Goal: Navigation & Orientation: Understand site structure

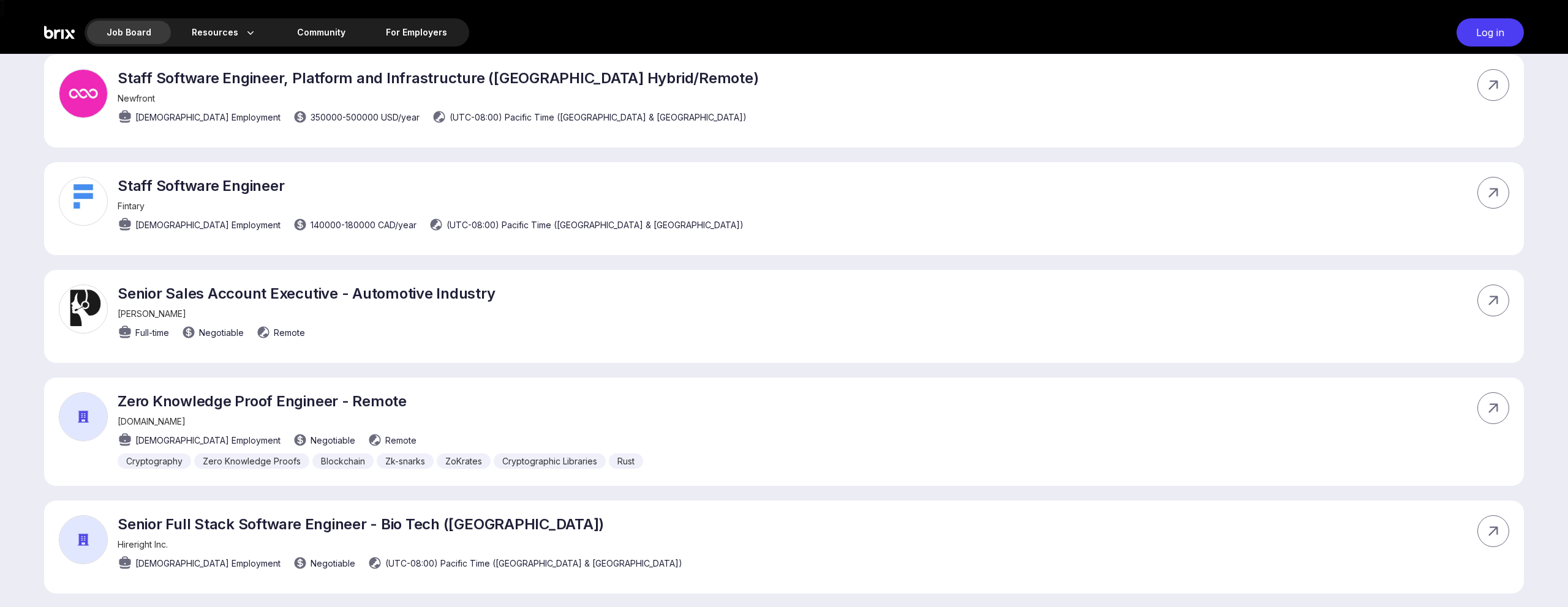
scroll to position [496, 0]
click at [1489, 192] on icon at bounding box center [1493, 192] width 18 height 18
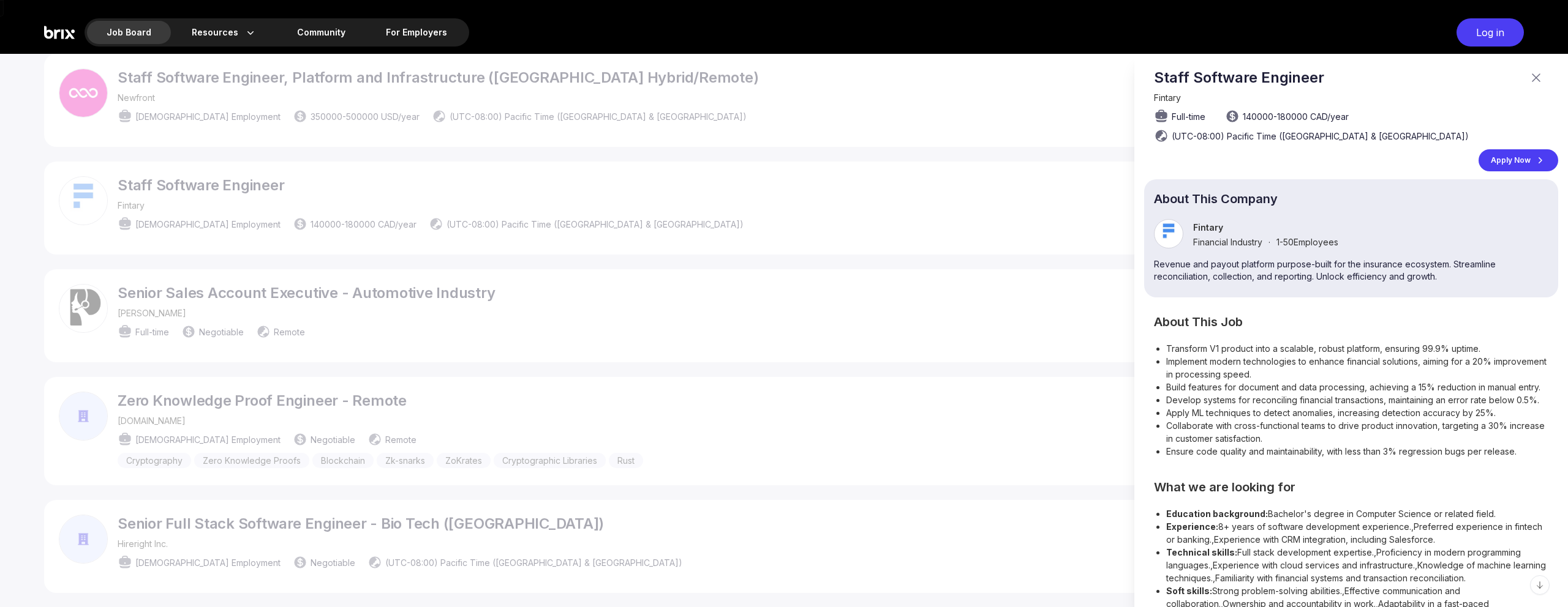
scroll to position [1, 0]
click at [1508, 159] on div "Apply Now" at bounding box center [1518, 159] width 79 height 22
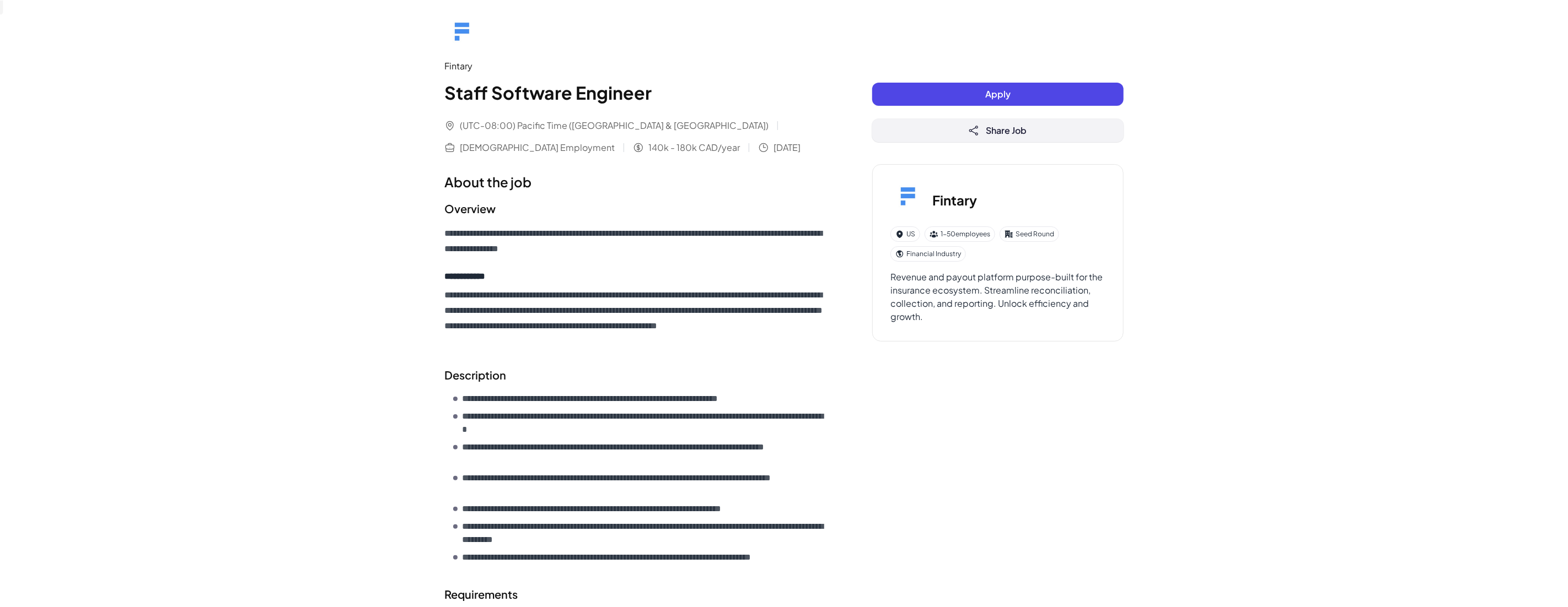
click at [963, 131] on button "Share Job" at bounding box center [998, 131] width 251 height 23
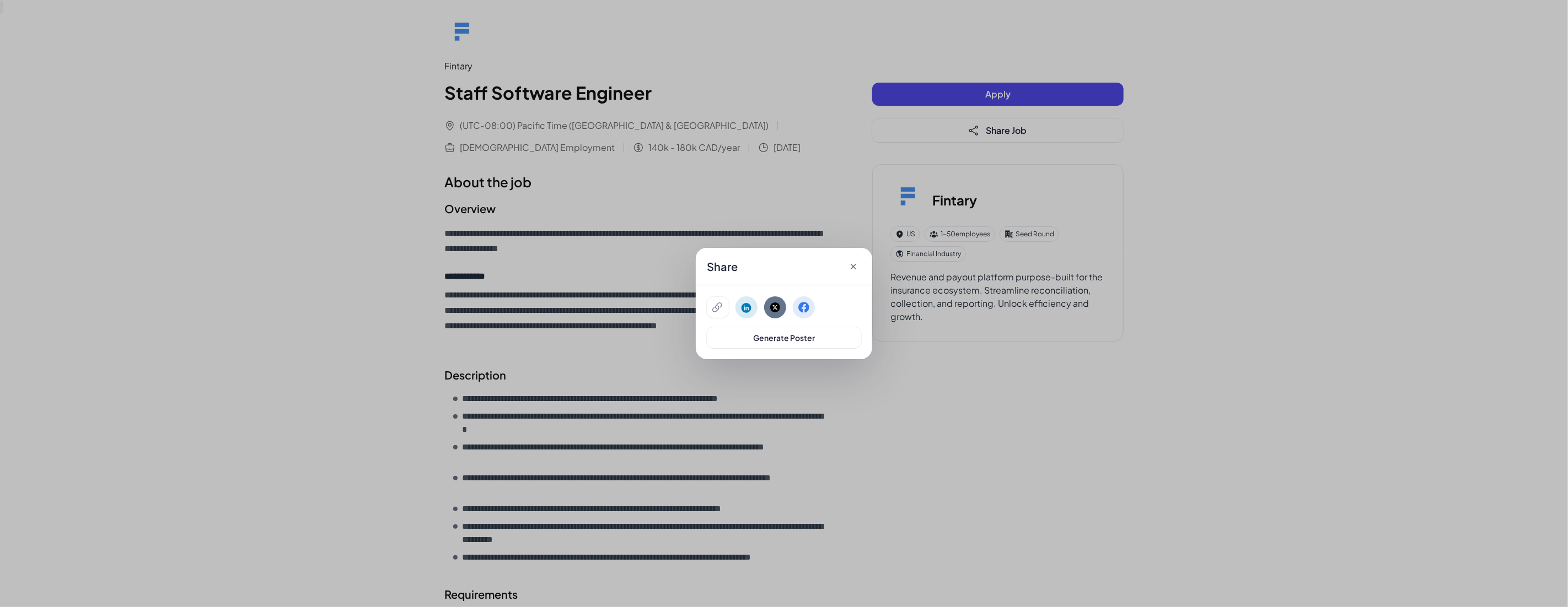
click at [1200, 170] on div "Share Generate Poster" at bounding box center [784, 303] width 1568 height 607
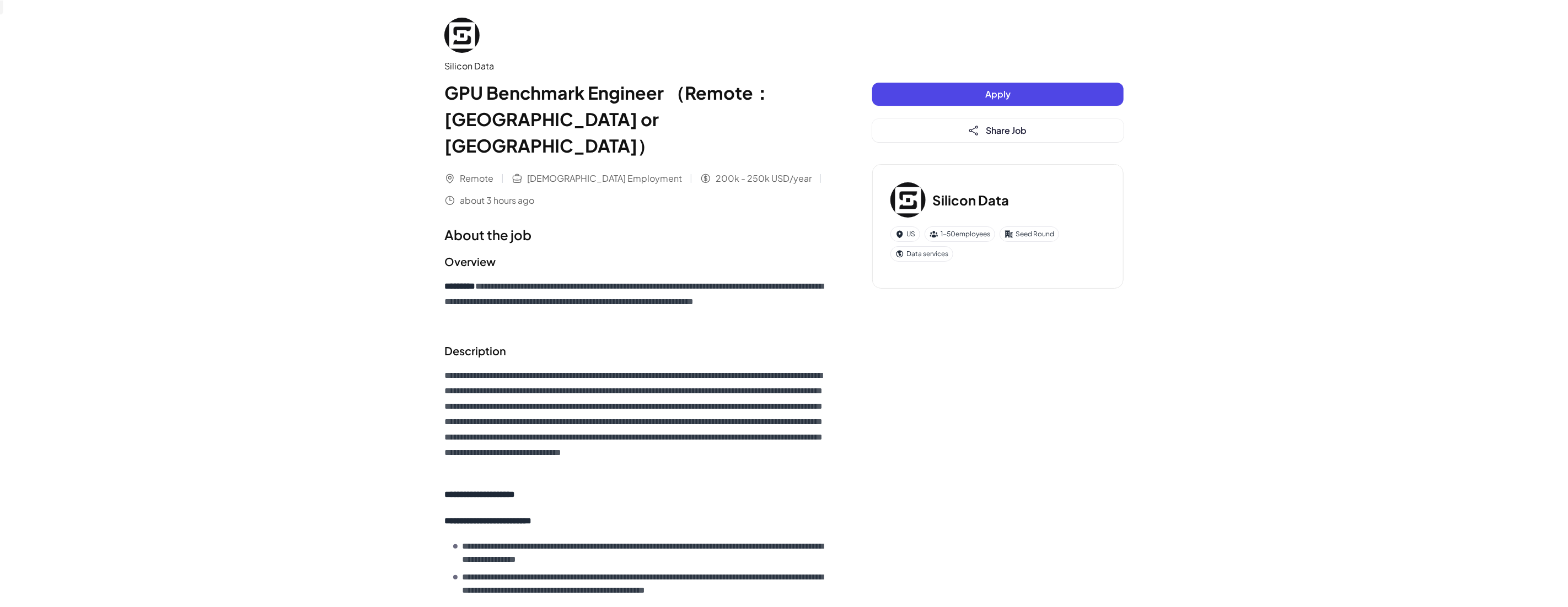
click at [1041, 135] on button "Share Job" at bounding box center [998, 131] width 251 height 23
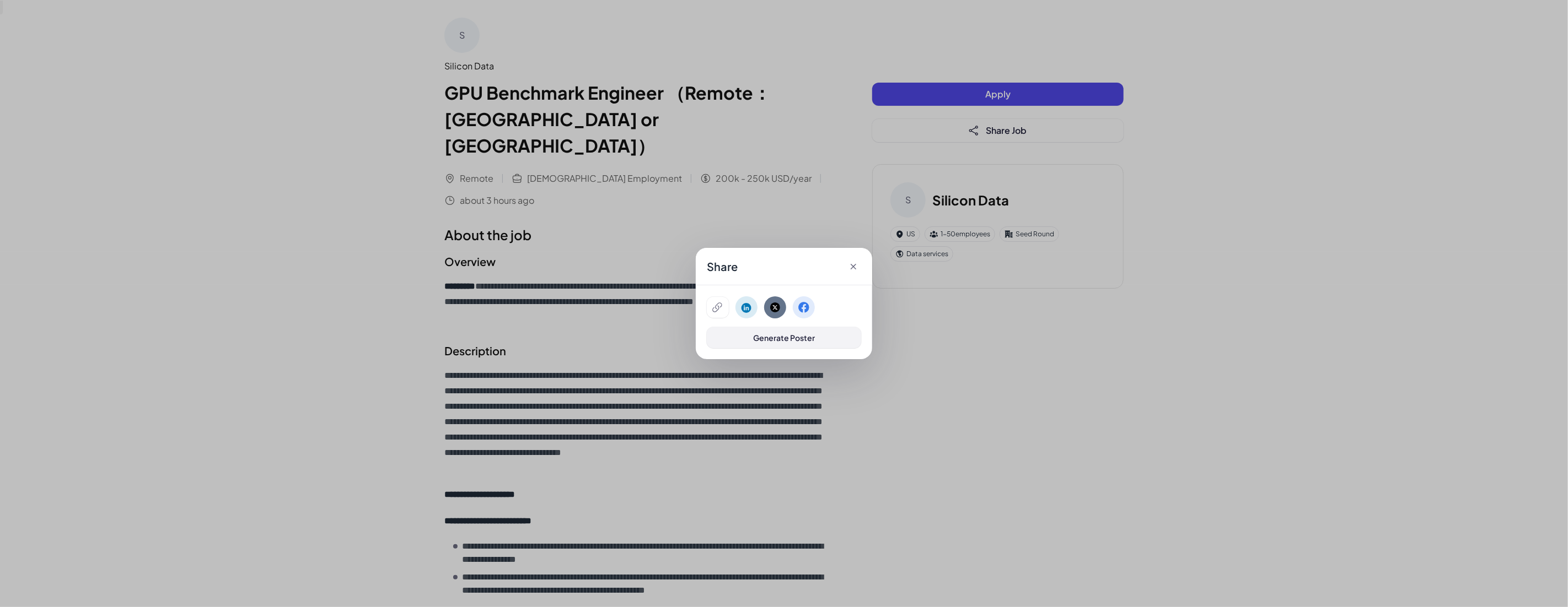
click at [797, 341] on span "Generate Poster" at bounding box center [784, 338] width 61 height 10
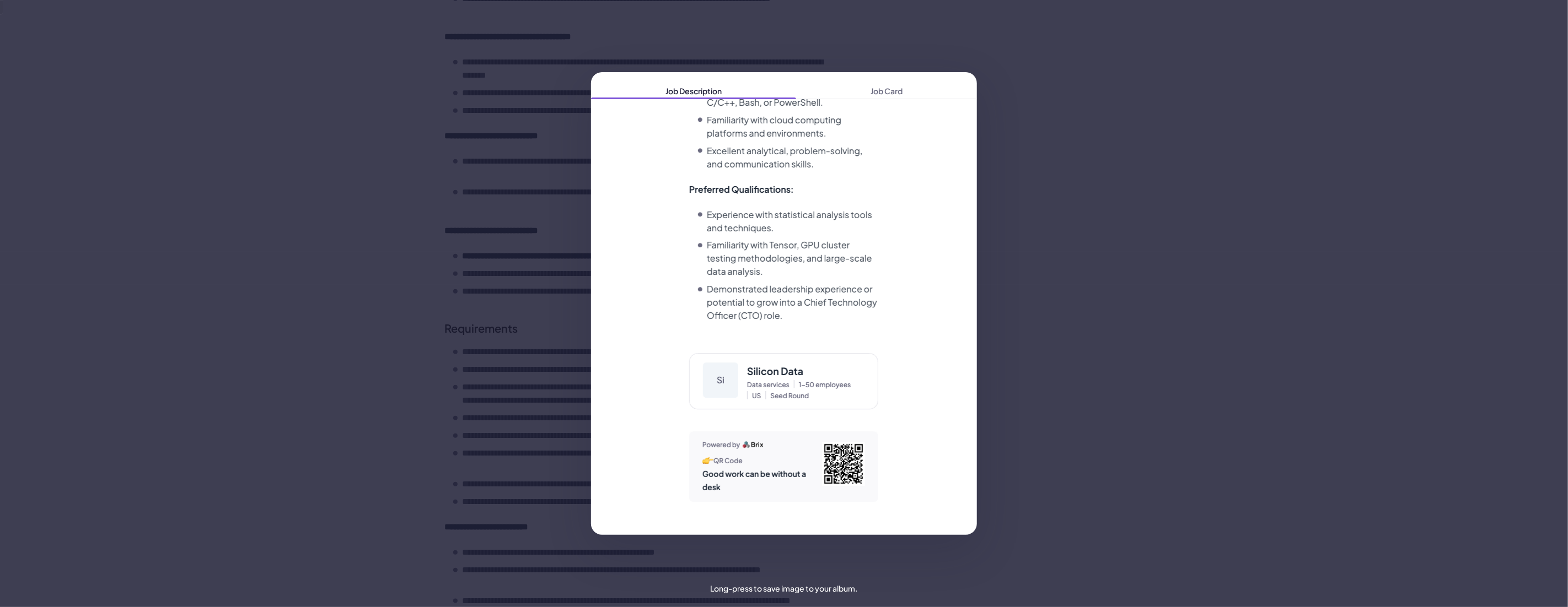
scroll to position [883, 0]
click at [888, 90] on span "Job Card" at bounding box center [886, 90] width 181 height 15
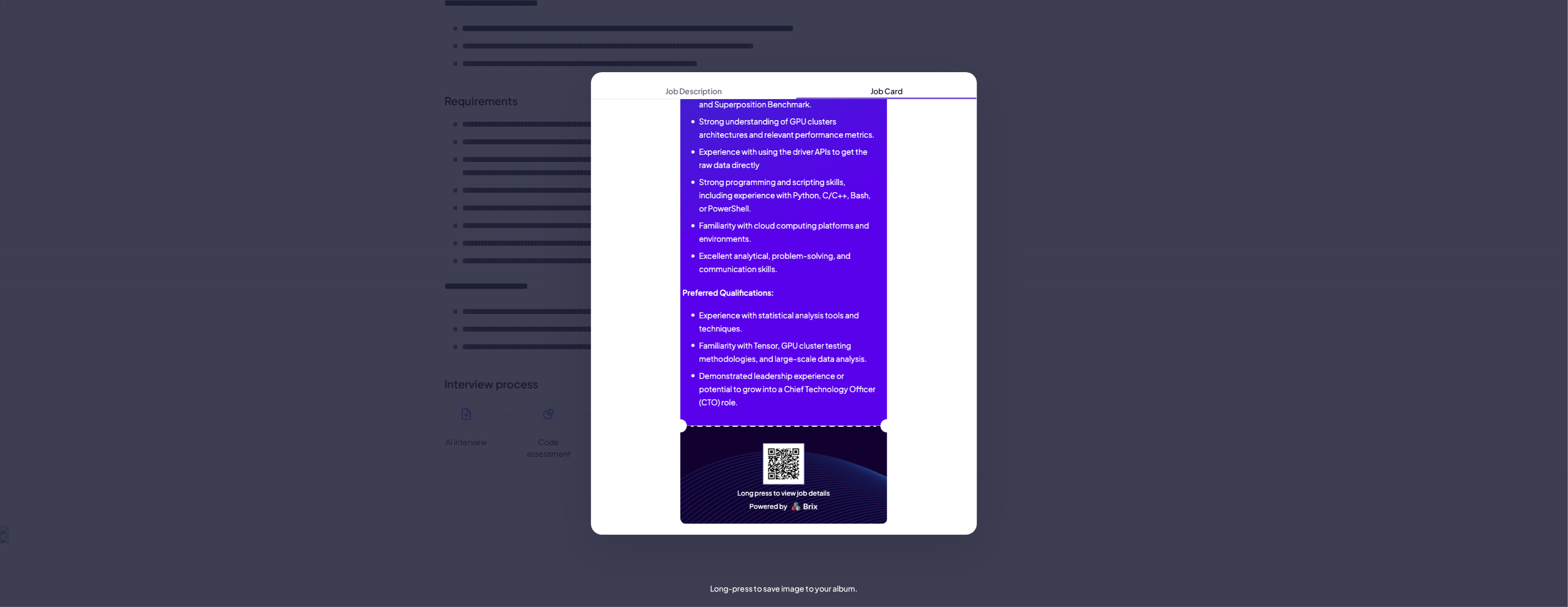
scroll to position [312, 0]
click at [1019, 234] on div "Job Description Job Card" at bounding box center [784, 303] width 1568 height 607
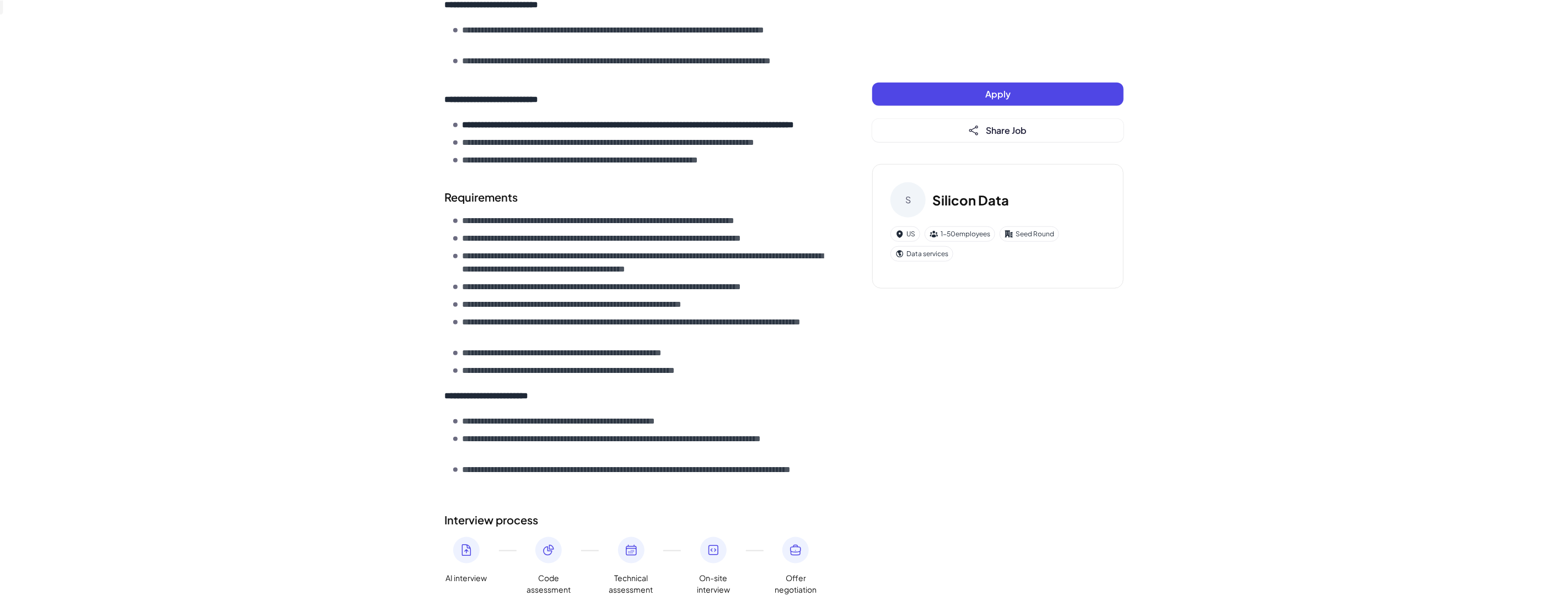
click at [1039, 219] on div "S Silicon Data US 1-50 employees Seed Round Data services" at bounding box center [998, 226] width 251 height 125
click at [1035, 204] on div "S Silicon Data" at bounding box center [998, 200] width 215 height 35
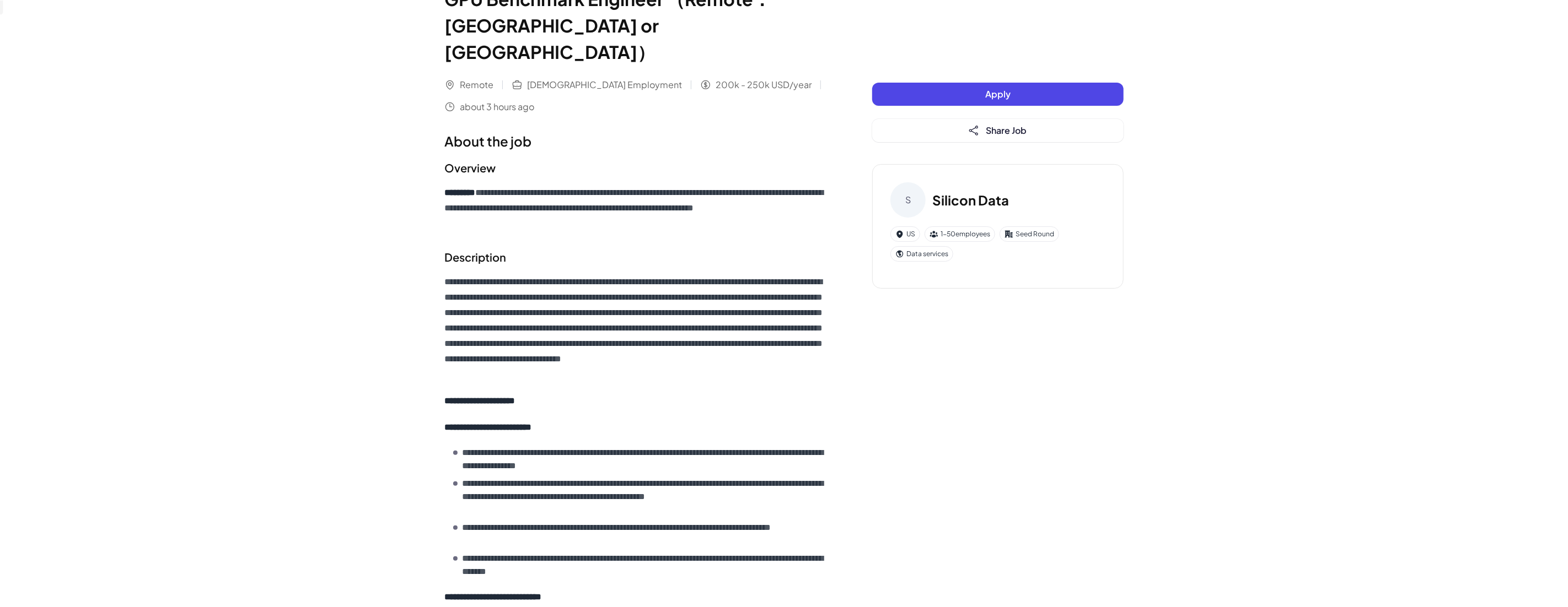
scroll to position [0, 0]
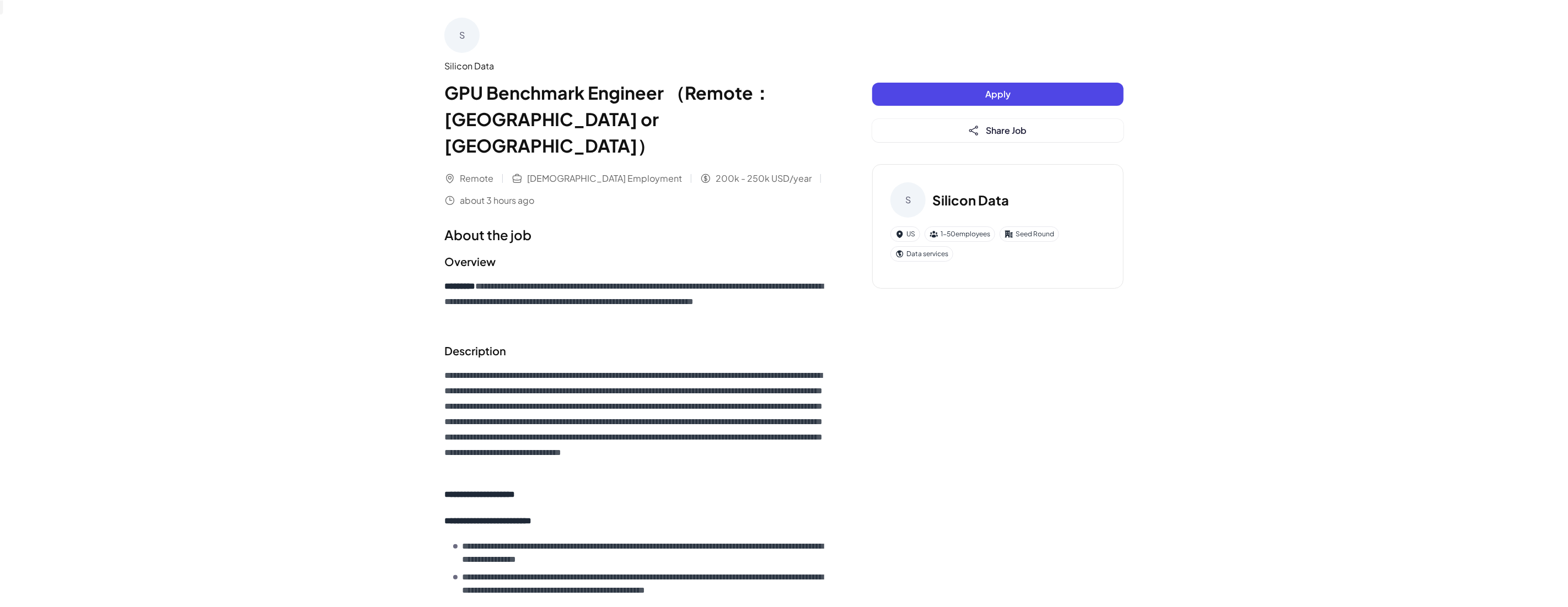
click at [612, 95] on h1 "GPU Benchmark Engineer （Remote：US or Canada）" at bounding box center [636, 119] width 384 height 79
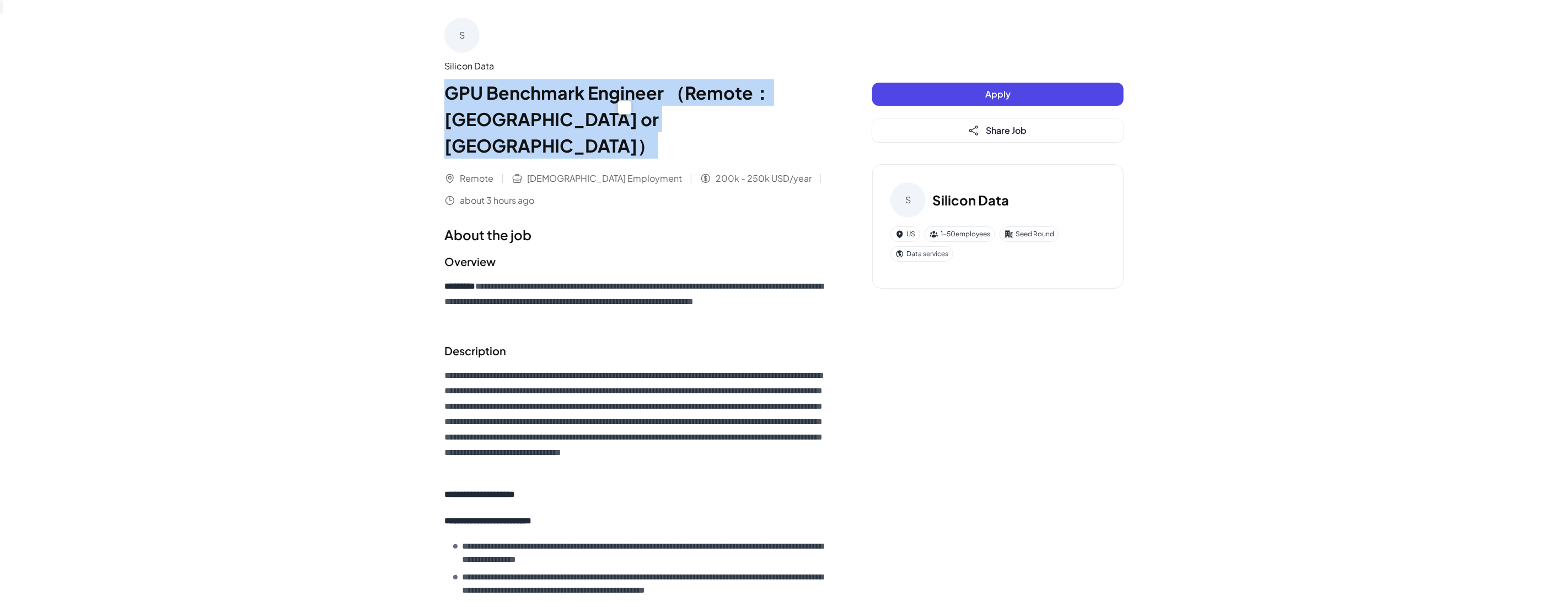
click at [557, 87] on h1 "GPU Benchmark Engineer （Remote：US or Canada）" at bounding box center [636, 119] width 384 height 79
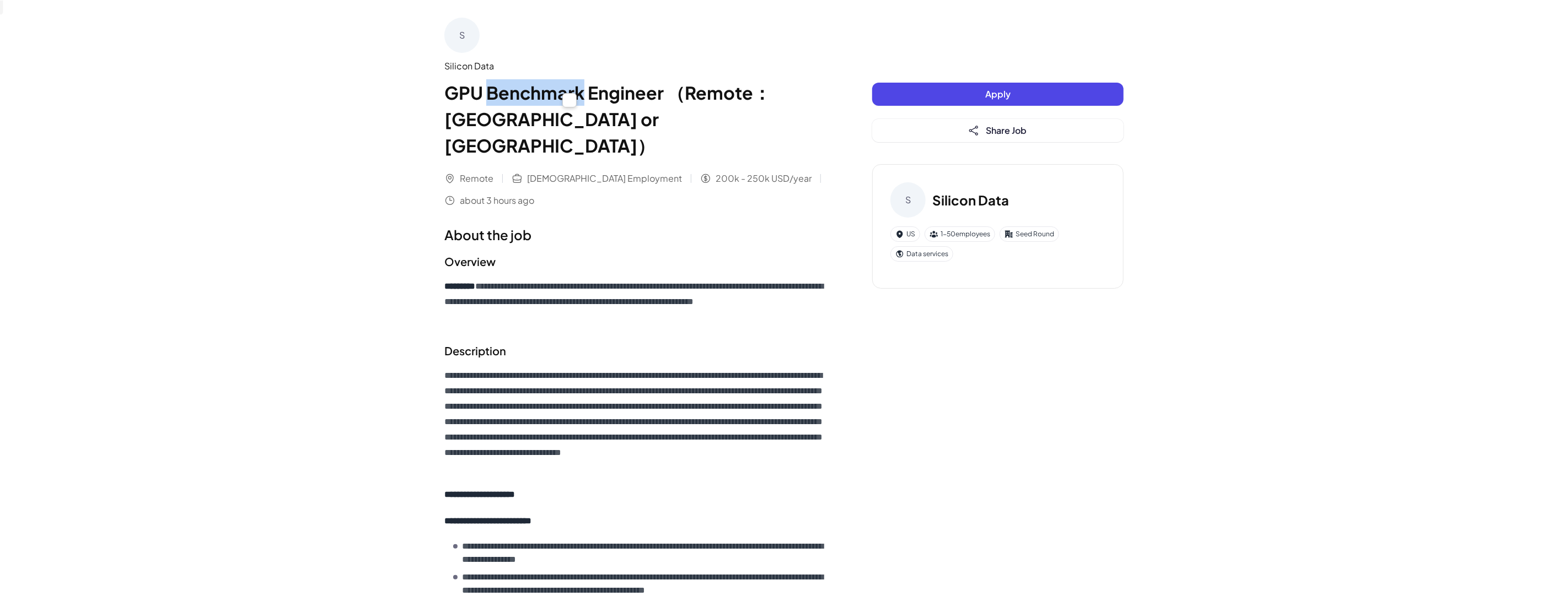
click at [557, 87] on h1 "GPU Benchmark Engineer （Remote：US or Canada）" at bounding box center [636, 119] width 384 height 79
click at [587, 89] on h1 "GPU Benchmark Engineer （Remote：US or Canada）" at bounding box center [636, 119] width 384 height 79
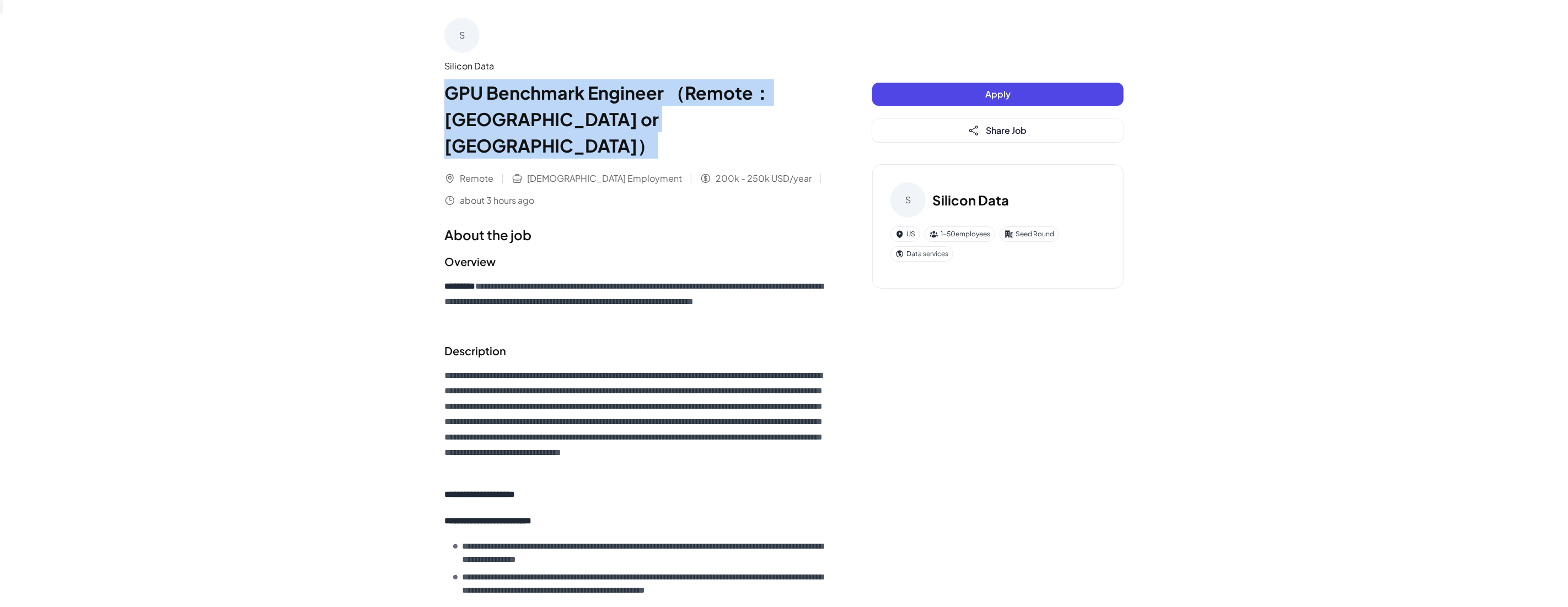
click at [587, 89] on h1 "GPU Benchmark Engineer （Remote：US or Canada）" at bounding box center [636, 119] width 384 height 79
click at [568, 92] on h1 "GPU Benchmark Engineer （Remote：US or Canada）" at bounding box center [636, 119] width 384 height 79
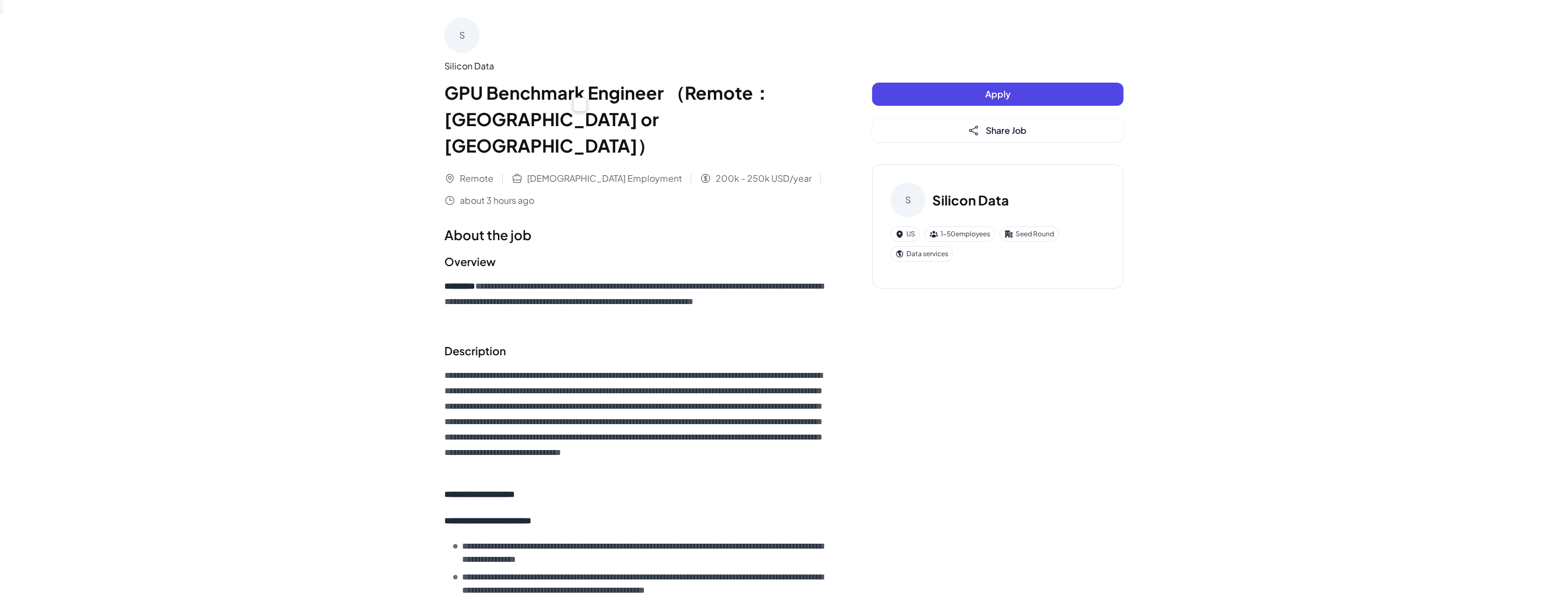
click at [568, 92] on h1 "GPU Benchmark Engineer （Remote：US or Canada）" at bounding box center [636, 119] width 384 height 79
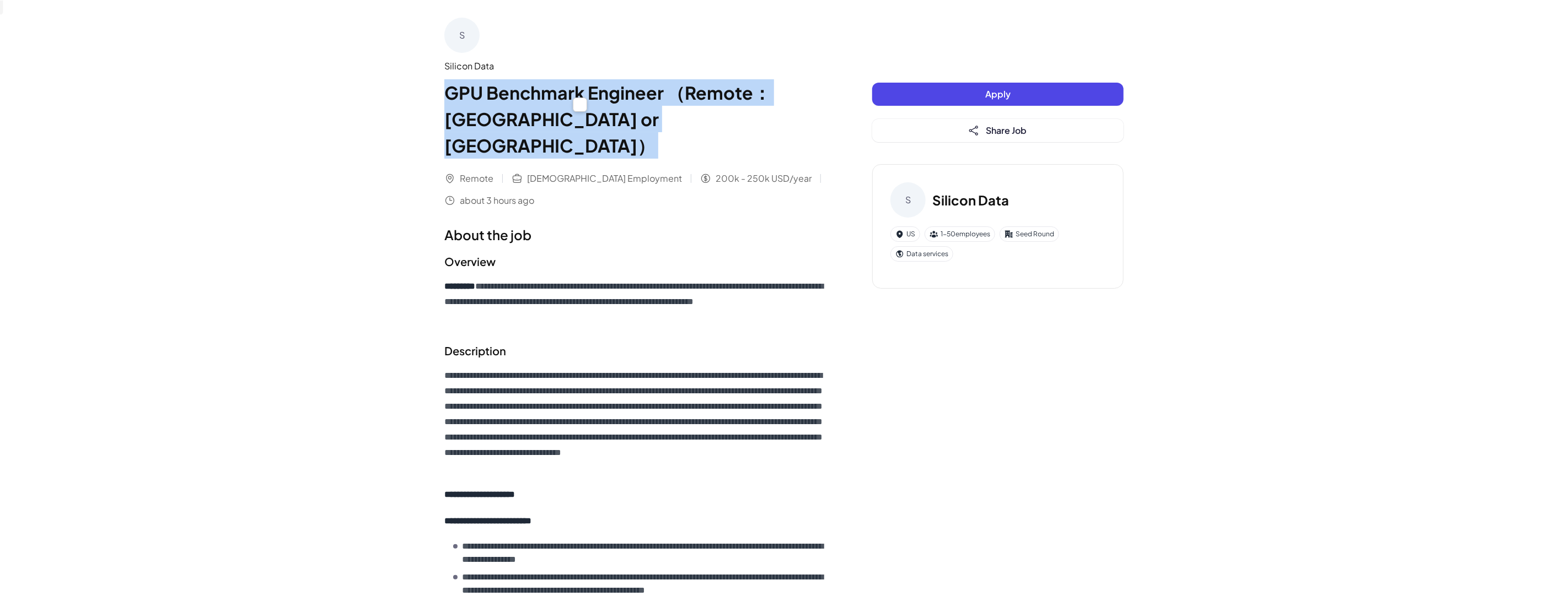
click at [568, 92] on h1 "GPU Benchmark Engineer （Remote：US or Canada）" at bounding box center [636, 119] width 384 height 79
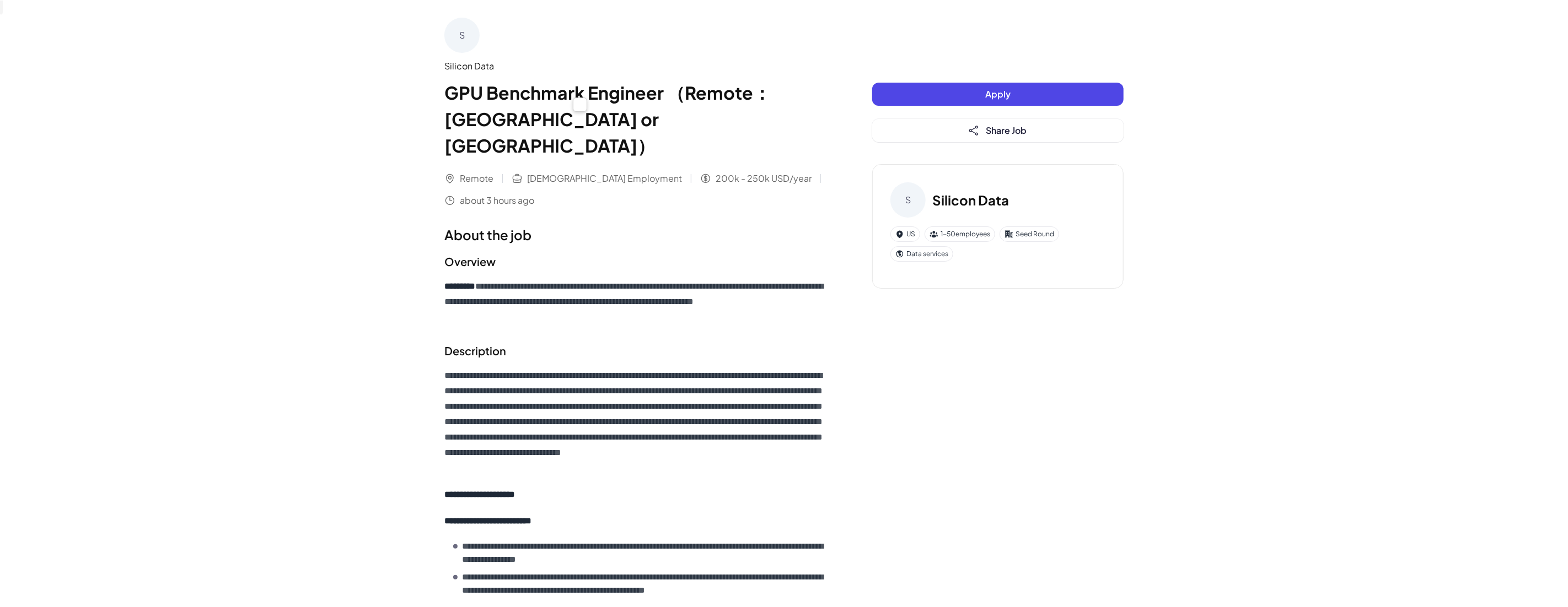
click at [539, 99] on h1 "GPU Benchmark Engineer （Remote：US or Canada）" at bounding box center [636, 119] width 384 height 79
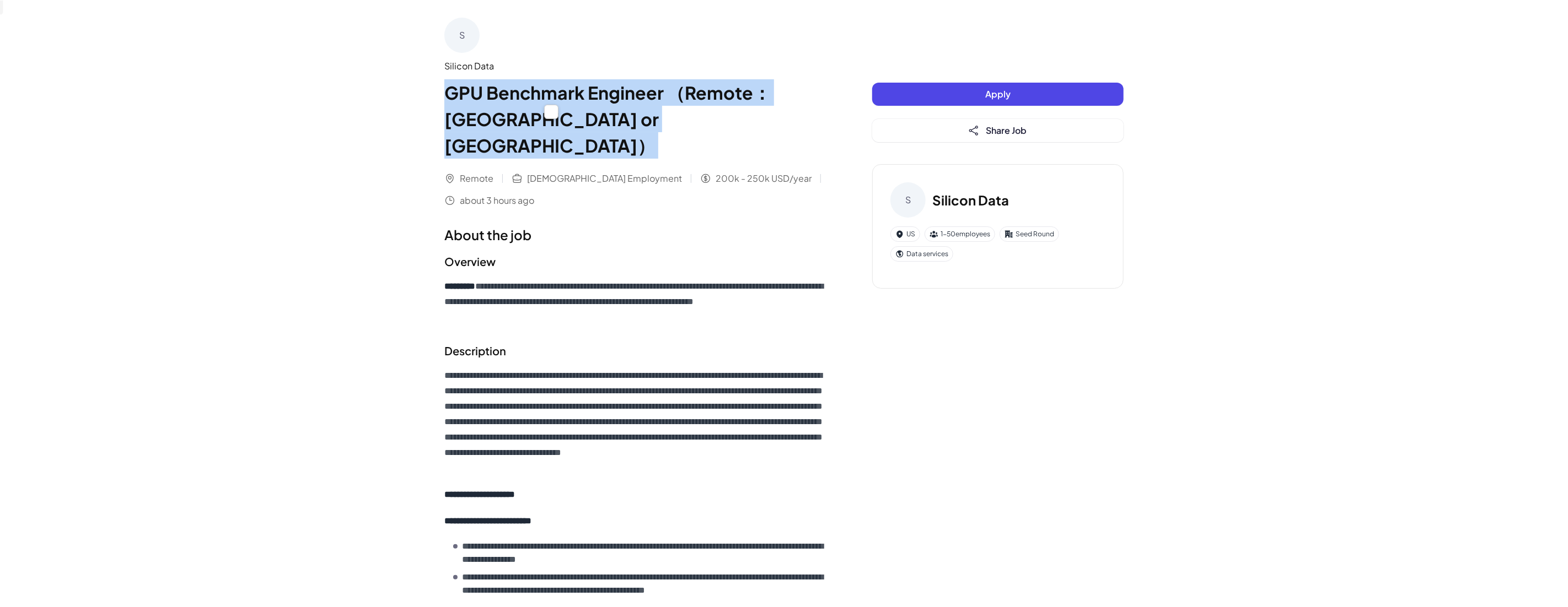
click at [539, 99] on h1 "GPU Benchmark Engineer （Remote：US or Canada）" at bounding box center [636, 119] width 384 height 79
click at [534, 101] on h1 "GPU Benchmark Engineer （Remote：US or Canada）" at bounding box center [636, 119] width 384 height 79
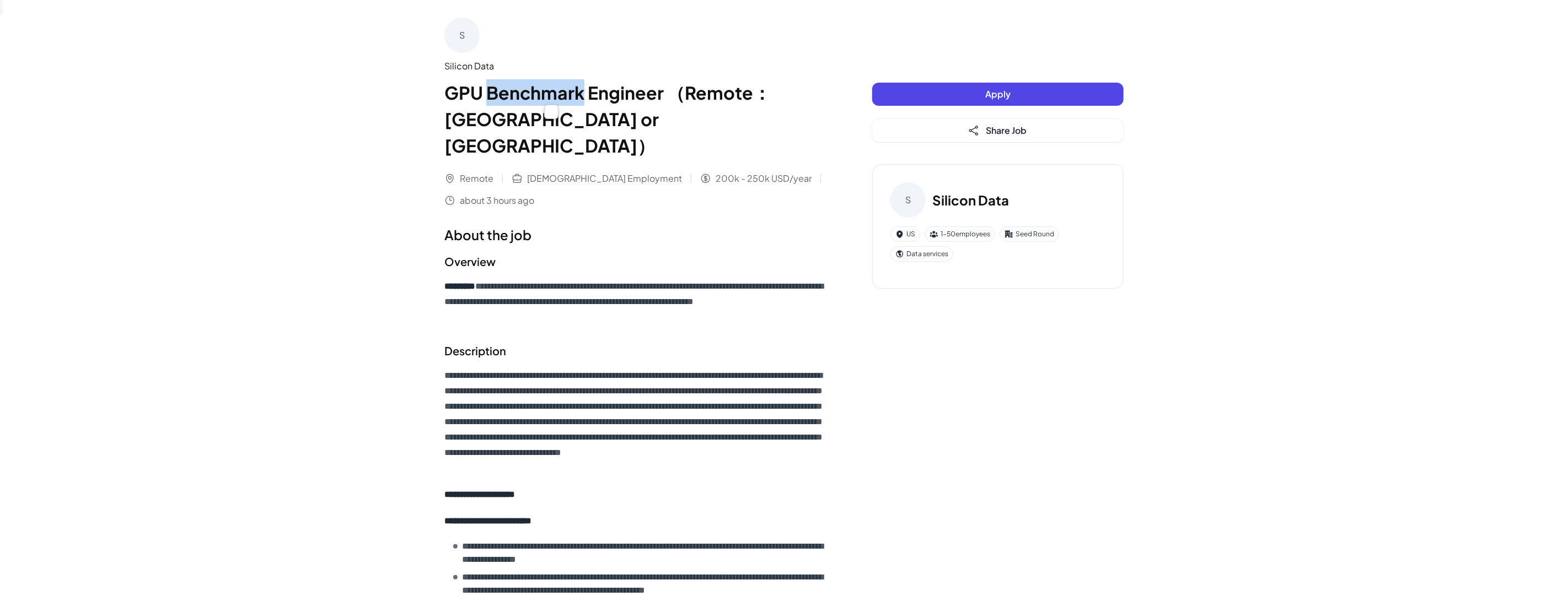
click at [534, 101] on h1 "GPU Benchmark Engineer （Remote：US or Canada）" at bounding box center [636, 119] width 384 height 79
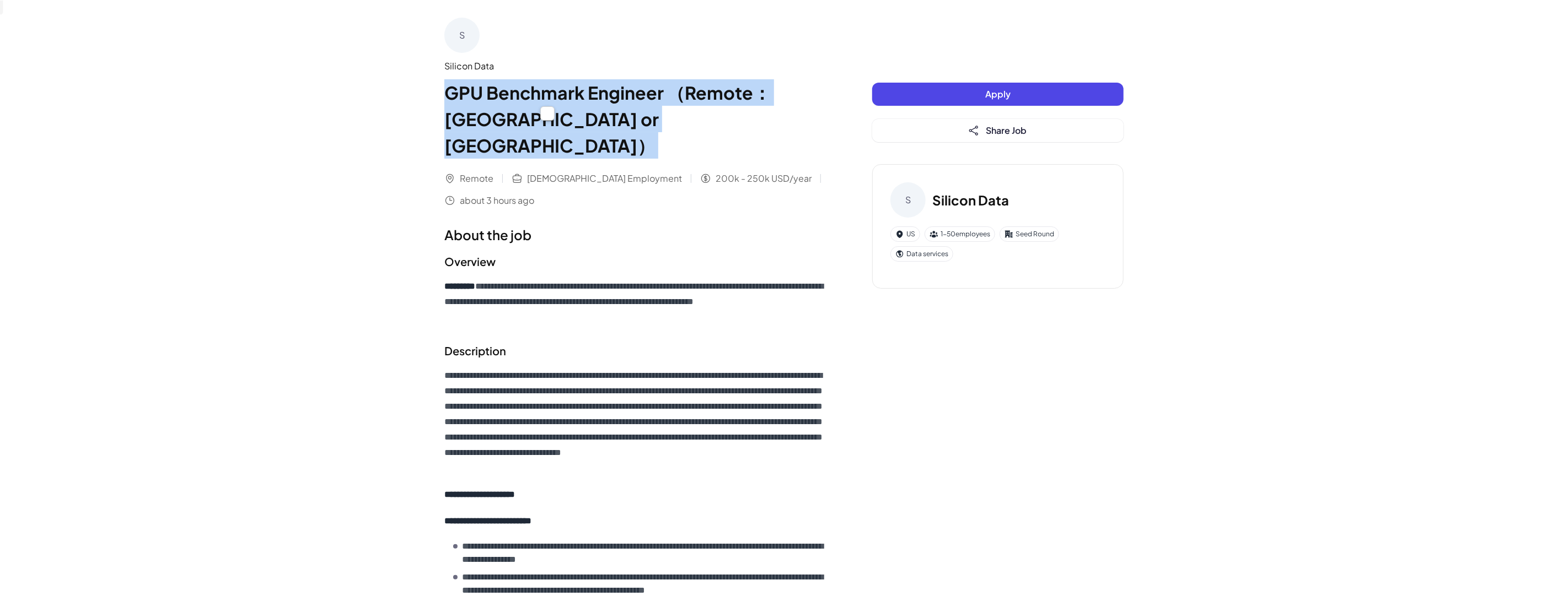
click at [551, 101] on h1 "GPU Benchmark Engineer （Remote：US or Canada）" at bounding box center [636, 119] width 384 height 79
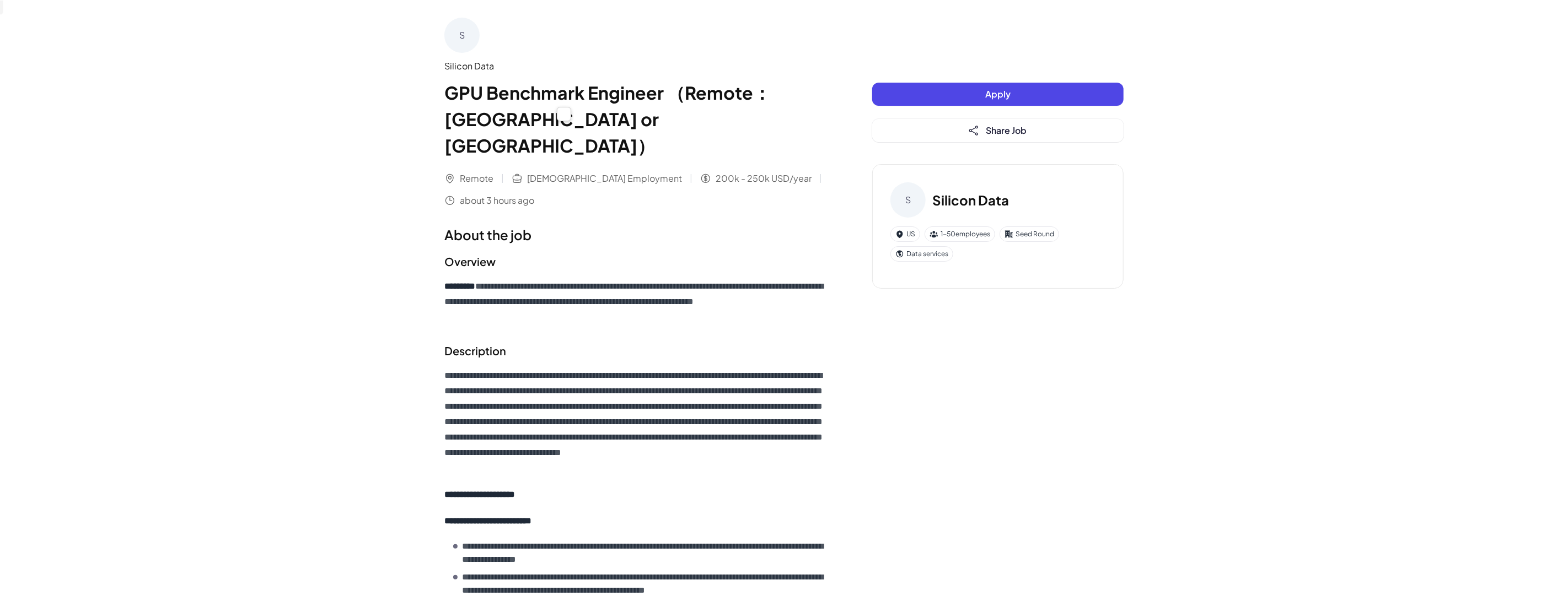
click at [547, 101] on h1 "GPU Benchmark Engineer （Remote：US or Canada）" at bounding box center [636, 119] width 384 height 79
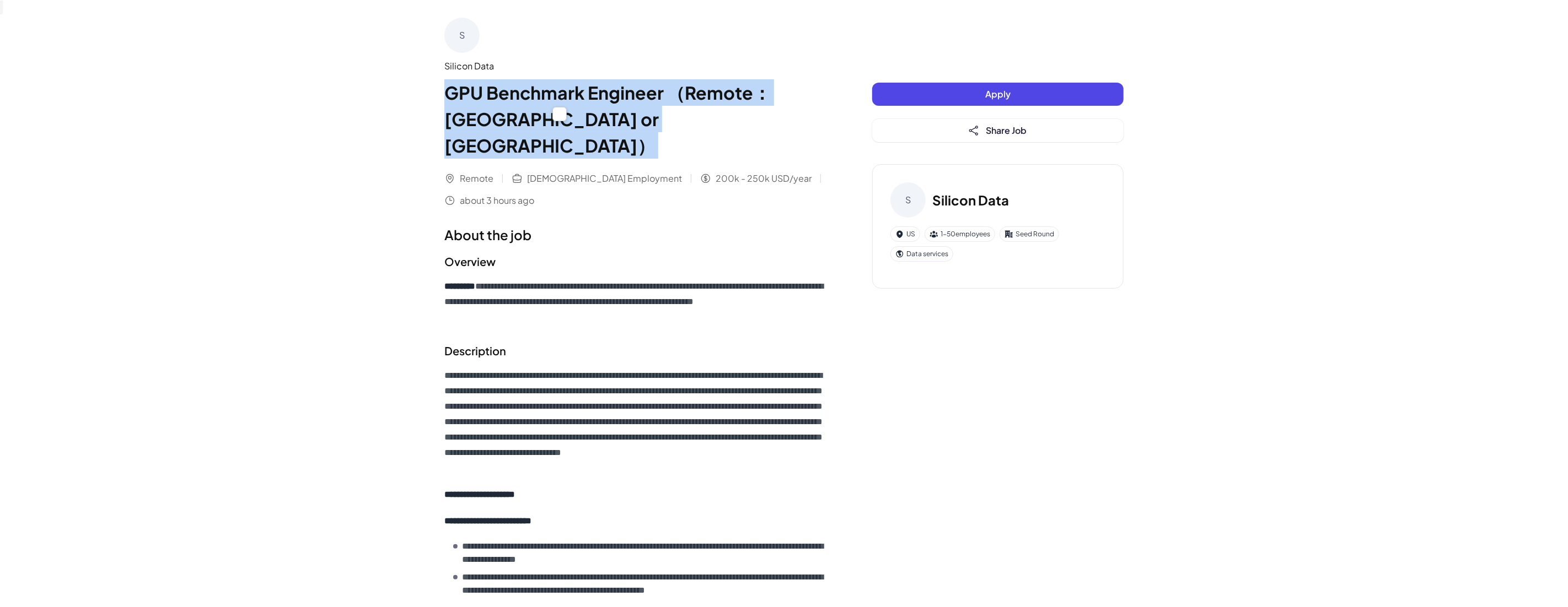
click at [547, 101] on h1 "GPU Benchmark Engineer （Remote：US or Canada）" at bounding box center [636, 119] width 384 height 79
click at [553, 100] on h1 "GPU Benchmark Engineer （Remote：US or Canada）" at bounding box center [636, 119] width 384 height 79
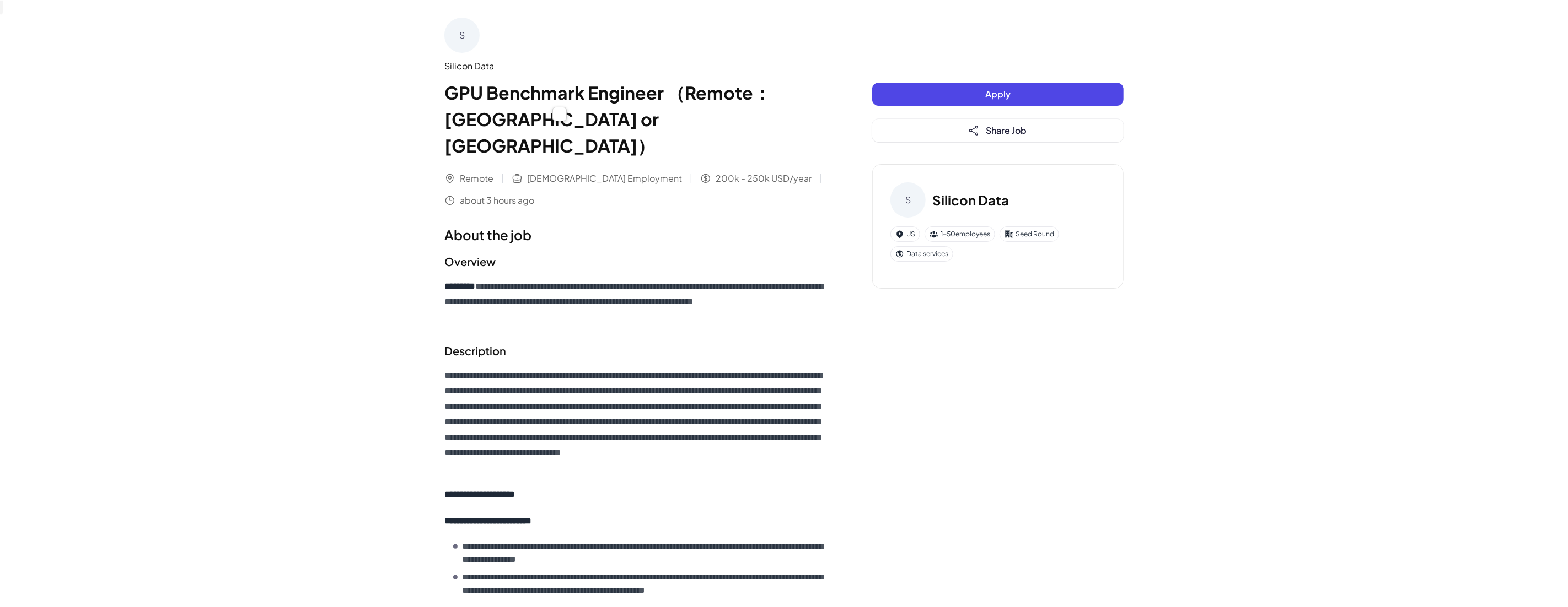
click at [553, 100] on h1 "GPU Benchmark Engineer （Remote：US or Canada）" at bounding box center [636, 119] width 384 height 79
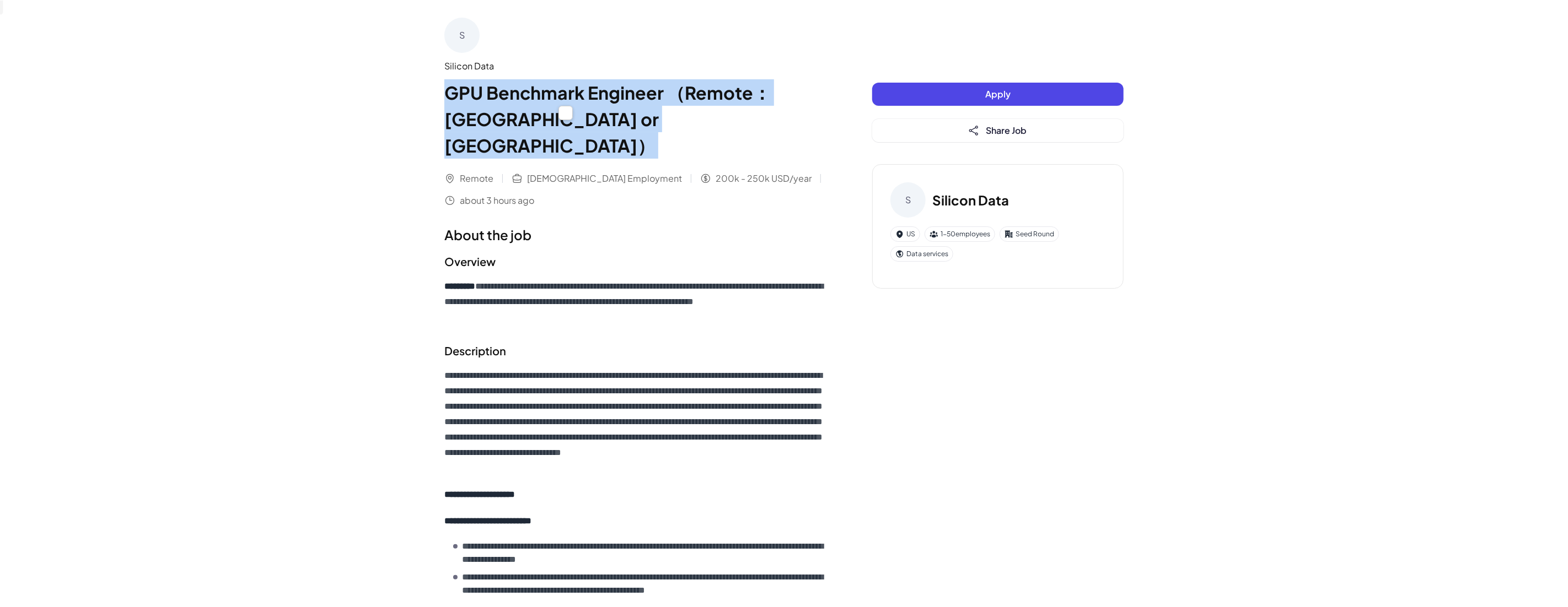
click at [553, 100] on h1 "GPU Benchmark Engineer （Remote：US or Canada）" at bounding box center [636, 119] width 384 height 79
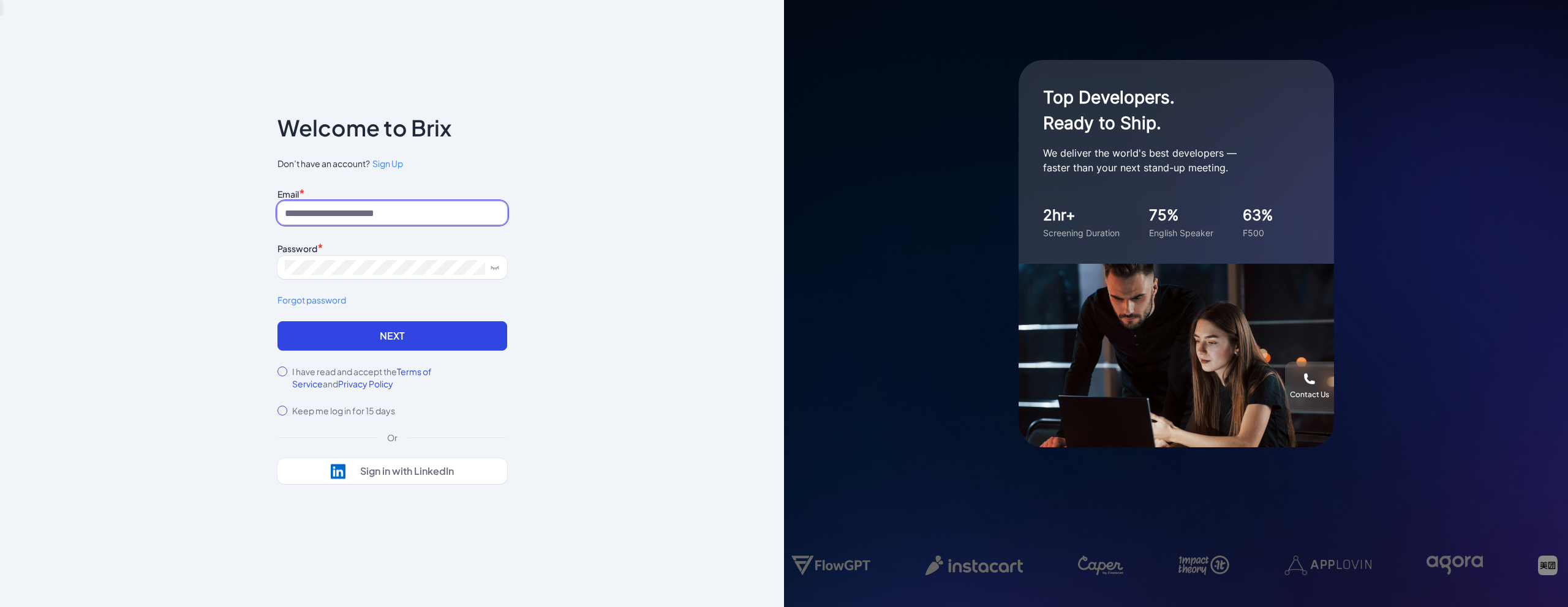
type input "**"
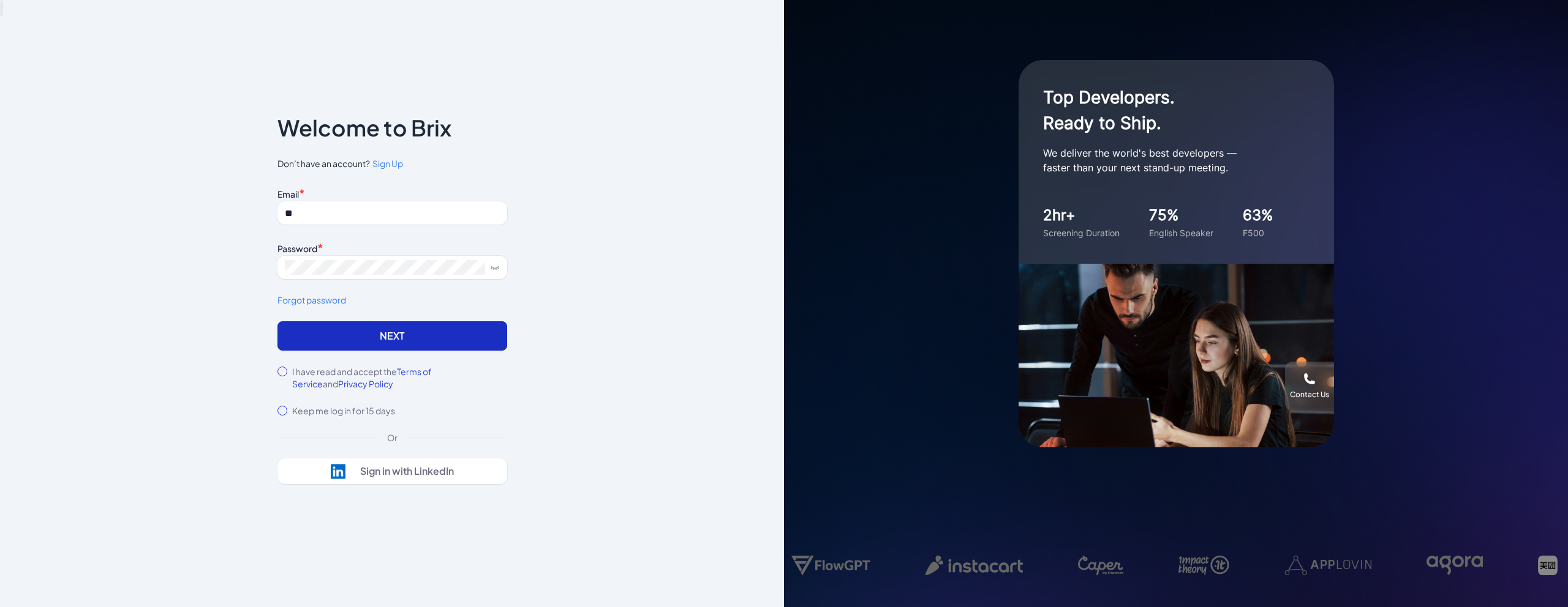
click at [350, 333] on button "Next" at bounding box center [392, 336] width 230 height 30
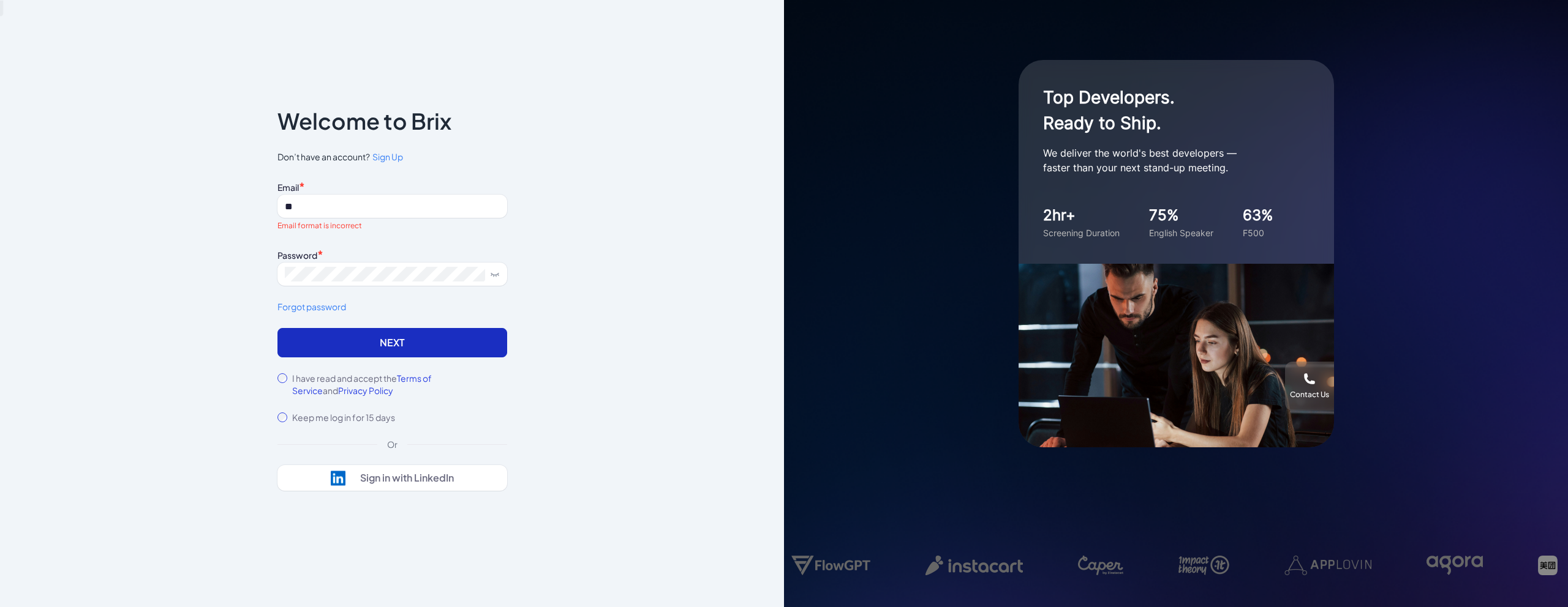
click at [347, 345] on button "Next" at bounding box center [392, 342] width 230 height 30
click at [343, 205] on input "**" at bounding box center [392, 206] width 230 height 23
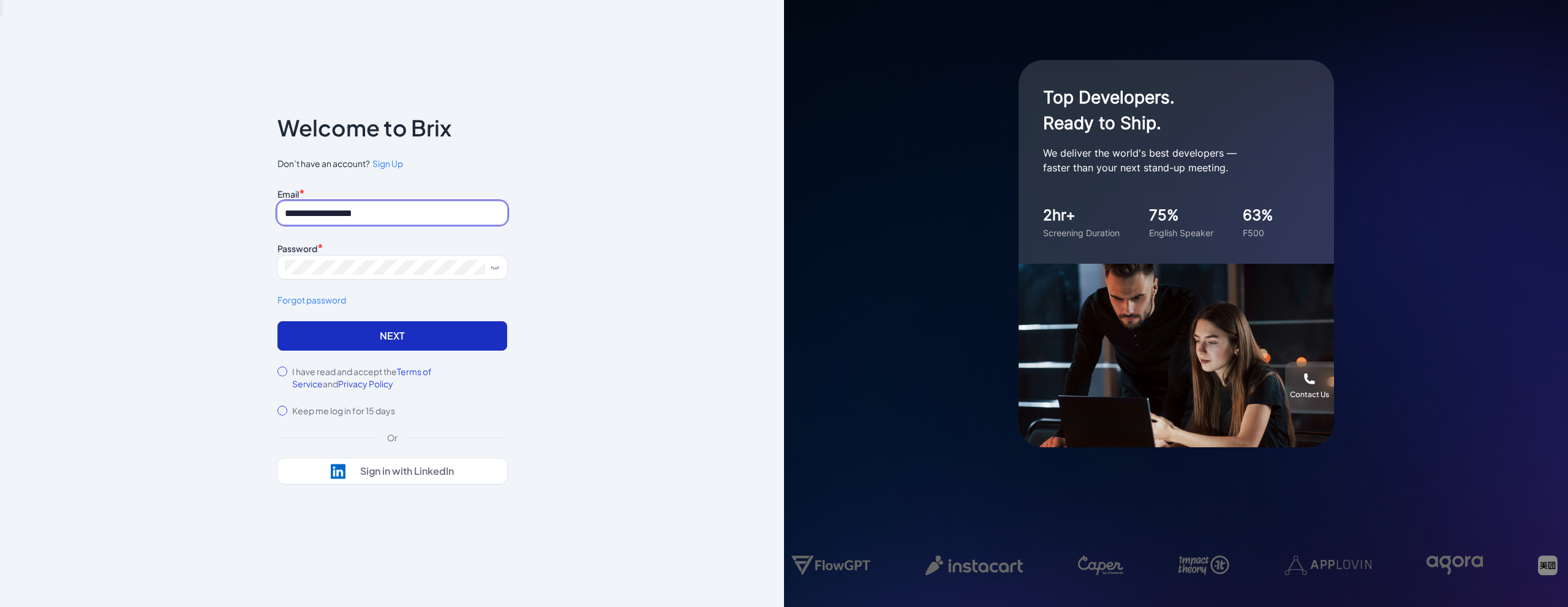
type input "**********"
click at [361, 349] on button "Next" at bounding box center [392, 336] width 230 height 30
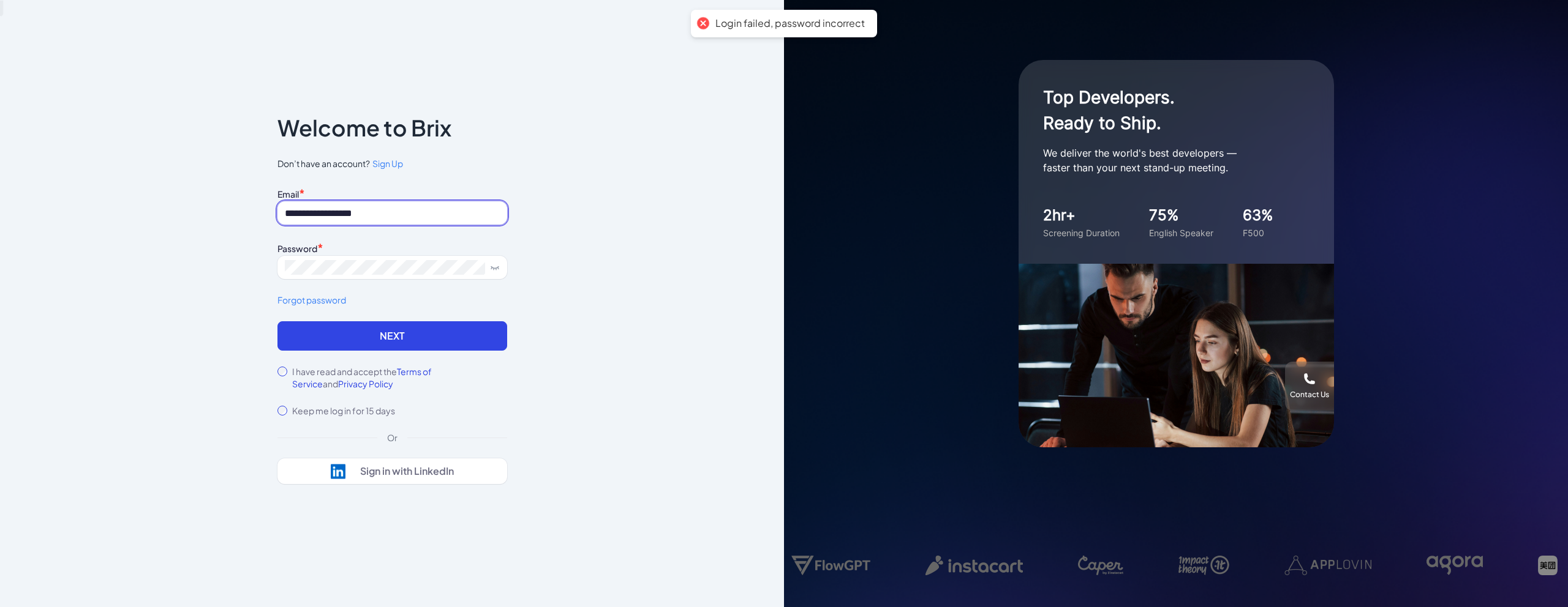
click at [384, 210] on input "**********" at bounding box center [392, 212] width 230 height 23
type input "**********"
click at [705, 257] on div "**********" at bounding box center [392, 303] width 784 height 607
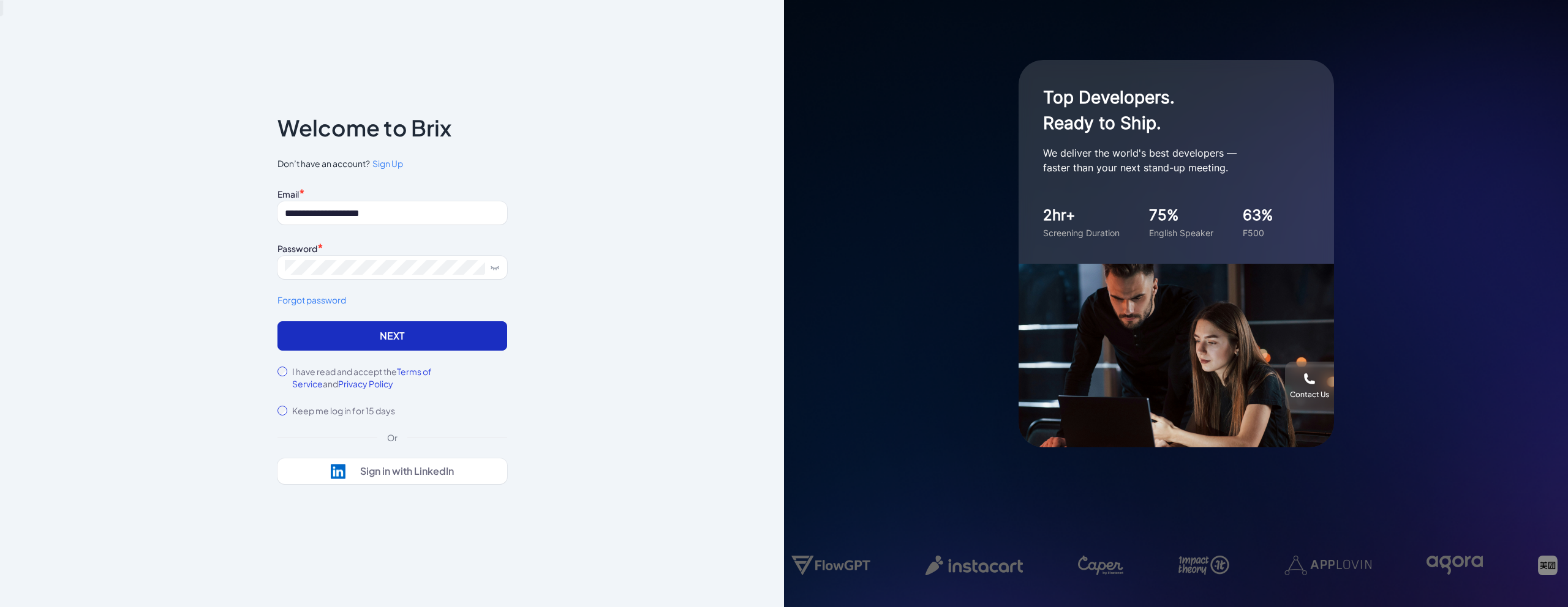
click at [424, 339] on button "Next" at bounding box center [392, 336] width 230 height 30
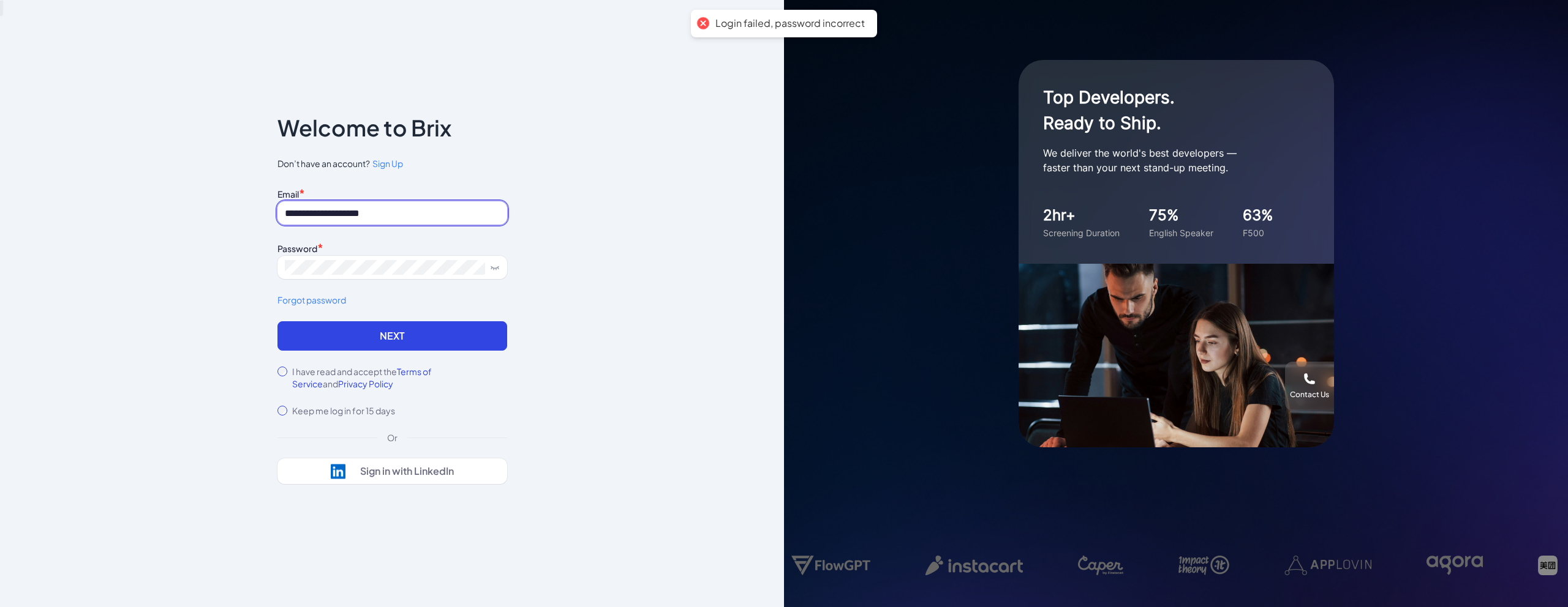
click at [407, 216] on input "**********" at bounding box center [392, 212] width 230 height 23
click at [566, 192] on div "**********" at bounding box center [392, 303] width 784 height 607
click at [497, 263] on icon at bounding box center [495, 267] width 10 height 10
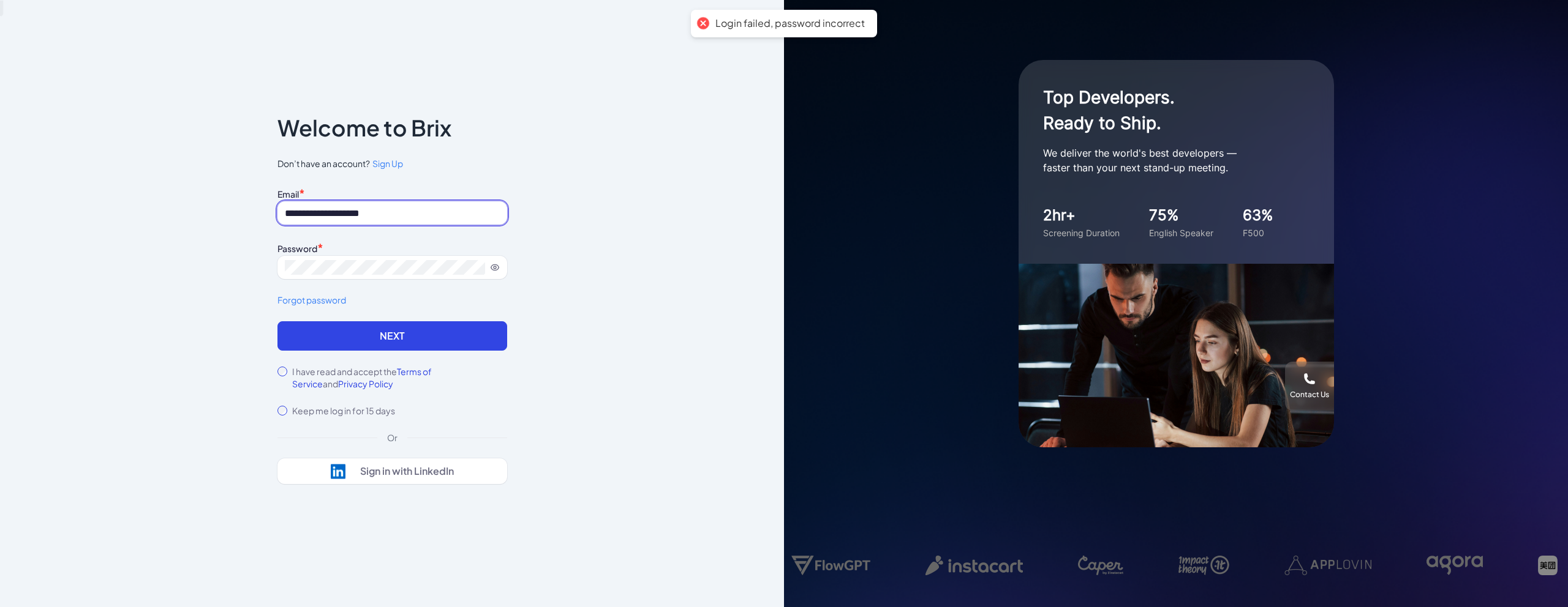
click at [433, 219] on input "**********" at bounding box center [392, 212] width 230 height 23
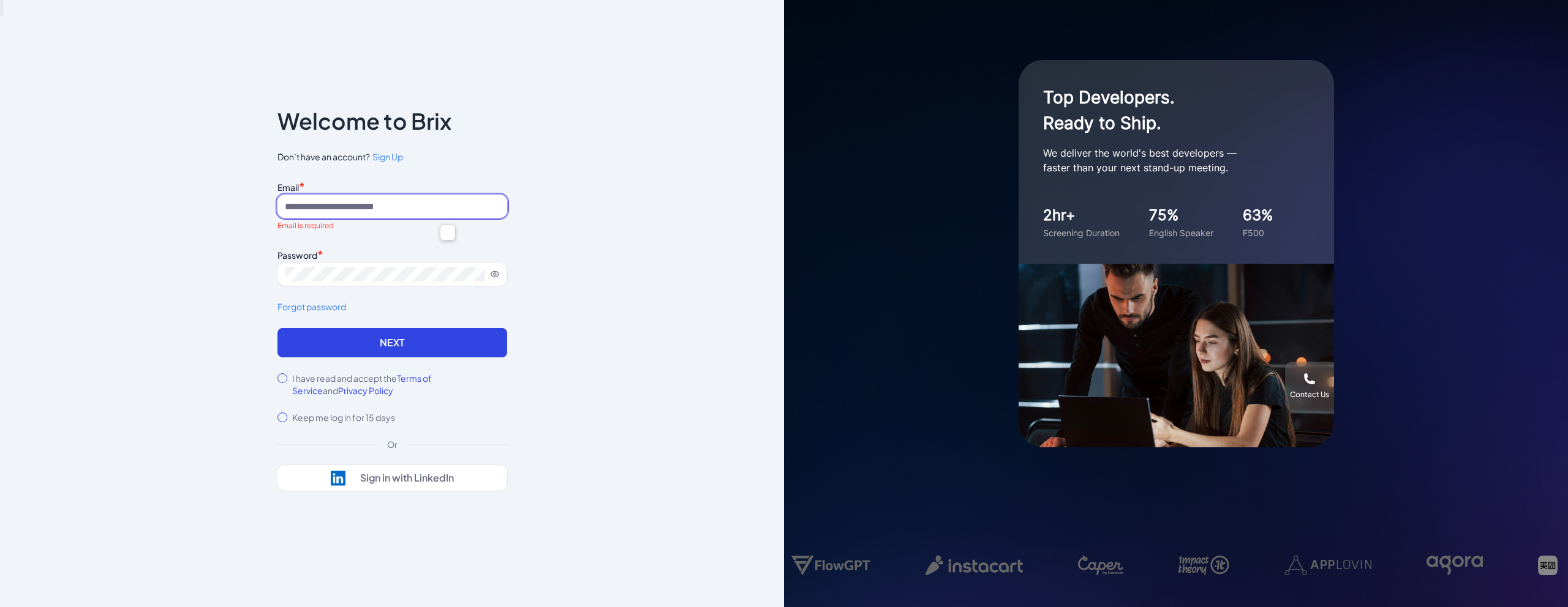
type input "**"
click at [382, 213] on input "**" at bounding box center [392, 206] width 230 height 23
click at [397, 208] on input "**" at bounding box center [392, 206] width 230 height 23
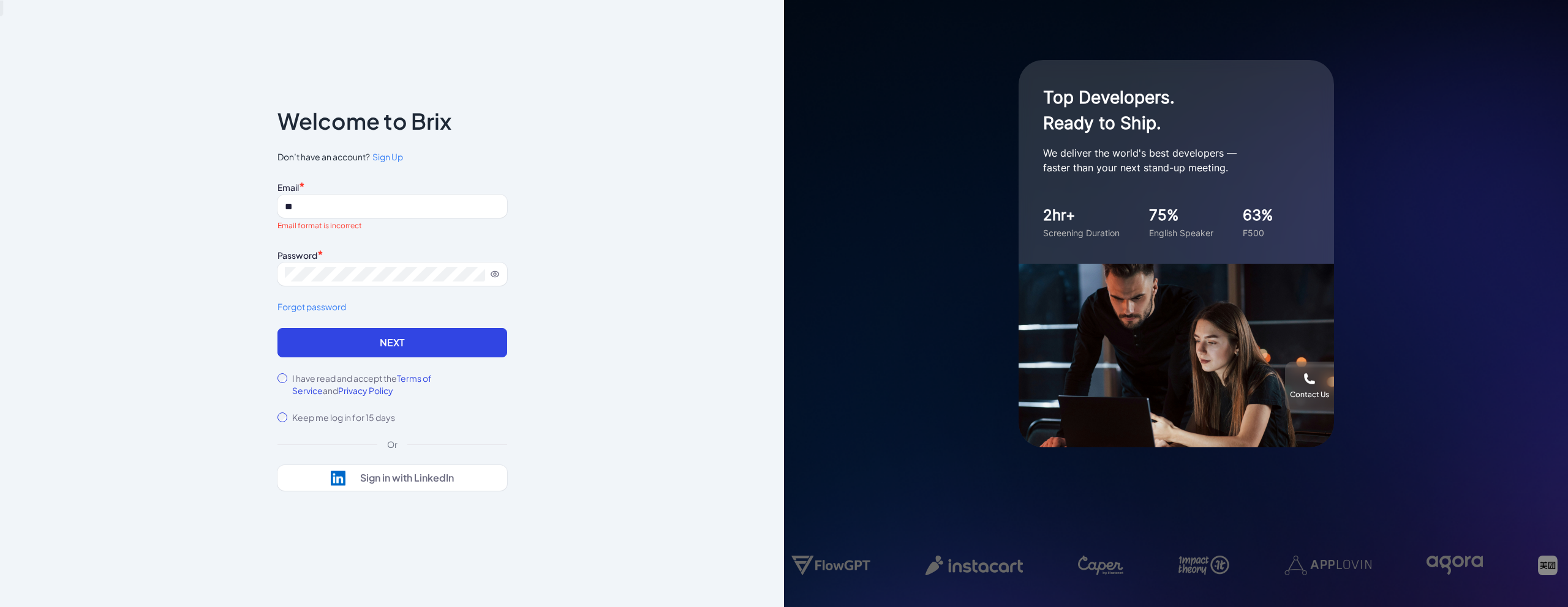
click at [397, 208] on input "**" at bounding box center [392, 206] width 230 height 23
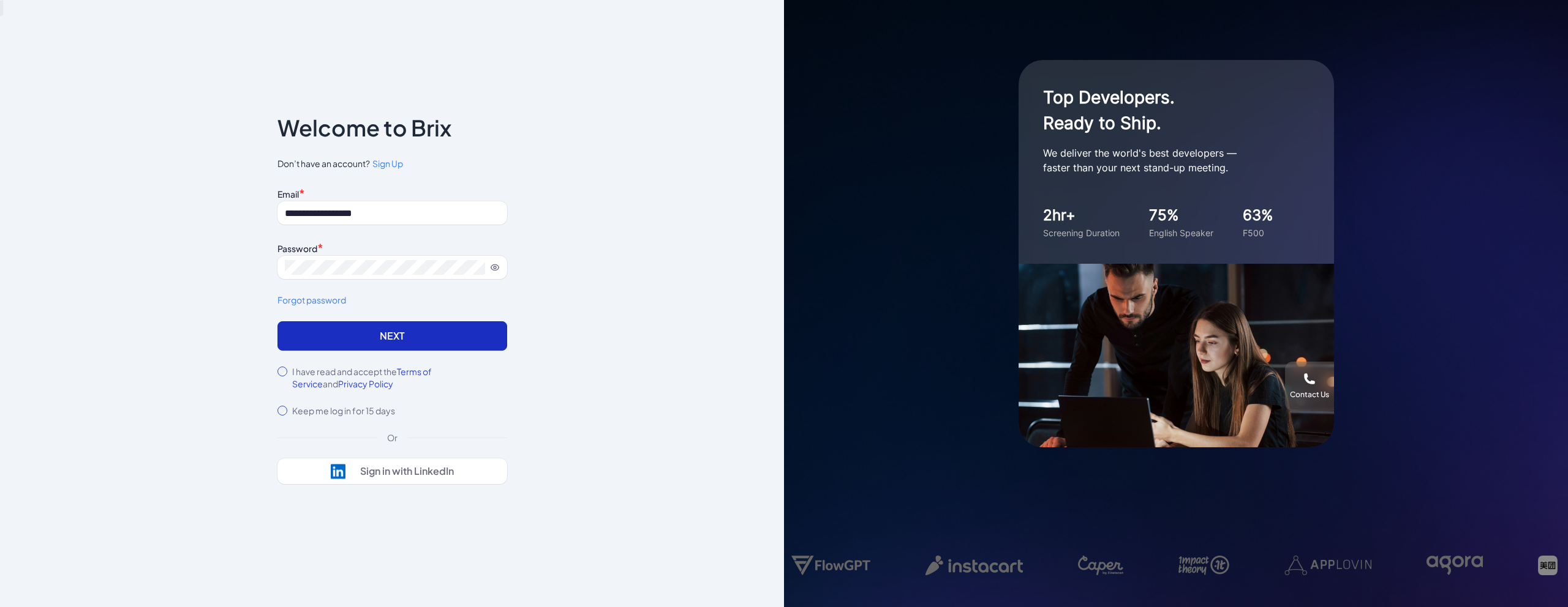
type input "**********"
click at [381, 333] on button "Next" at bounding box center [392, 336] width 230 height 30
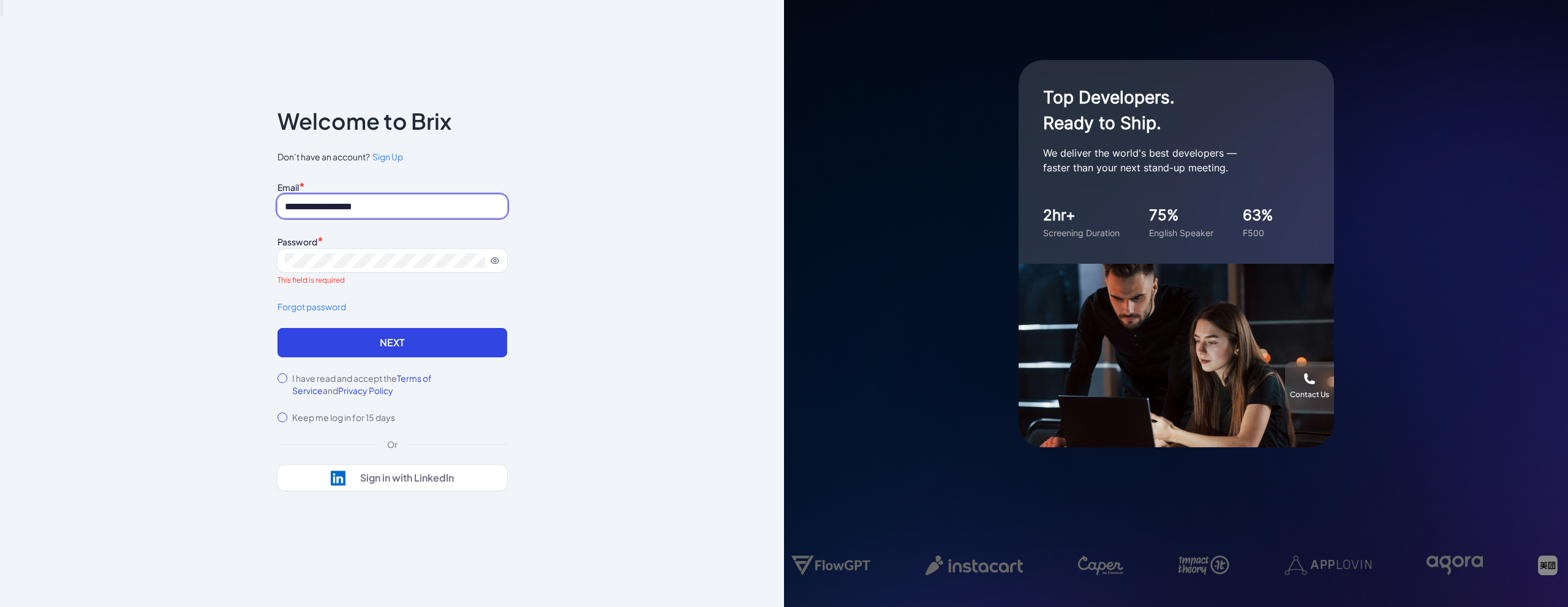
click at [412, 207] on input "**********" at bounding box center [392, 206] width 230 height 23
click at [407, 205] on input "**********" at bounding box center [392, 206] width 230 height 23
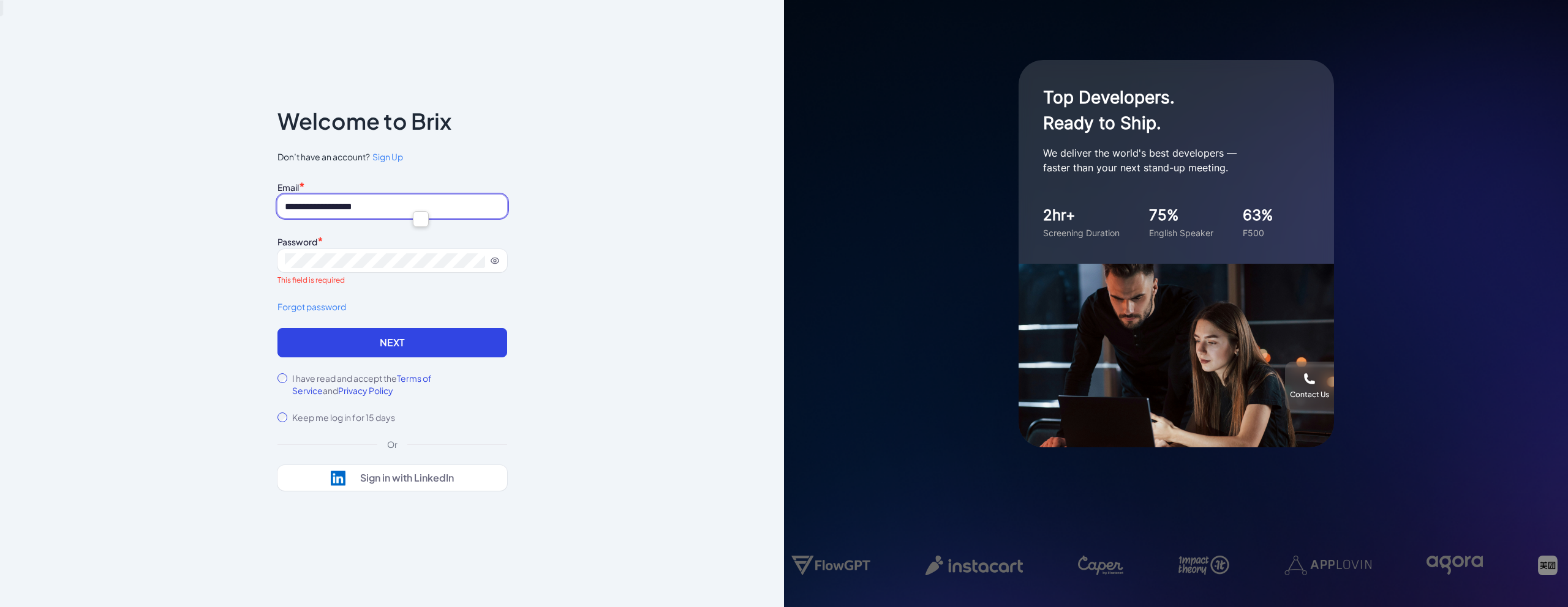
click at [407, 205] on input "**********" at bounding box center [392, 206] width 230 height 23
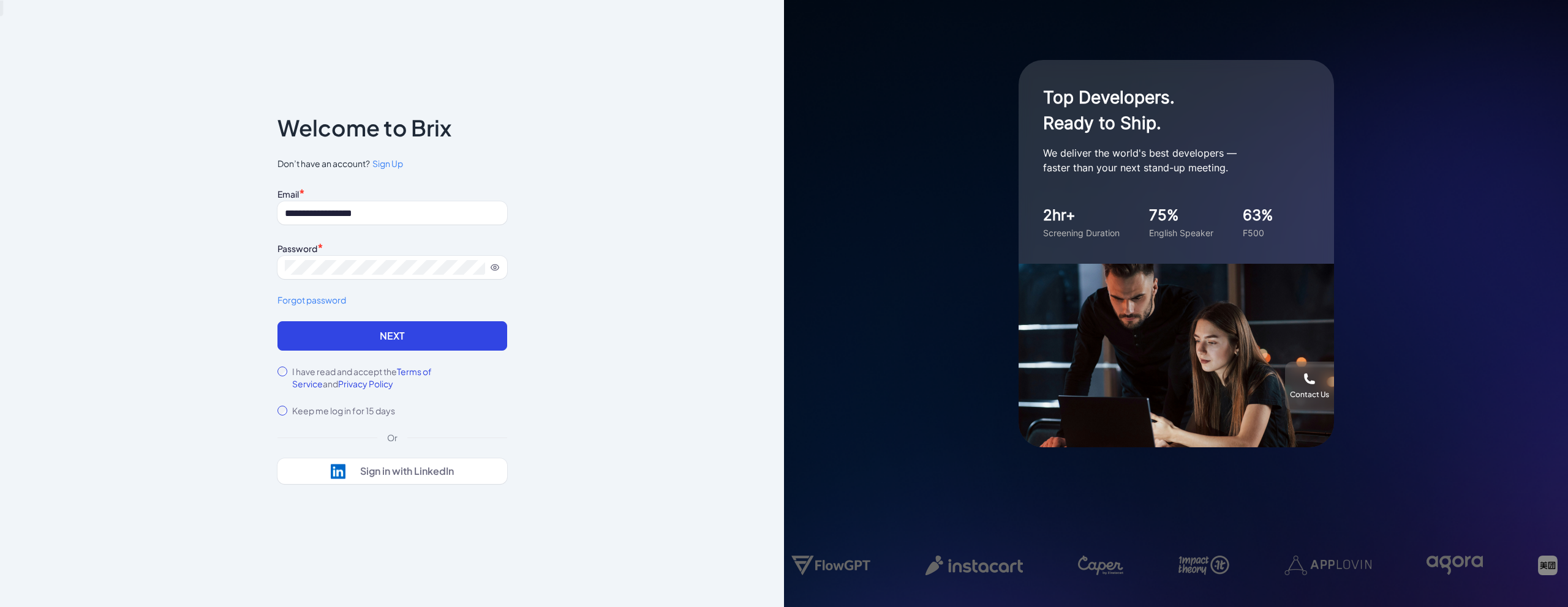
click at [587, 239] on div "**********" at bounding box center [392, 303] width 784 height 607
click at [432, 337] on button "Next" at bounding box center [392, 336] width 230 height 30
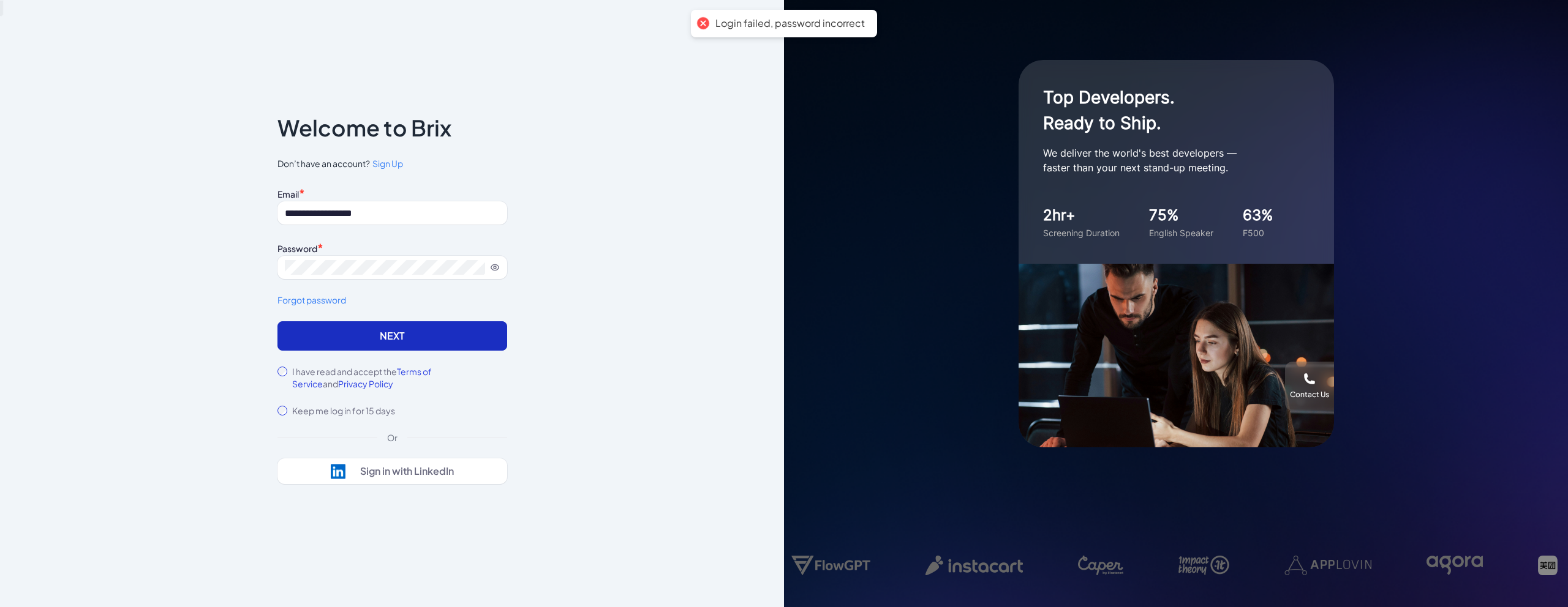
click at [432, 337] on button "Next" at bounding box center [392, 336] width 230 height 30
click at [432, 337] on form "**********" at bounding box center [392, 301] width 230 height 232
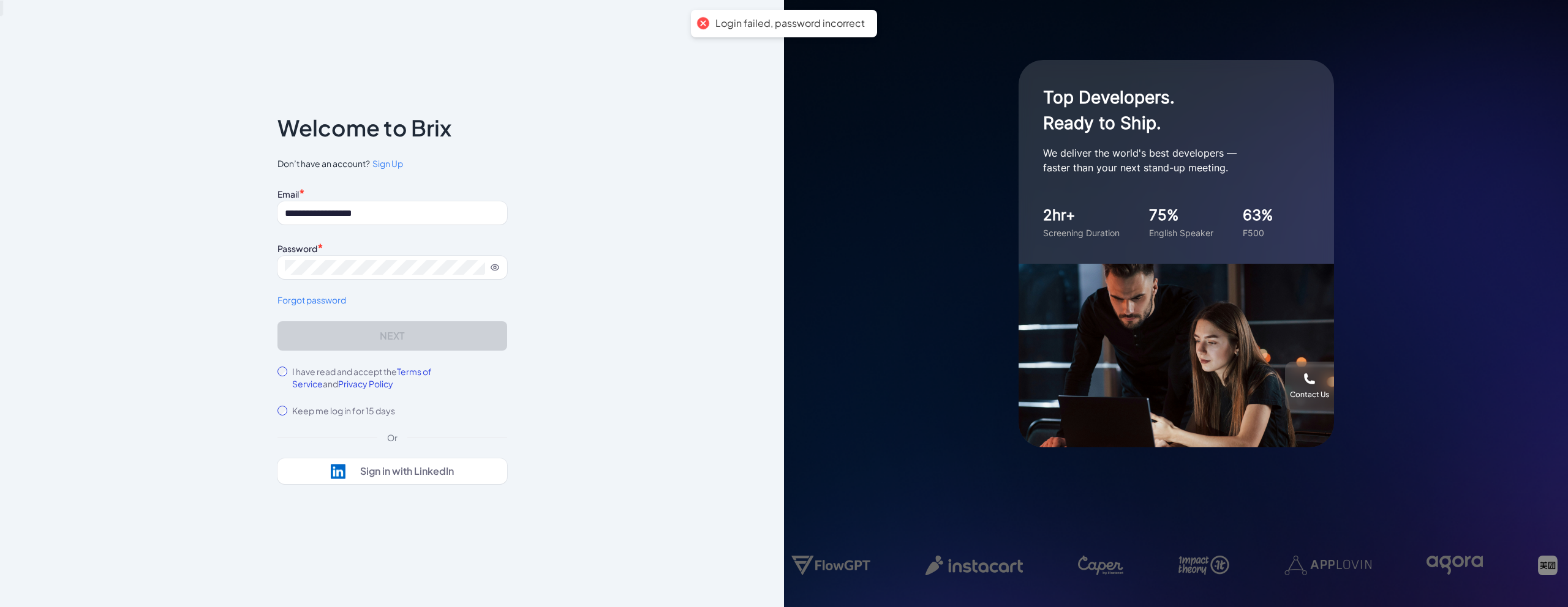
click at [432, 337] on form "**********" at bounding box center [392, 301] width 230 height 232
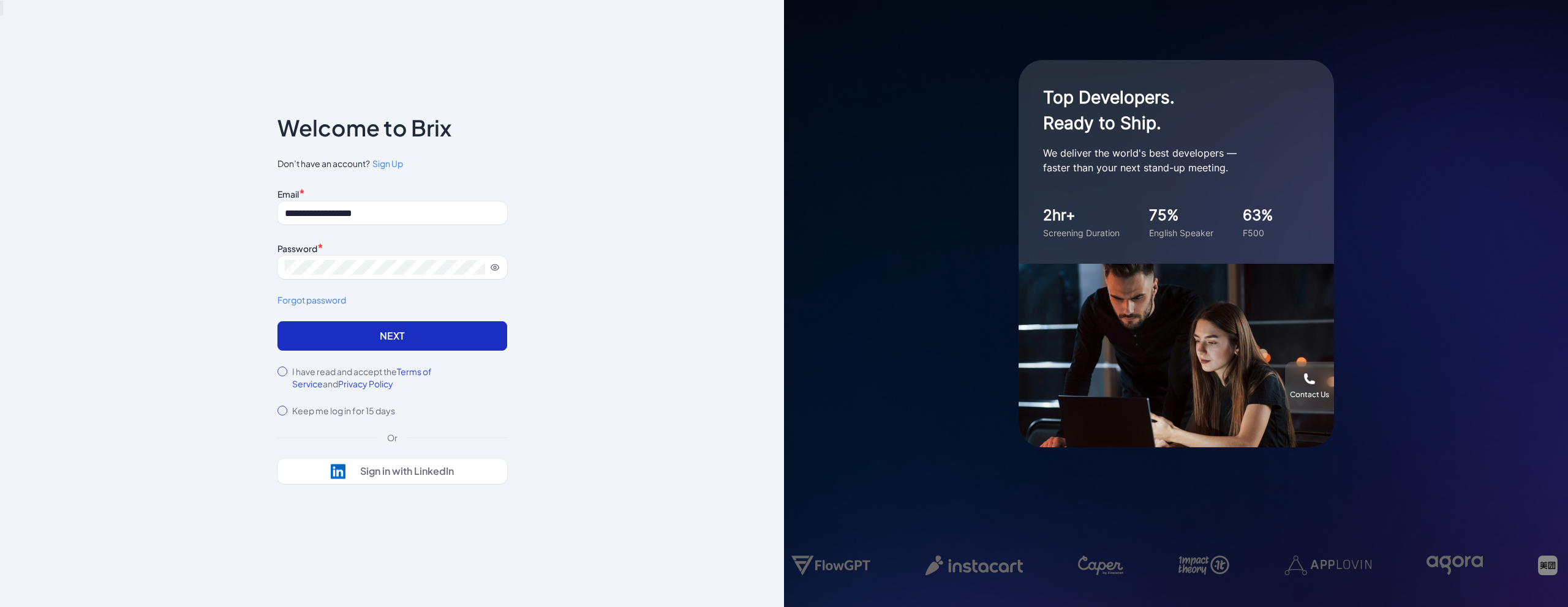
click at [420, 342] on button "Next" at bounding box center [392, 336] width 230 height 30
click at [425, 338] on button "Next" at bounding box center [392, 336] width 230 height 30
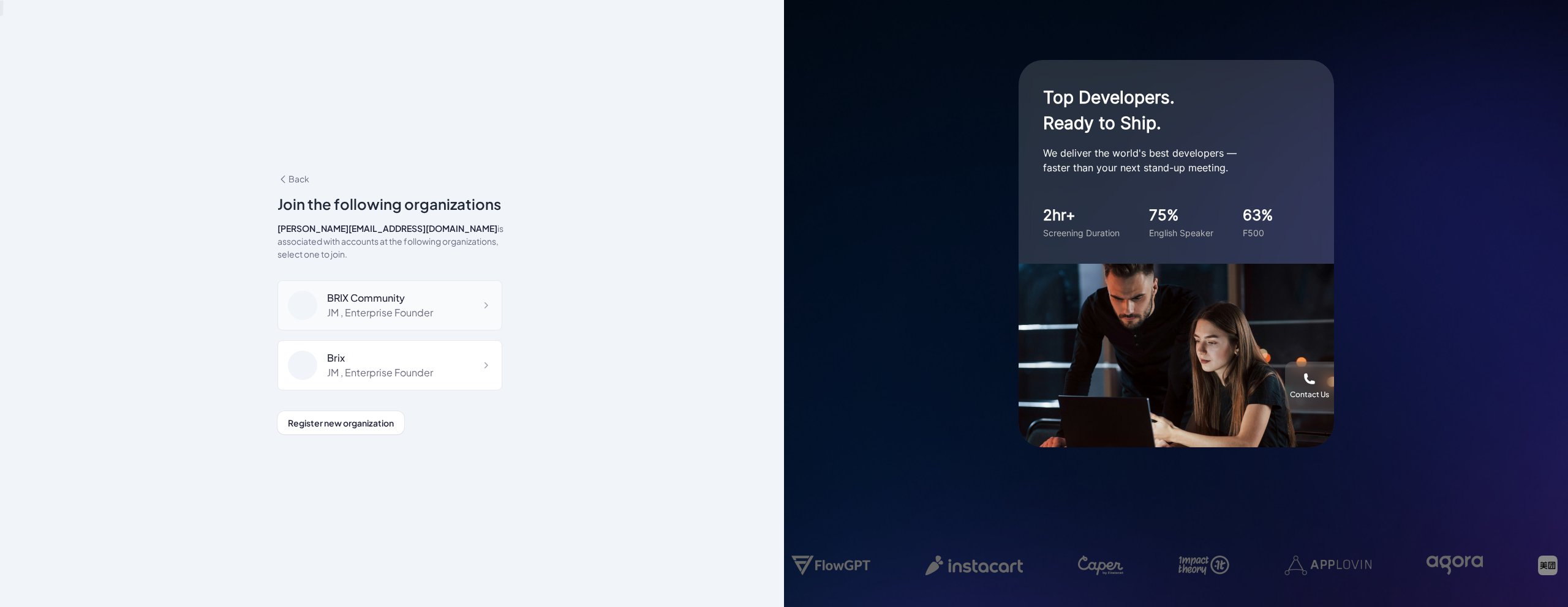
click at [424, 306] on div "JM , Enterprise Founder" at bounding box center [380, 313] width 106 height 14
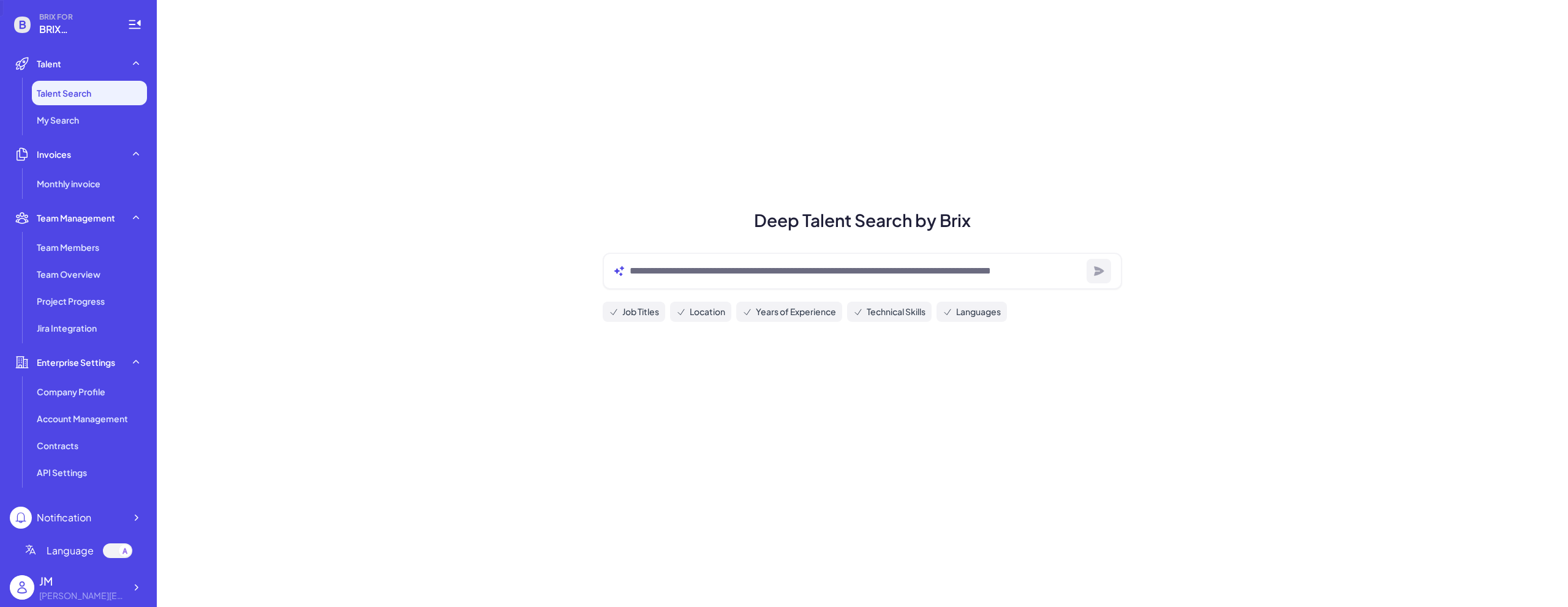
click at [120, 554] on div at bounding box center [124, 550] width 12 height 12
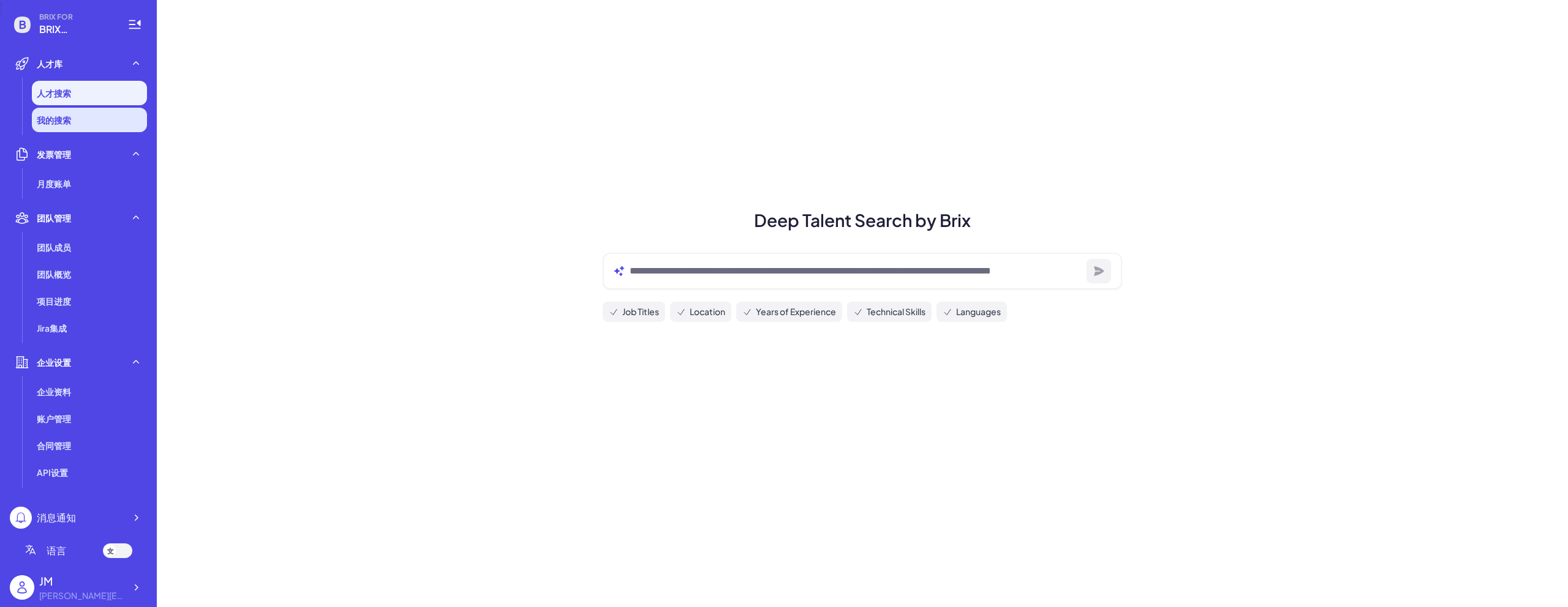
click at [68, 120] on span "我的搜索" at bounding box center [54, 119] width 35 height 12
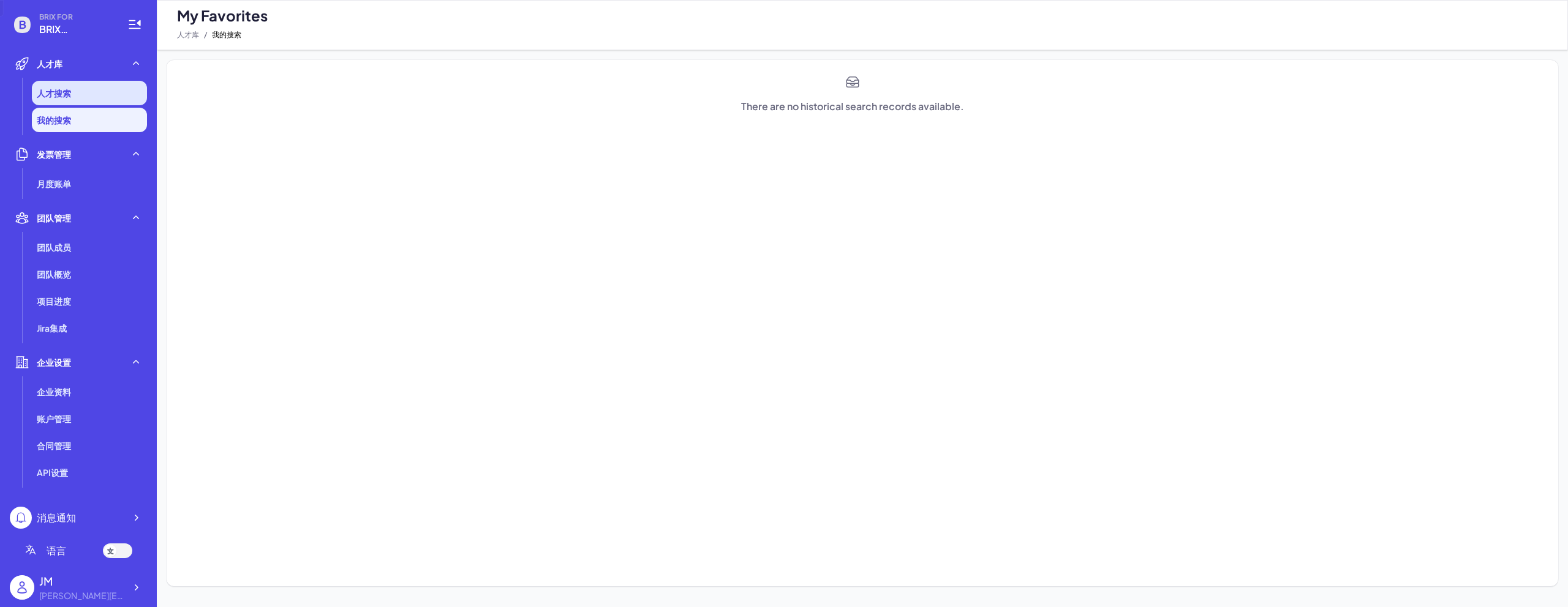
click at [61, 88] on span "人才搜索" at bounding box center [54, 92] width 35 height 12
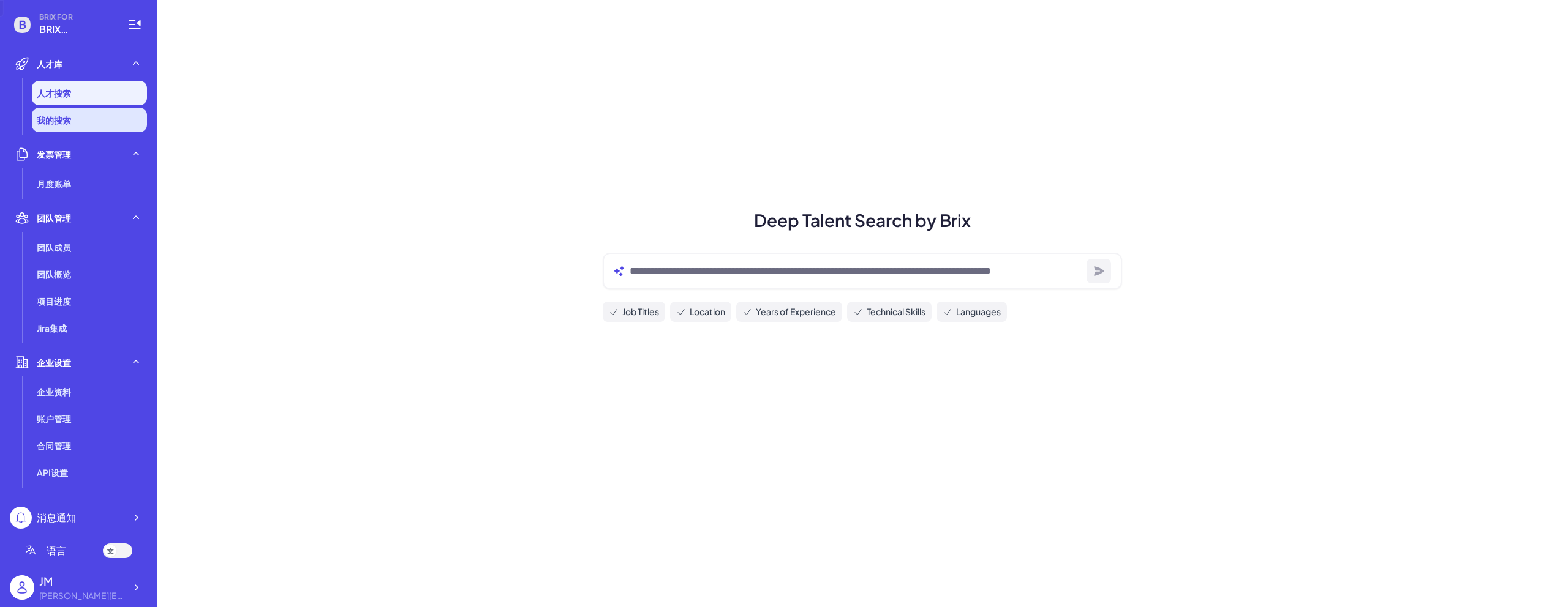
click at [63, 110] on li "我的搜索" at bounding box center [90, 119] width 116 height 25
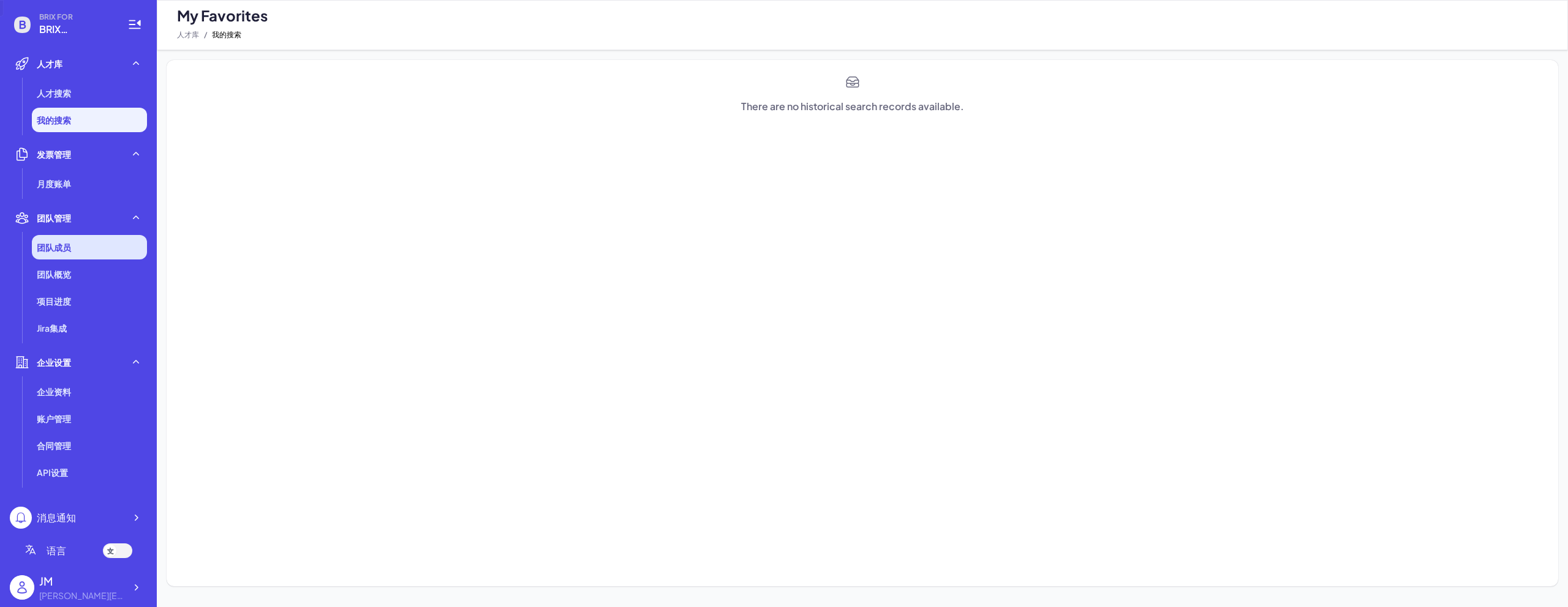
click at [79, 249] on li "团队成员" at bounding box center [90, 247] width 116 height 25
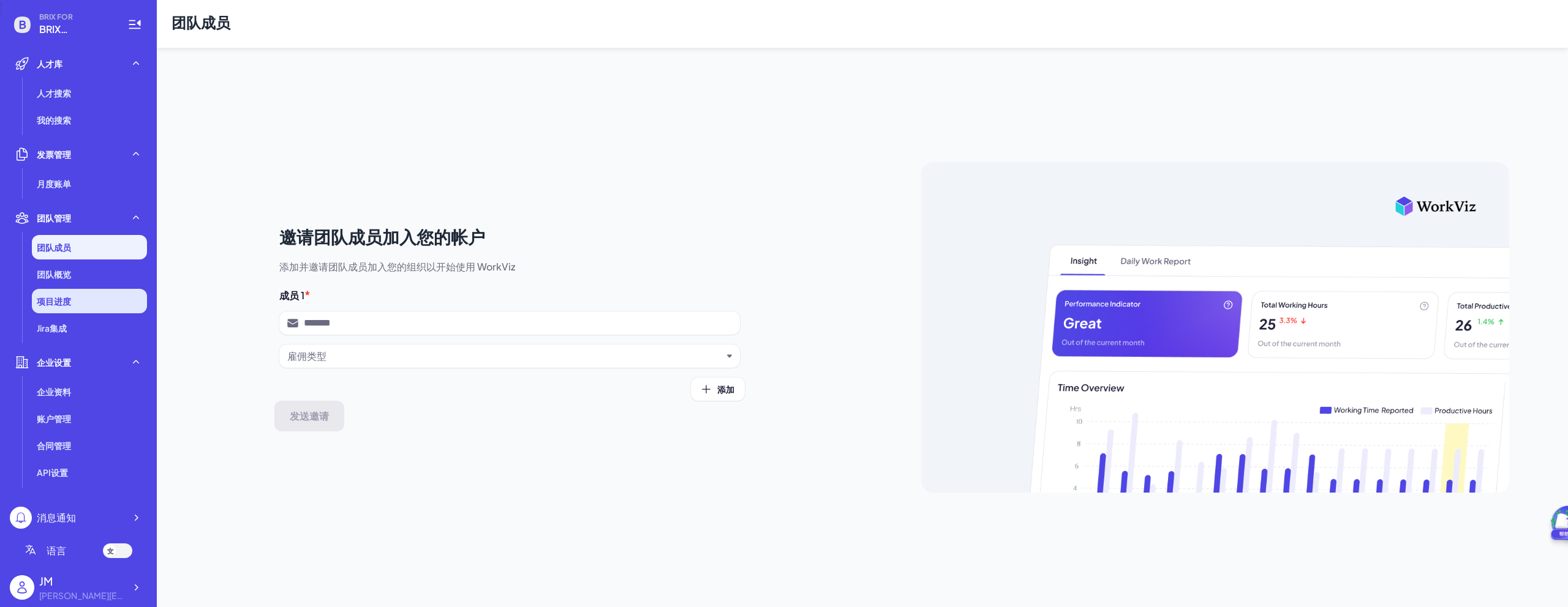
click at [68, 289] on li "项目进度" at bounding box center [90, 301] width 116 height 25
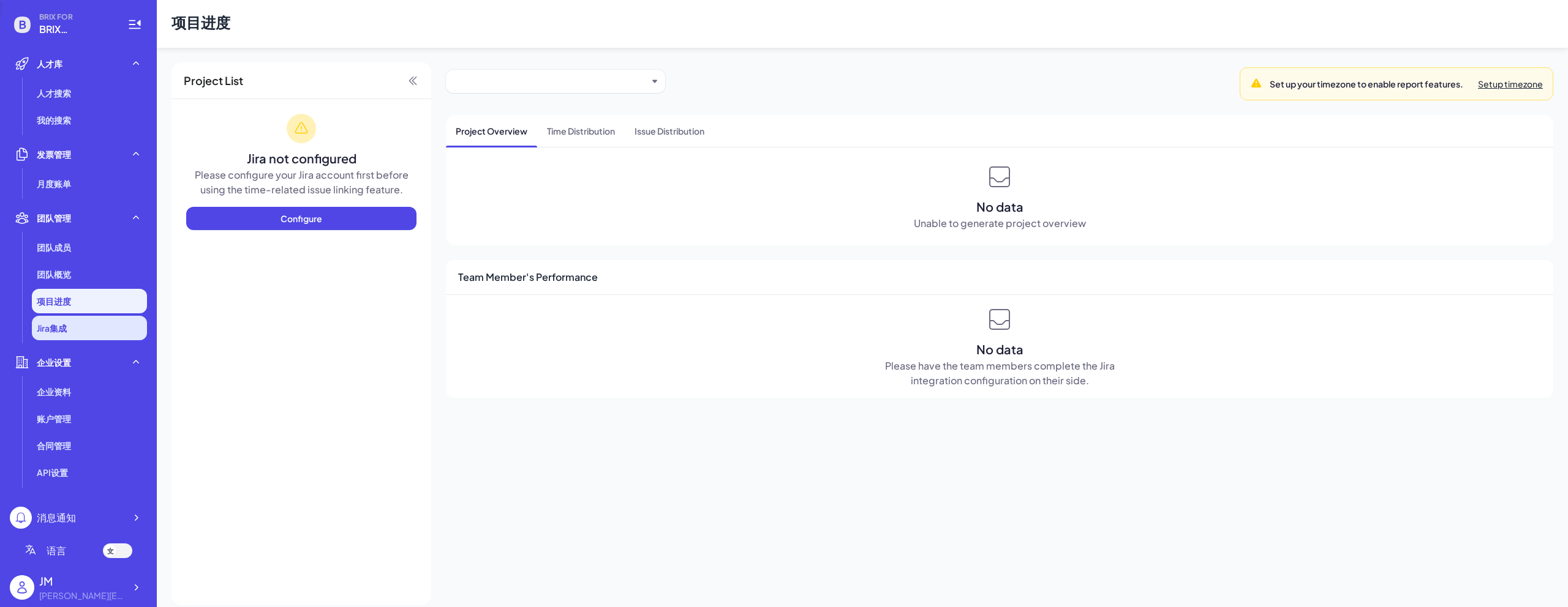
click at [91, 334] on li "Jira集成" at bounding box center [90, 328] width 116 height 25
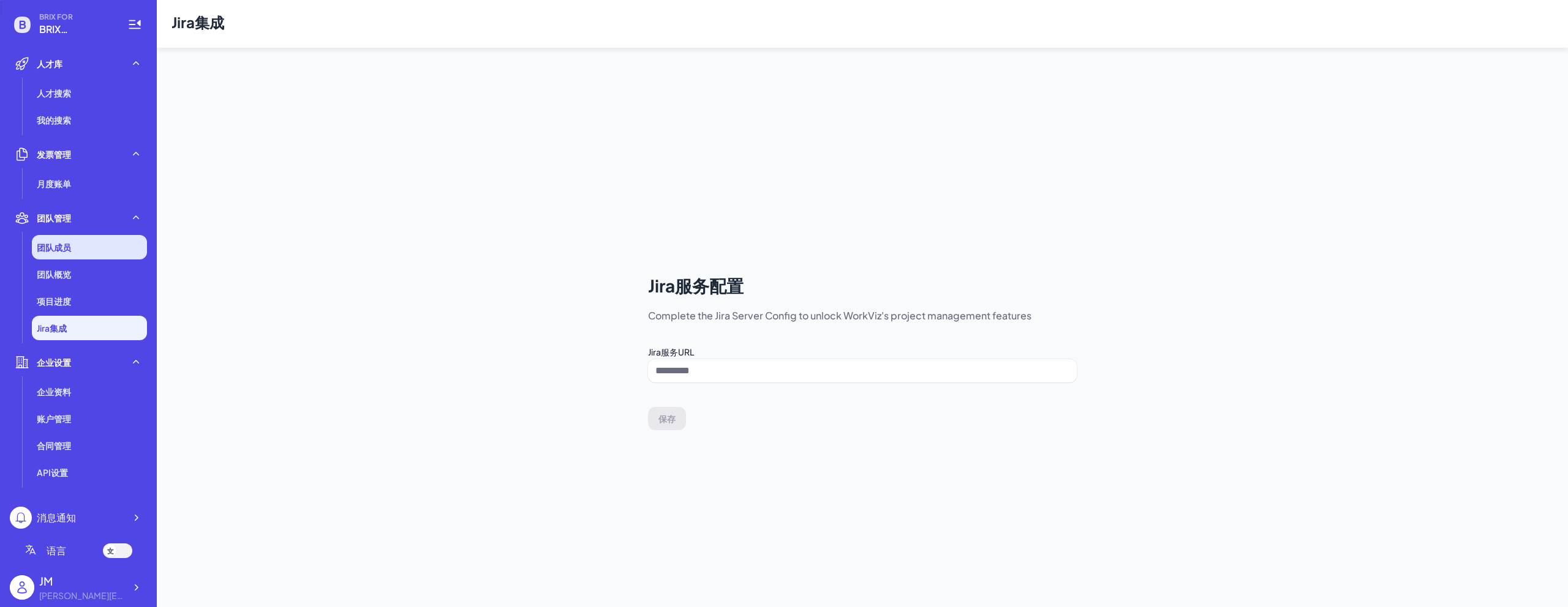
click at [92, 239] on li "团队成员" at bounding box center [90, 247] width 116 height 25
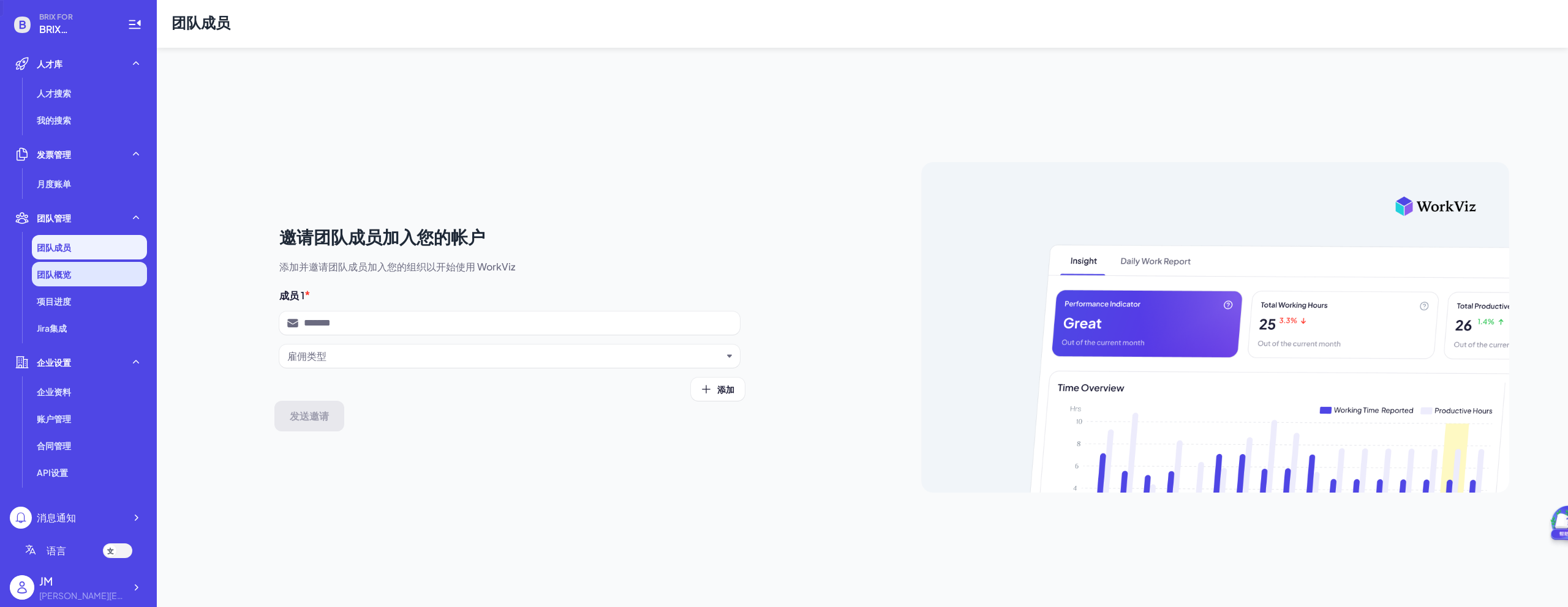
click at [92, 282] on li "团队概览" at bounding box center [90, 274] width 116 height 25
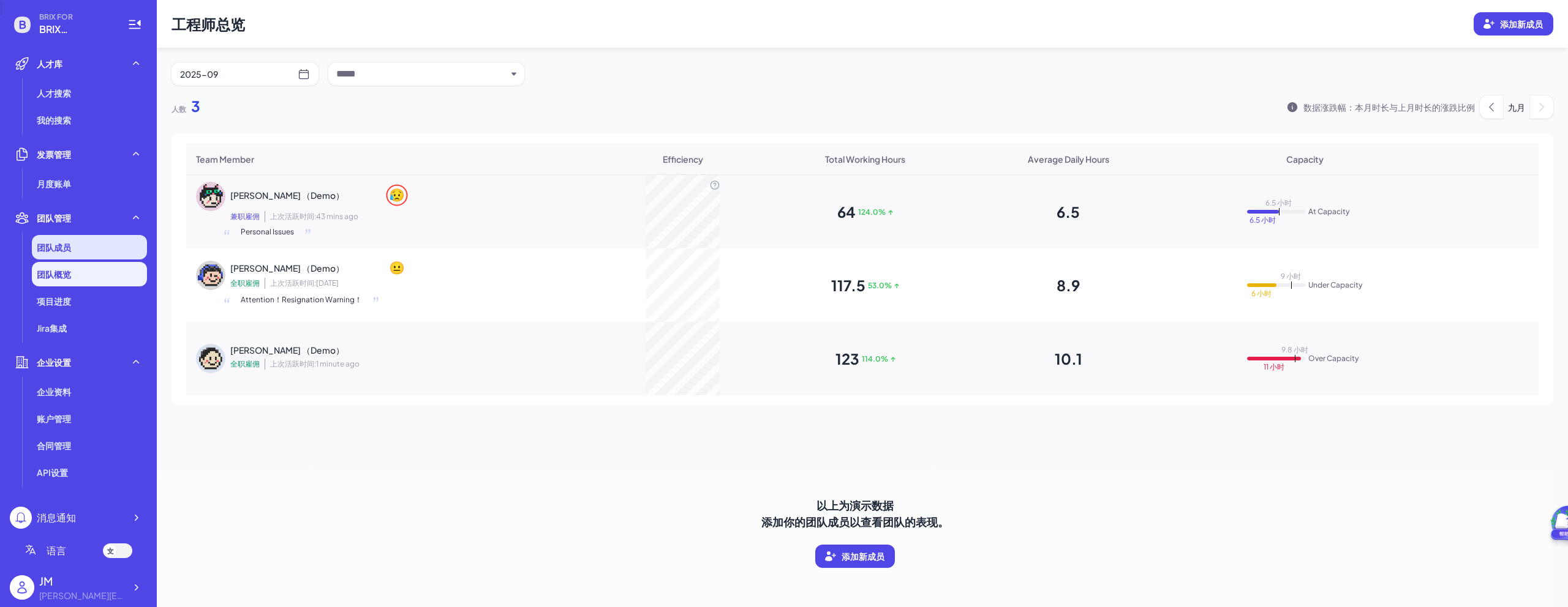
click at [51, 254] on li "团队成员" at bounding box center [90, 247] width 116 height 25
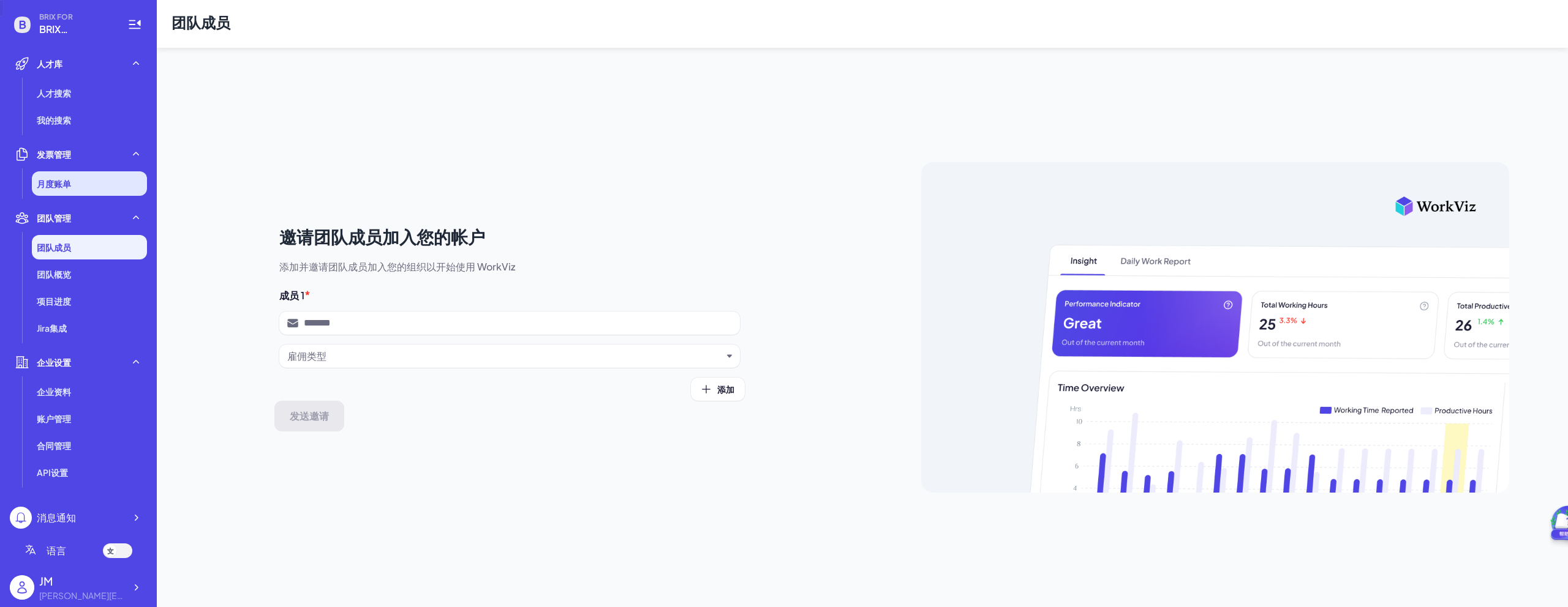
click at [63, 185] on span "月度账单" at bounding box center [54, 183] width 35 height 12
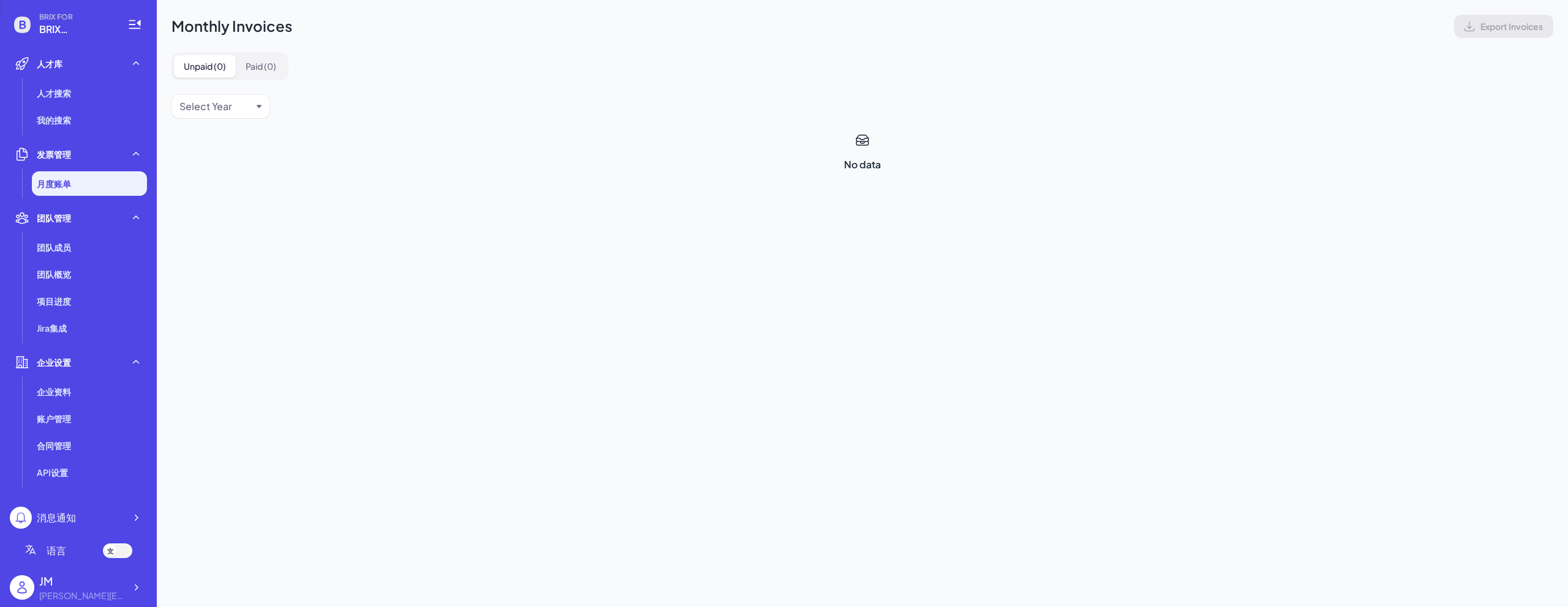
click at [70, 136] on ul "人才库 人才搜索 我的搜索 发票管理 月度账单 团队管理 团队成员 团队概览 项目进度 Jira集成 企业设置 企业资料 账户管理 合同管理 API设置" at bounding box center [78, 277] width 137 height 451
click at [69, 115] on span "我的搜索" at bounding box center [54, 119] width 35 height 12
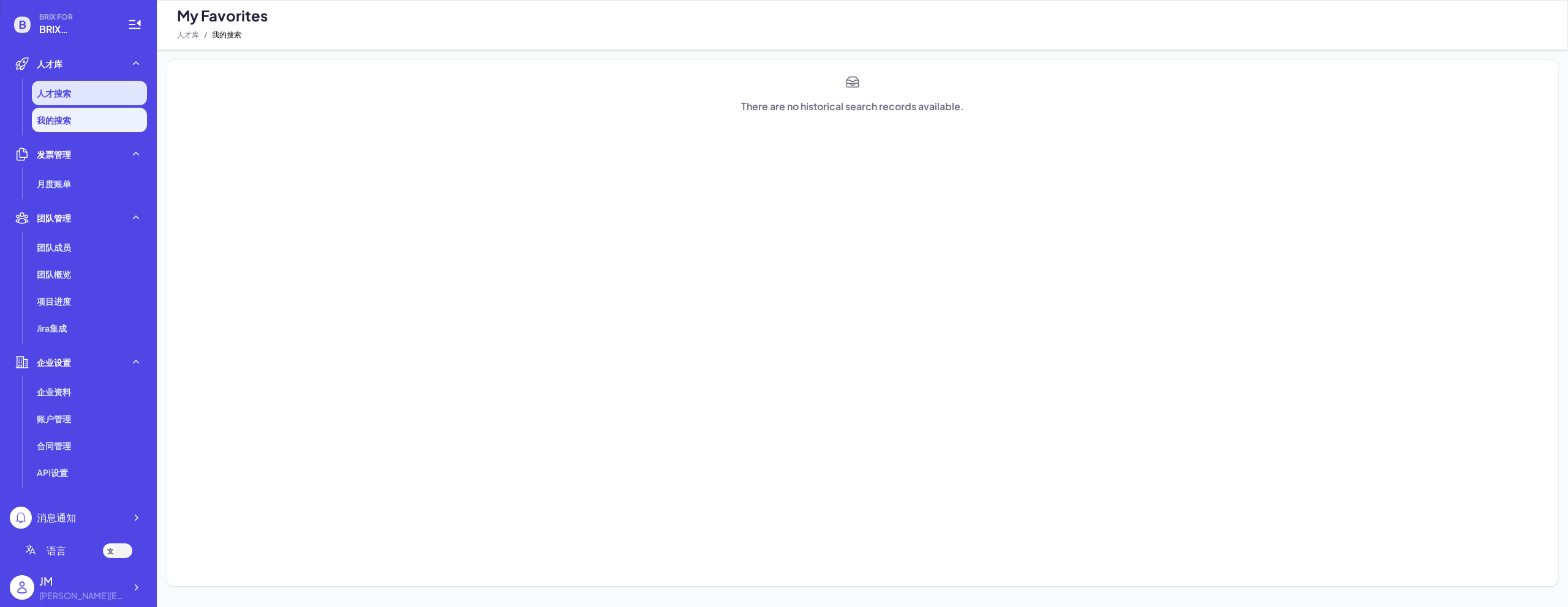
click at [69, 99] on li "人才搜索" at bounding box center [90, 93] width 116 height 25
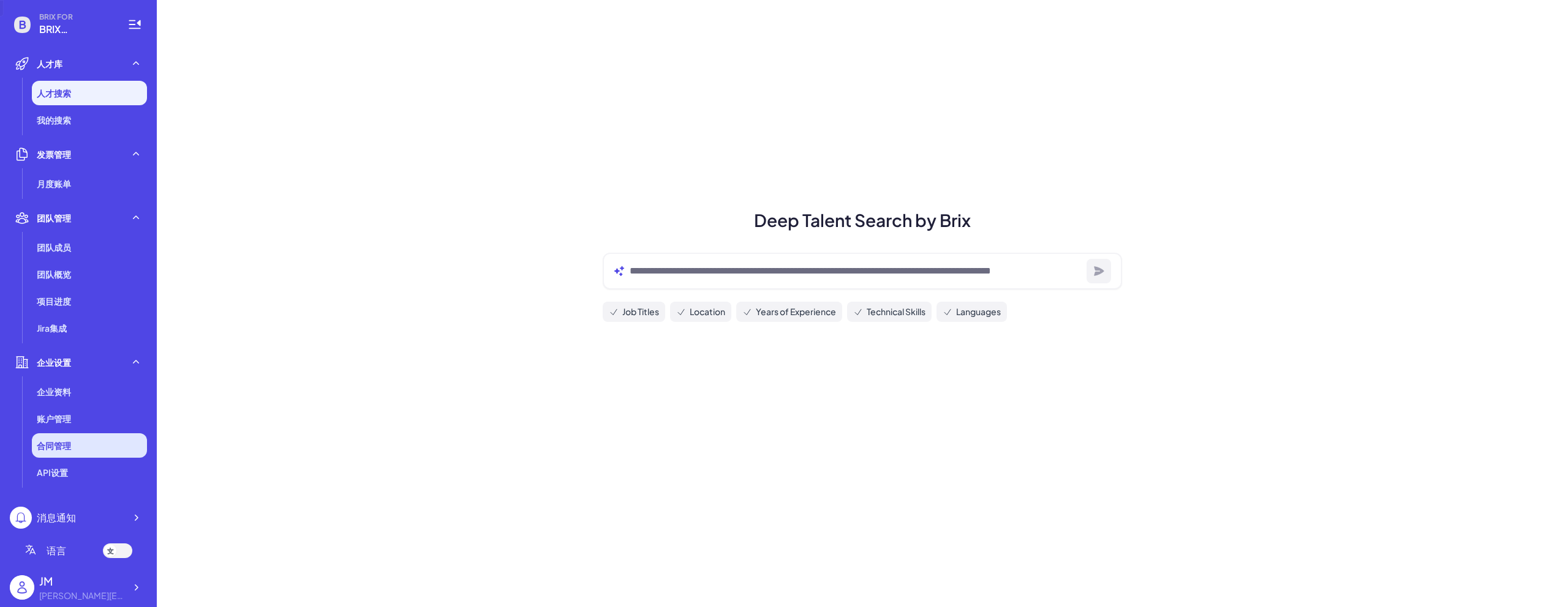
click at [87, 456] on div "合同管理" at bounding box center [90, 445] width 116 height 25
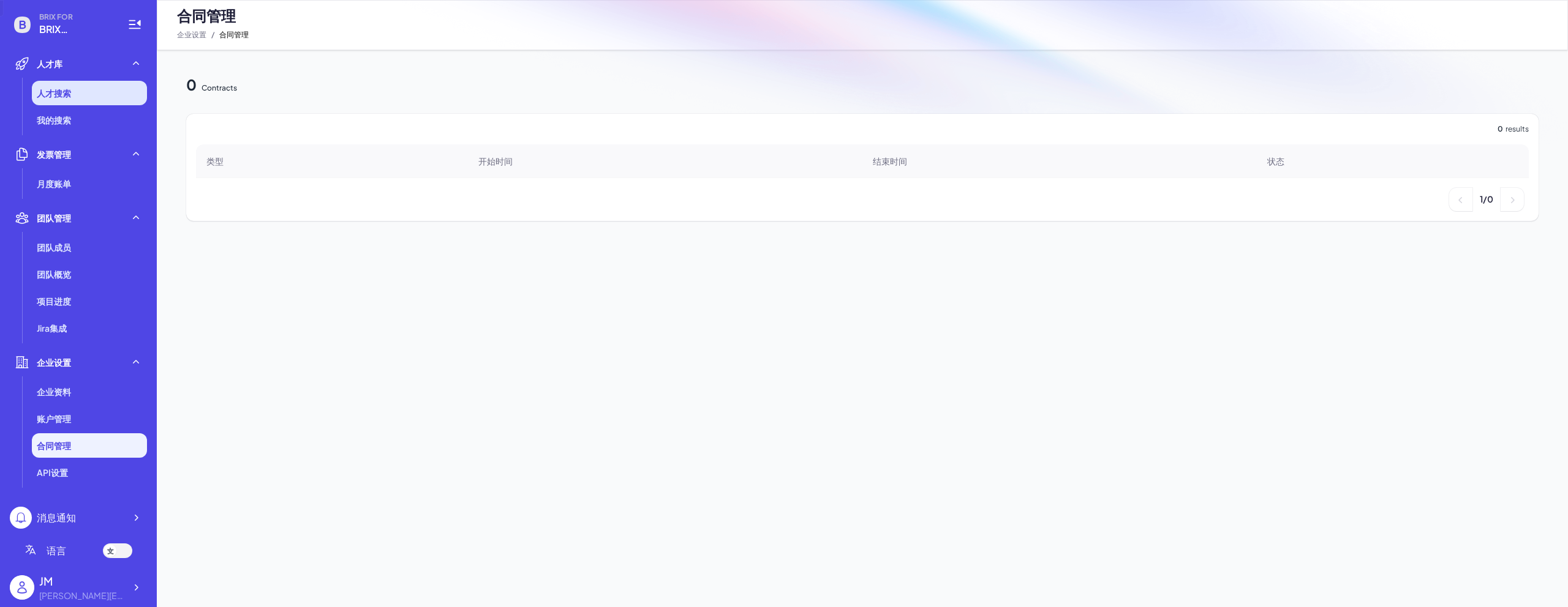
click at [84, 104] on li "人才搜索" at bounding box center [90, 93] width 116 height 25
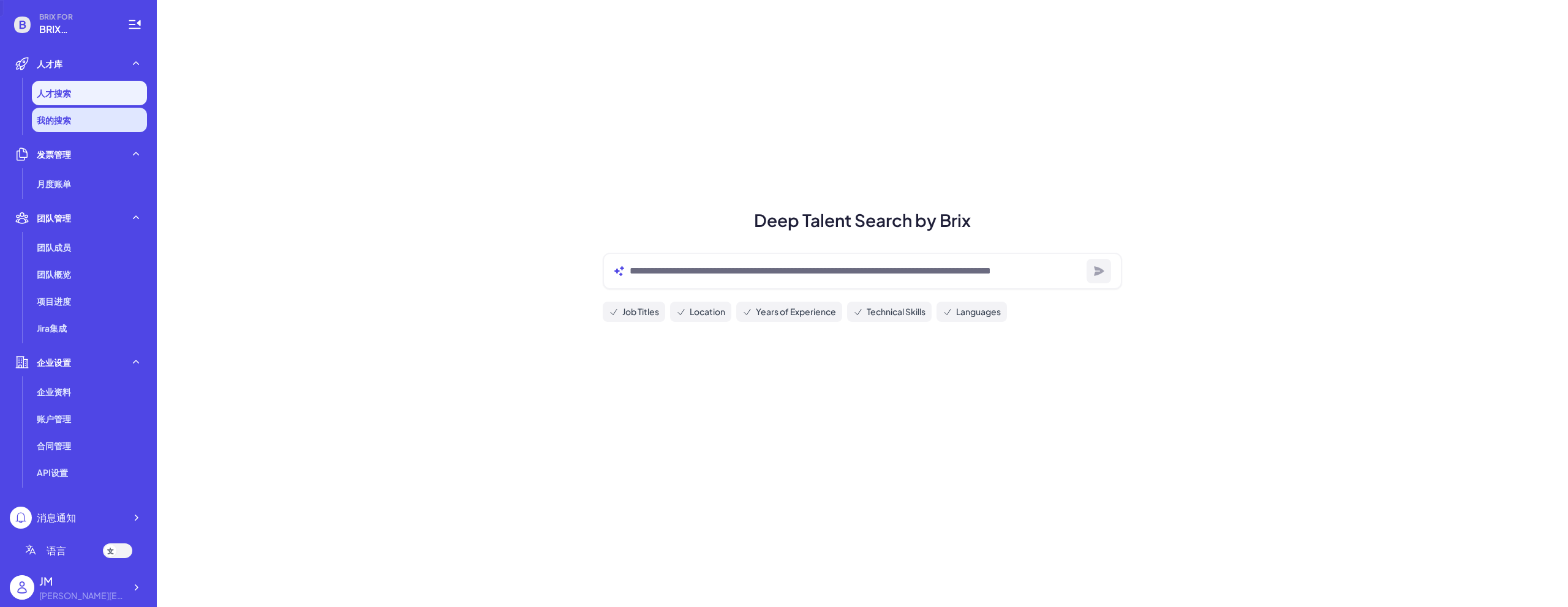
click at [53, 110] on li "我的搜索" at bounding box center [90, 119] width 116 height 25
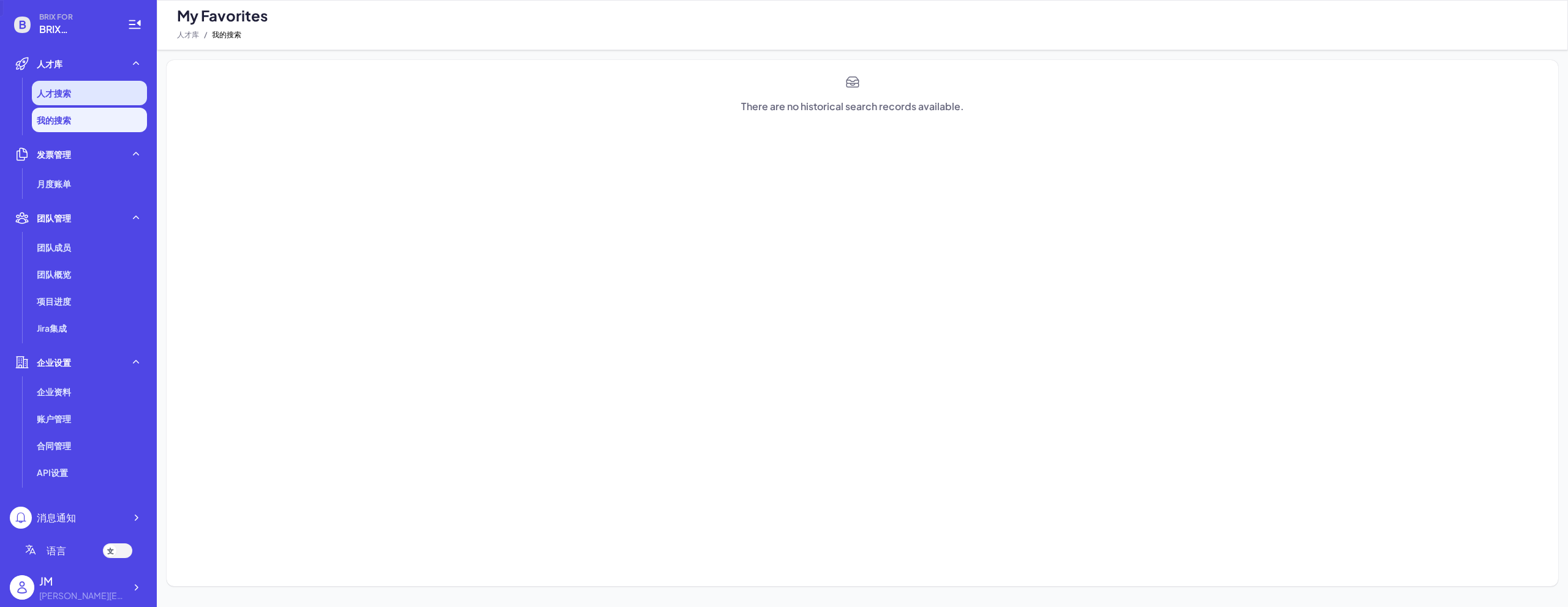
click at [66, 100] on li "人才搜索" at bounding box center [90, 93] width 116 height 25
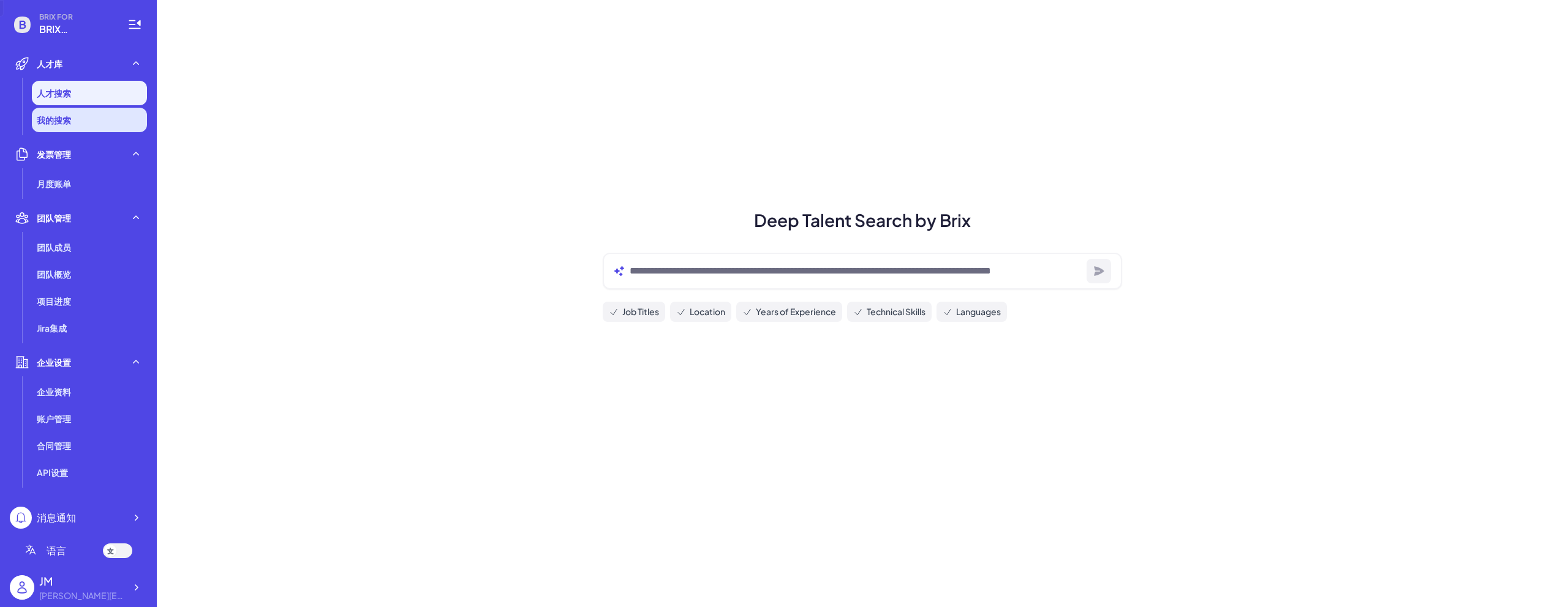
click at [67, 120] on span "我的搜索" at bounding box center [54, 119] width 35 height 12
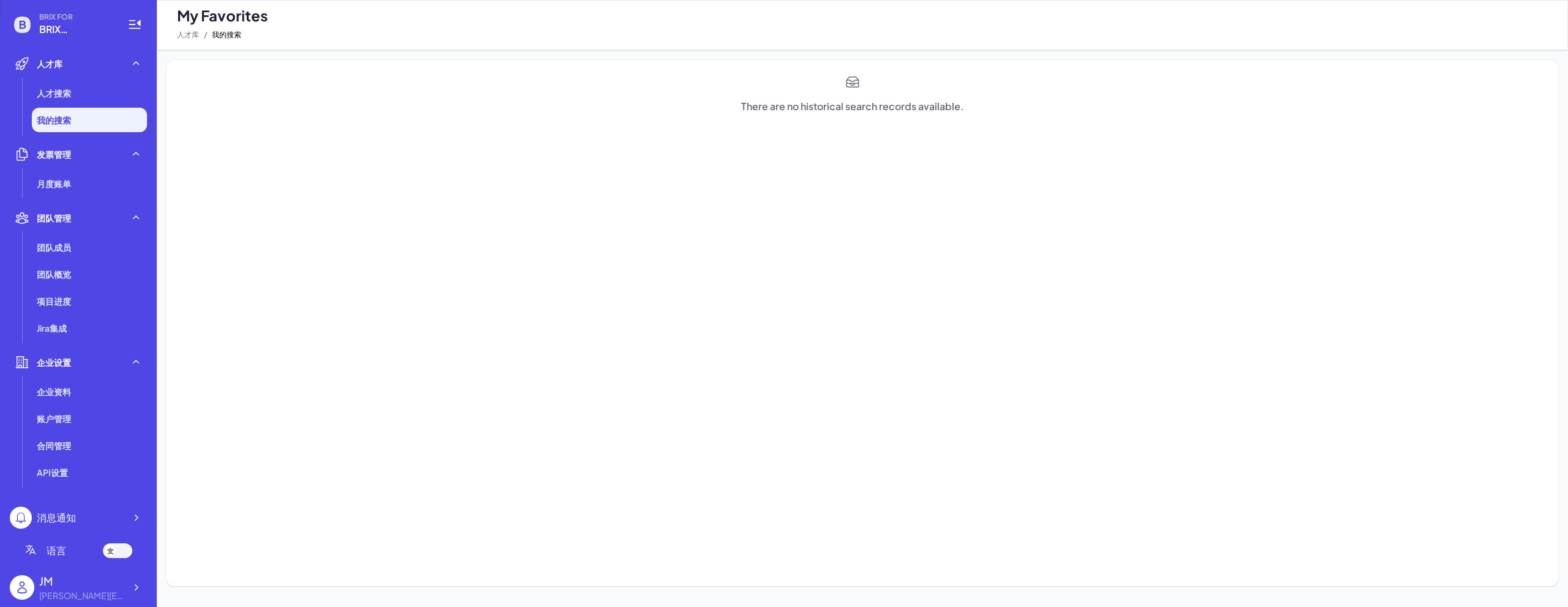
click at [1363, 59] on div "There are no historical search records available." at bounding box center [862, 323] width 1412 height 546
click at [71, 192] on li "月度账单" at bounding box center [90, 184] width 116 height 25
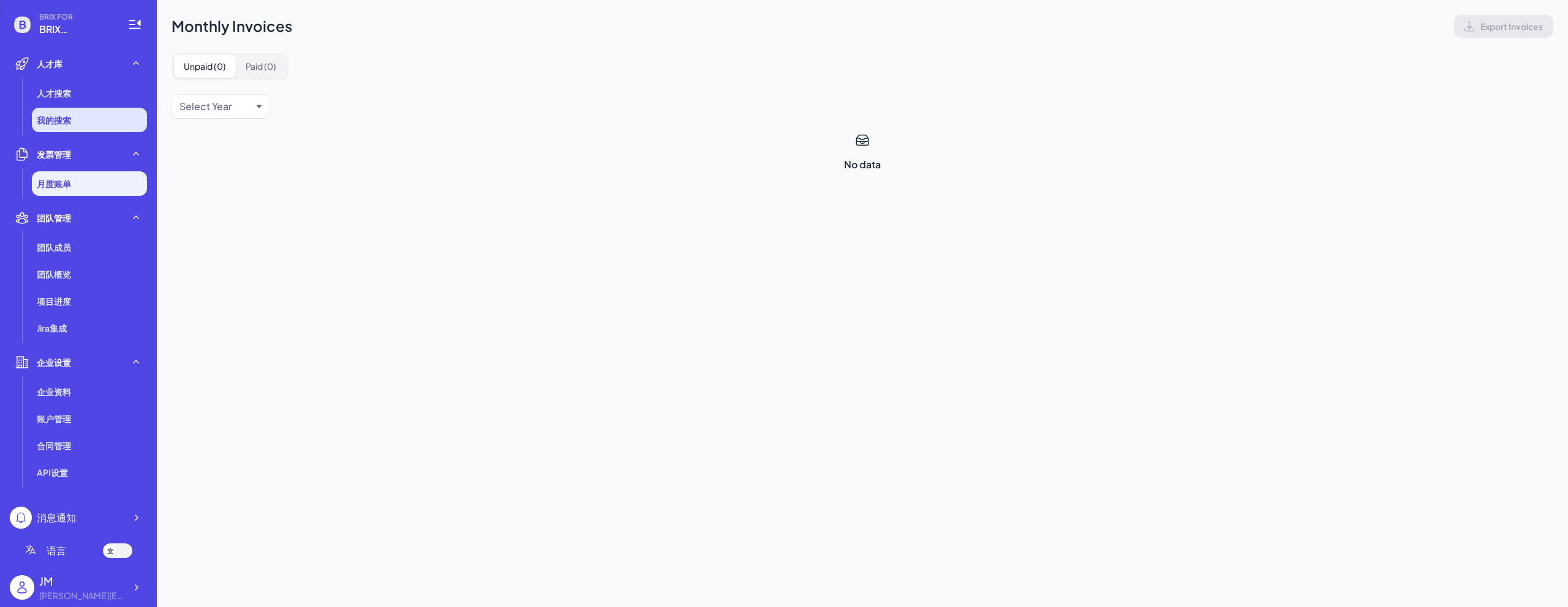
click at [79, 127] on li "我的搜索" at bounding box center [90, 119] width 116 height 25
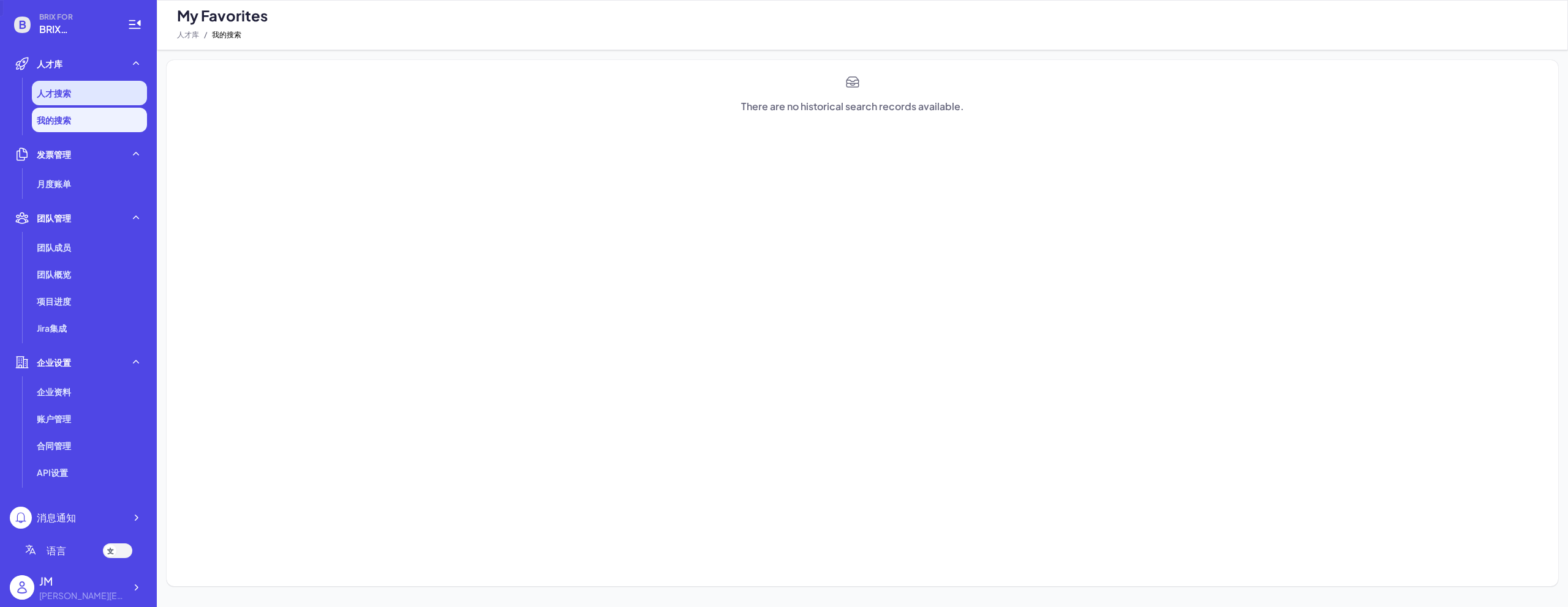
click at [75, 99] on li "人才搜索" at bounding box center [90, 93] width 116 height 25
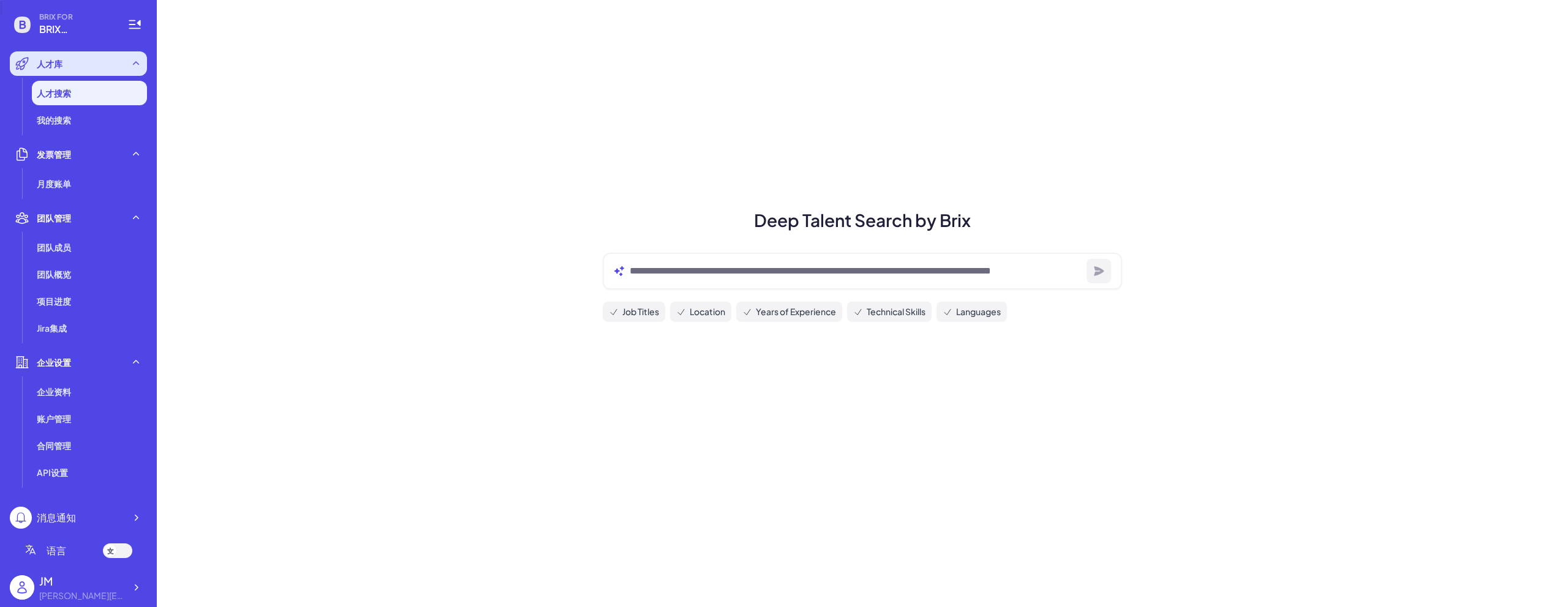
click at [74, 57] on div "人才库" at bounding box center [78, 63] width 137 height 25
click at [72, 99] on li "人才搜索" at bounding box center [90, 93] width 116 height 25
click at [72, 121] on li "我的搜索" at bounding box center [90, 119] width 116 height 25
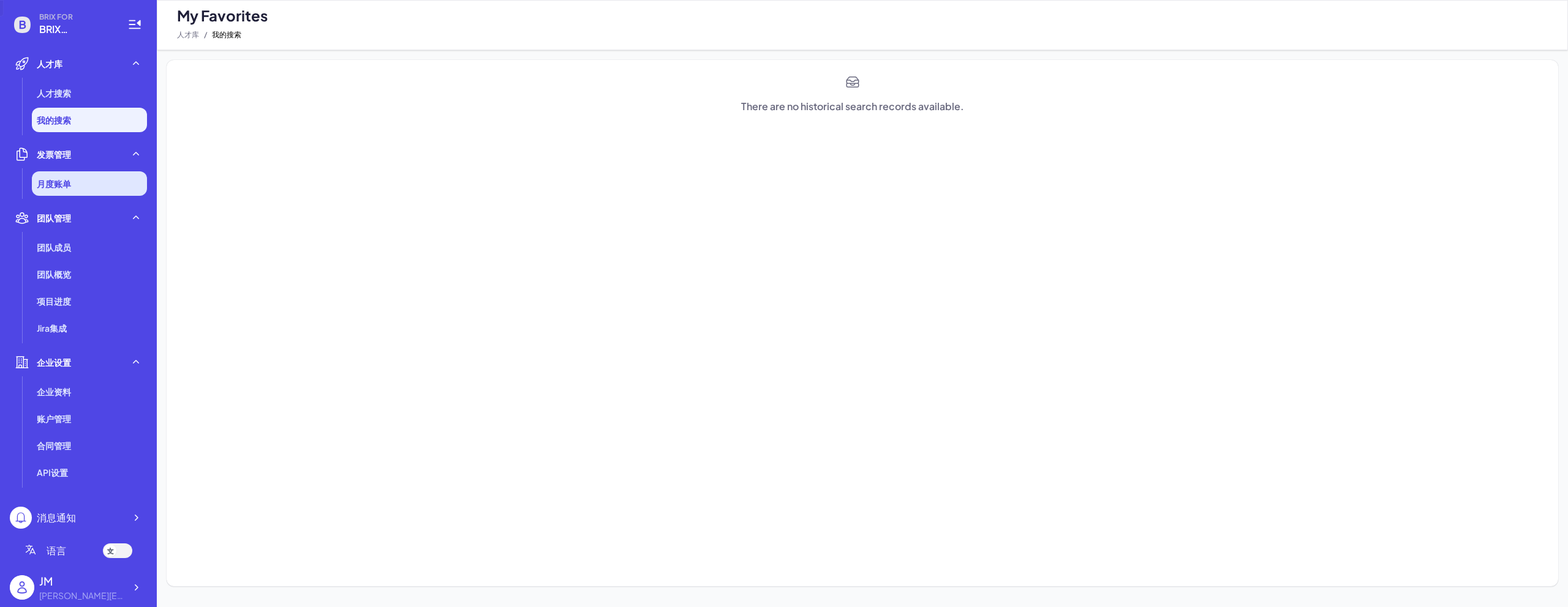
click at [79, 172] on li "月度账单" at bounding box center [90, 184] width 116 height 25
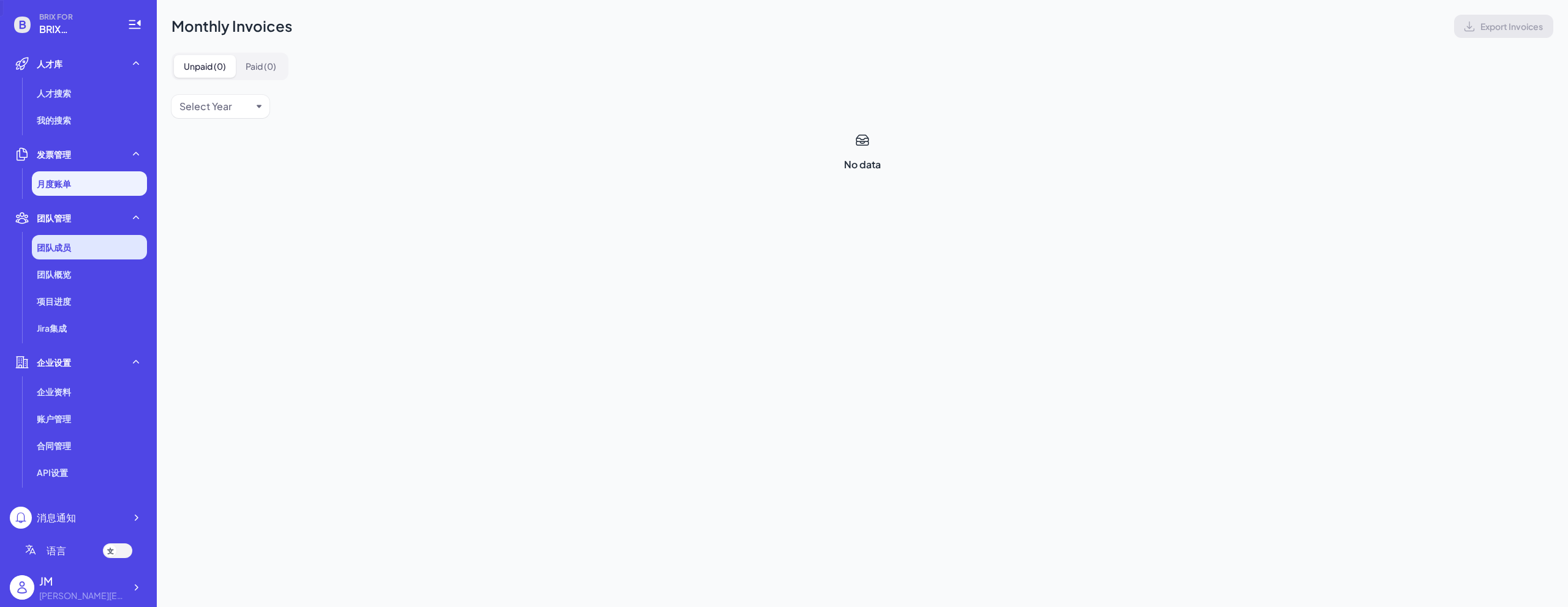
click at [75, 257] on li "团队成员" at bounding box center [90, 247] width 116 height 25
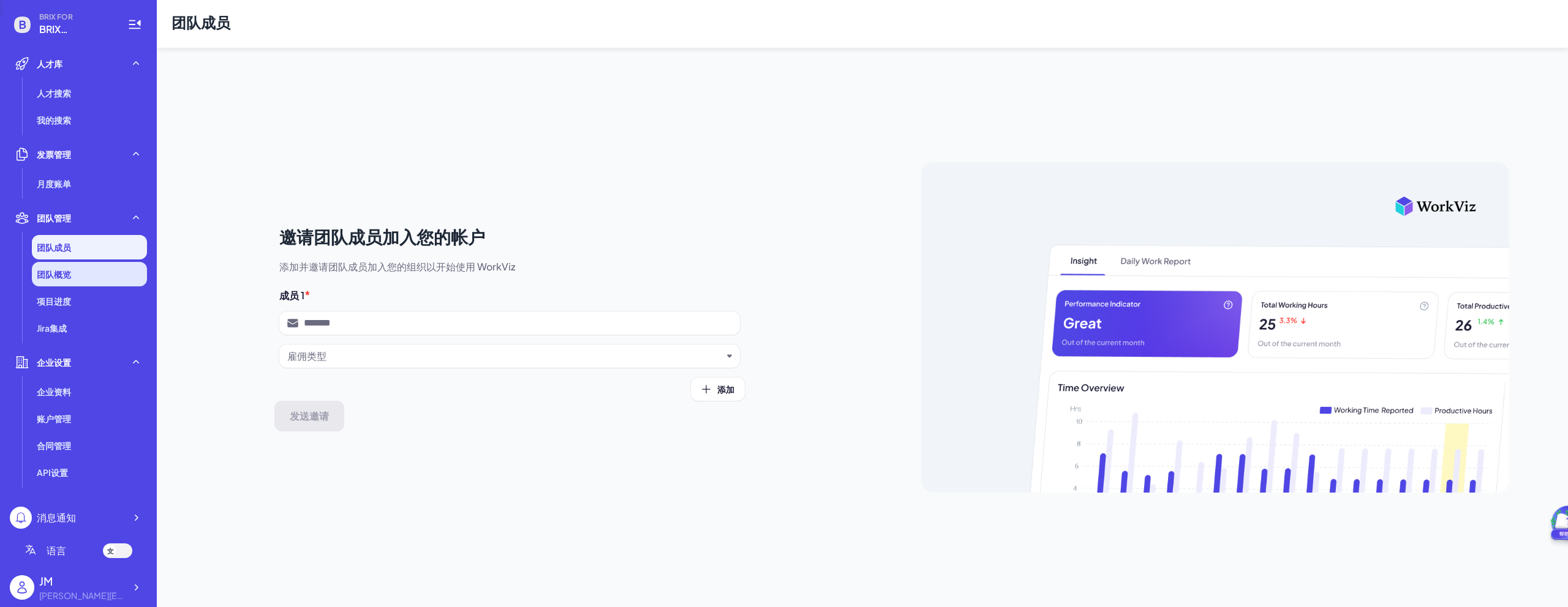
click at [76, 283] on li "团队概览" at bounding box center [90, 274] width 116 height 25
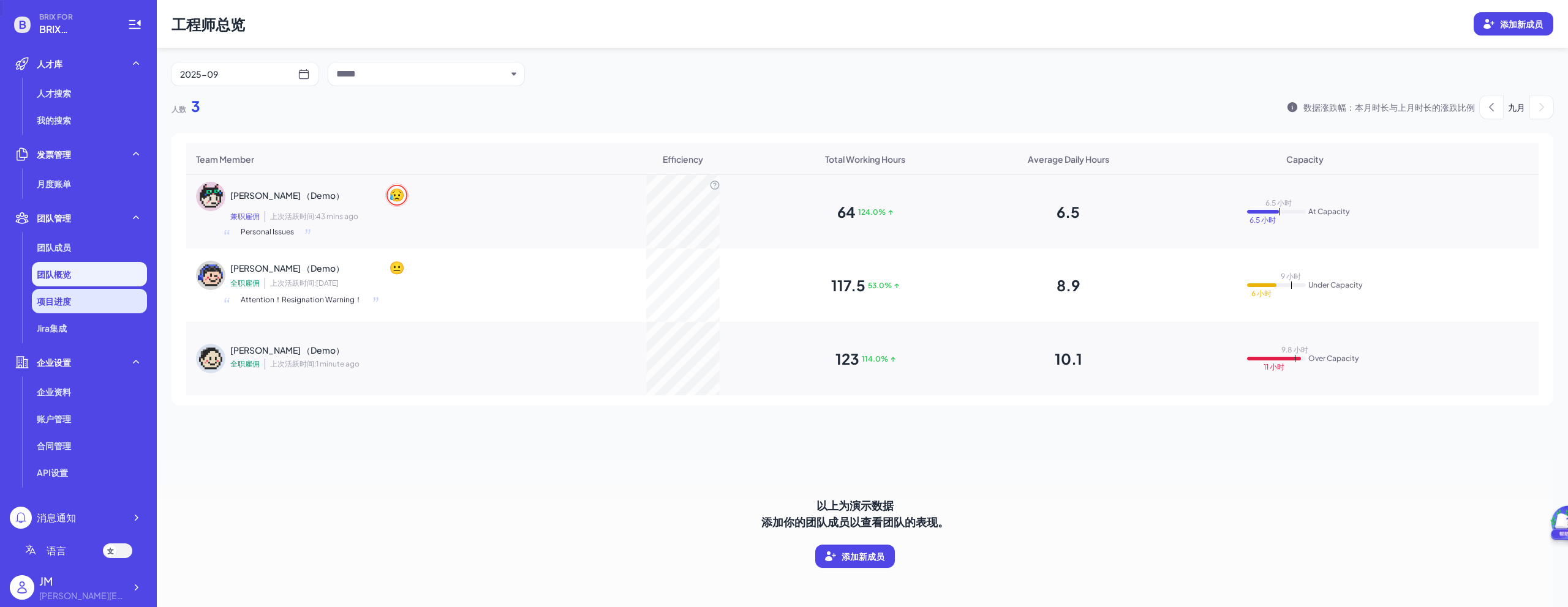
click at [84, 310] on li "项目进度" at bounding box center [90, 301] width 116 height 25
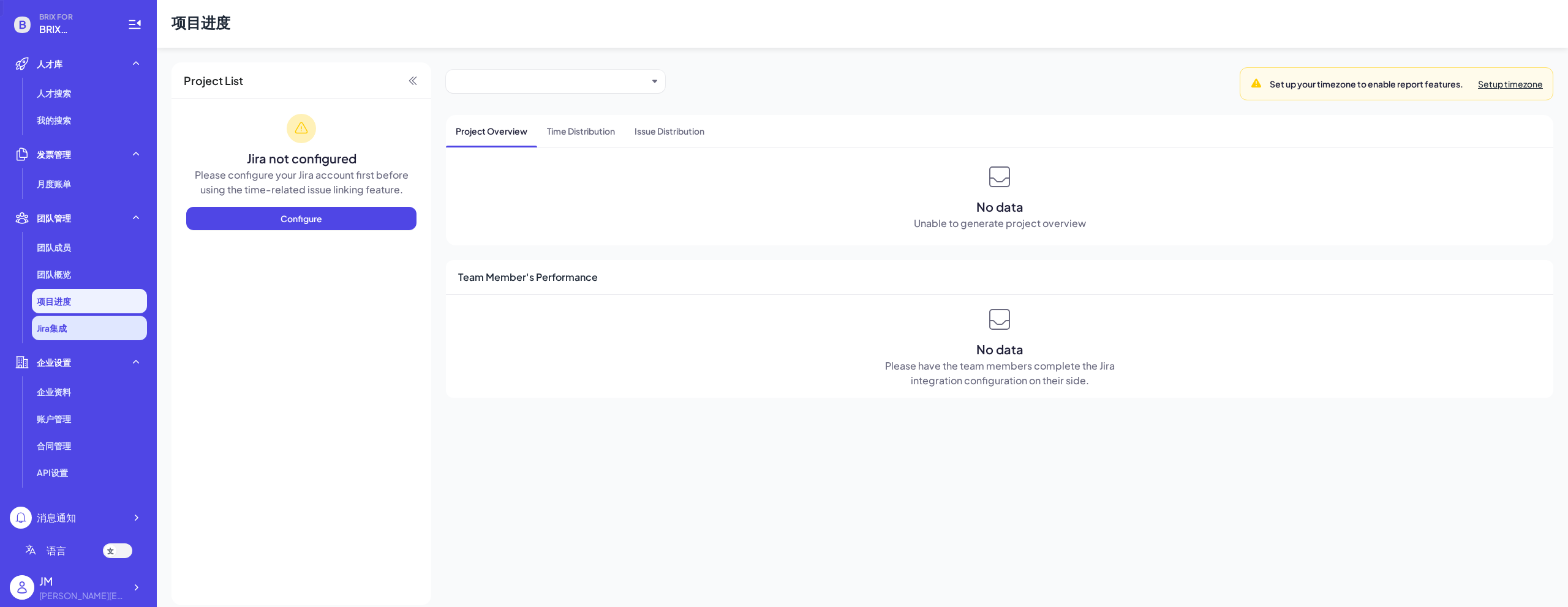
click at [84, 338] on li "Jira集成" at bounding box center [90, 328] width 116 height 25
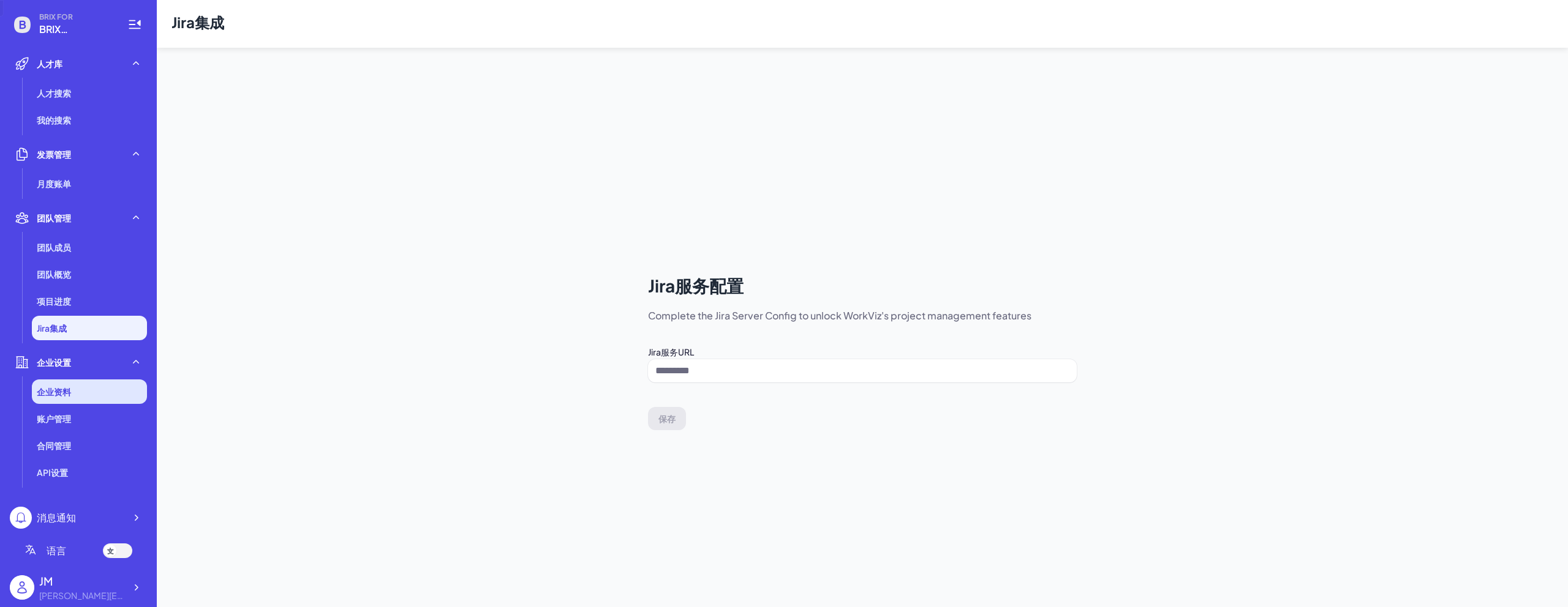
click at [75, 396] on li "企业资料" at bounding box center [90, 391] width 116 height 25
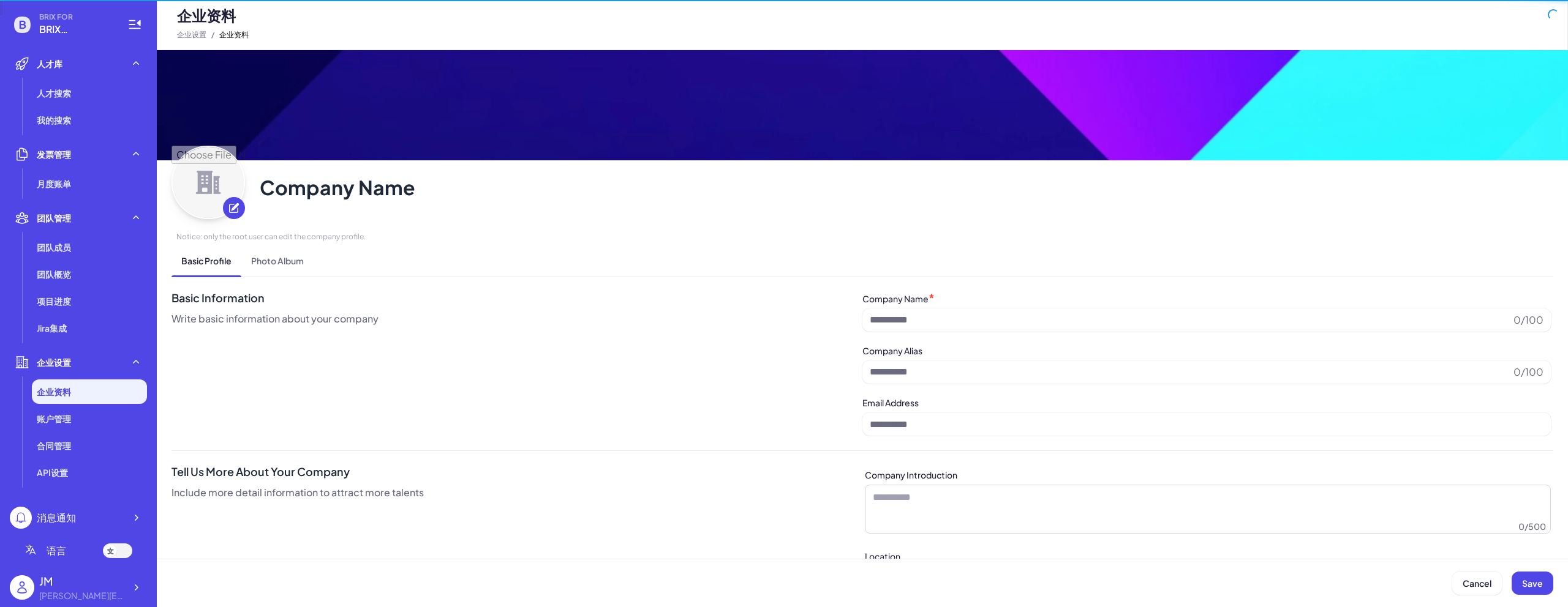
type input "**********"
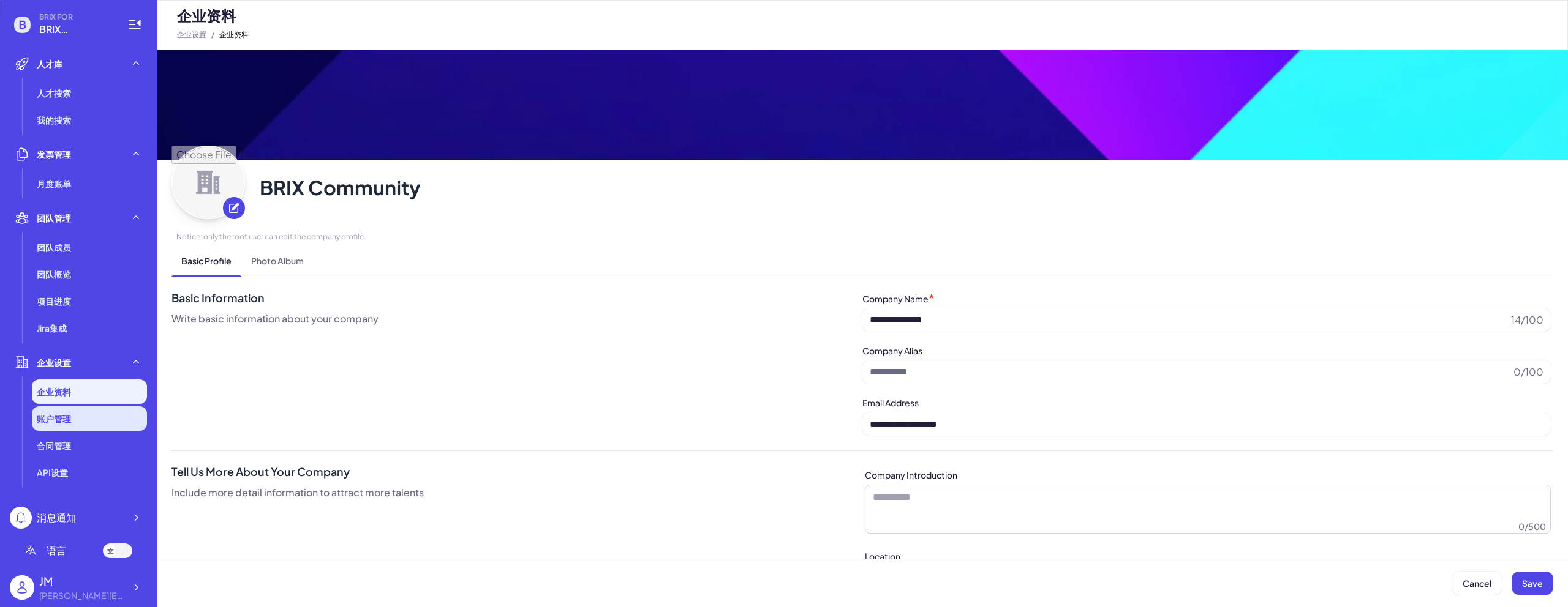
click at [70, 426] on li "账户管理" at bounding box center [90, 419] width 116 height 25
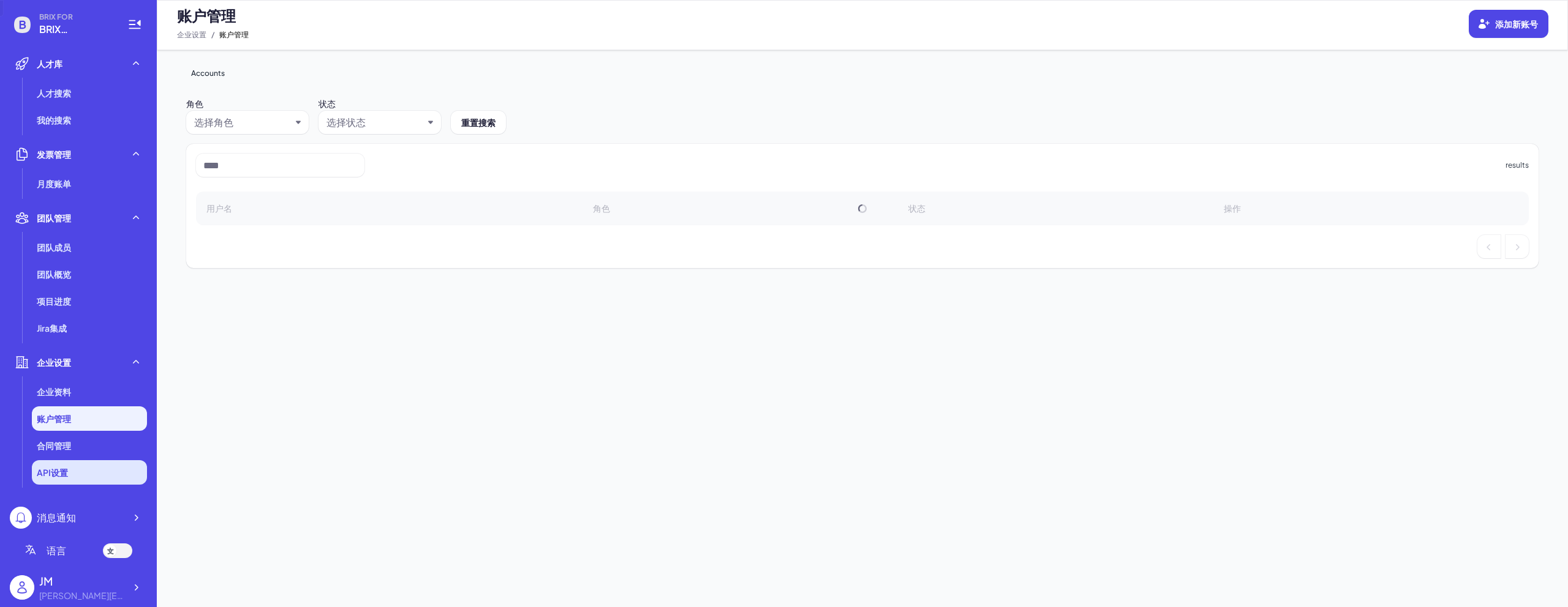
click at [63, 462] on li "API设置" at bounding box center [90, 472] width 116 height 25
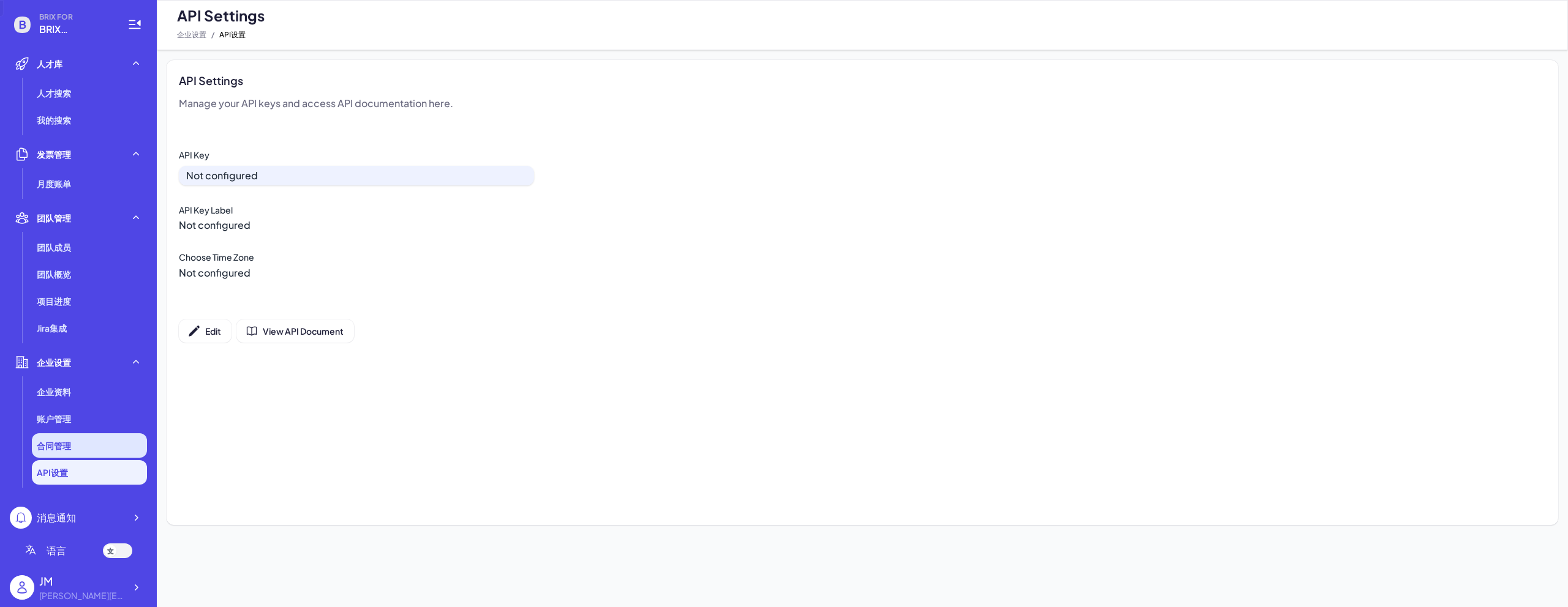
click at [64, 451] on span "合同管理" at bounding box center [54, 445] width 35 height 12
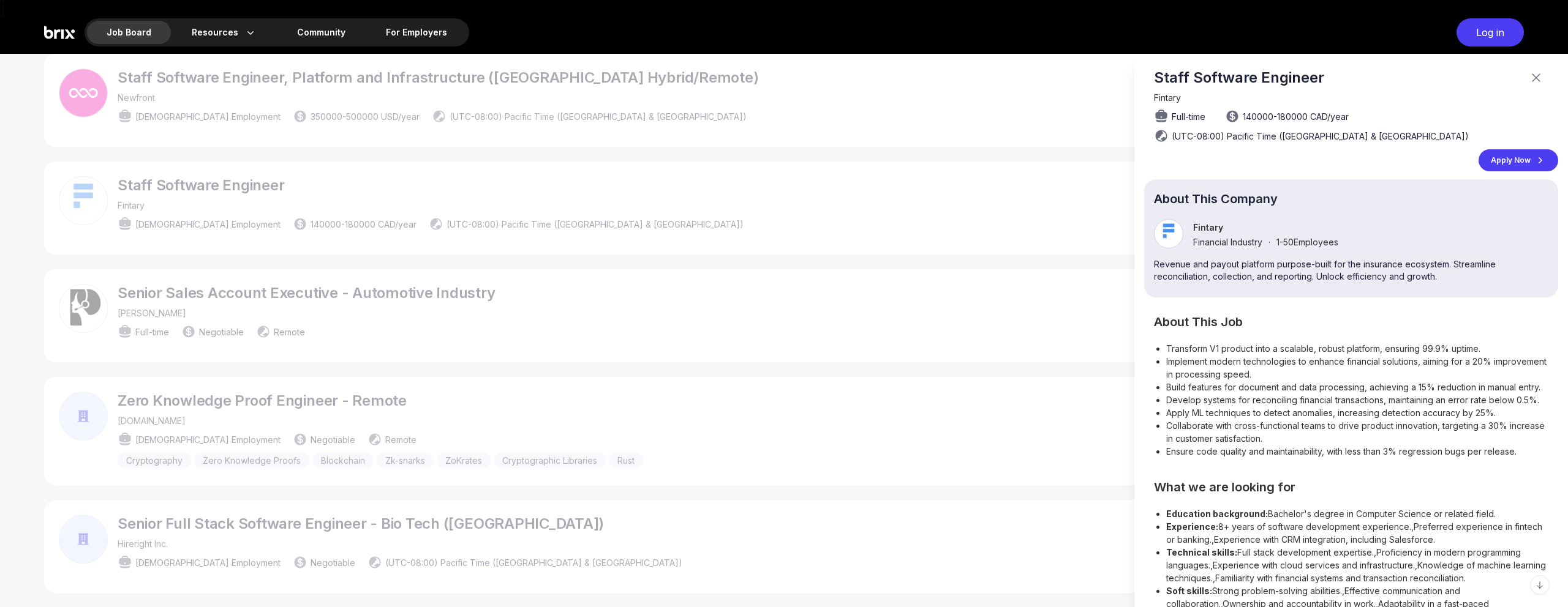
click at [982, 232] on div at bounding box center [784, 330] width 1568 height 553
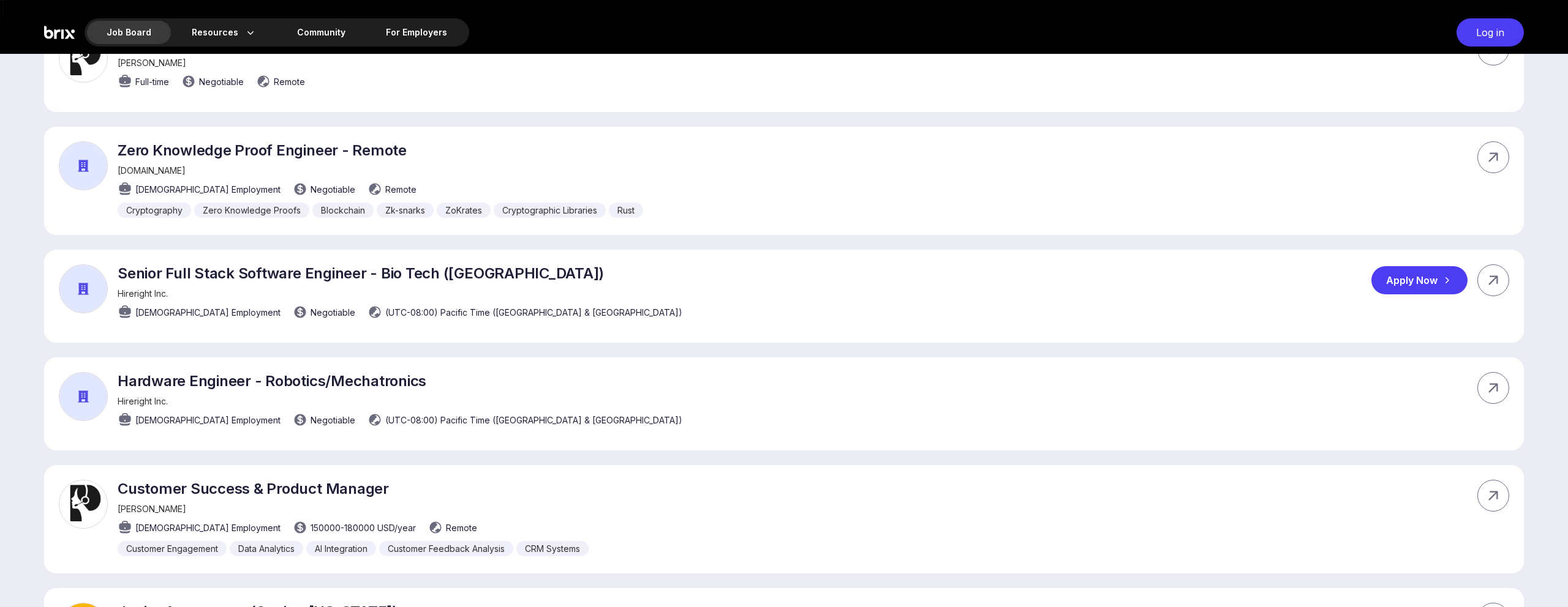
scroll to position [870, 0]
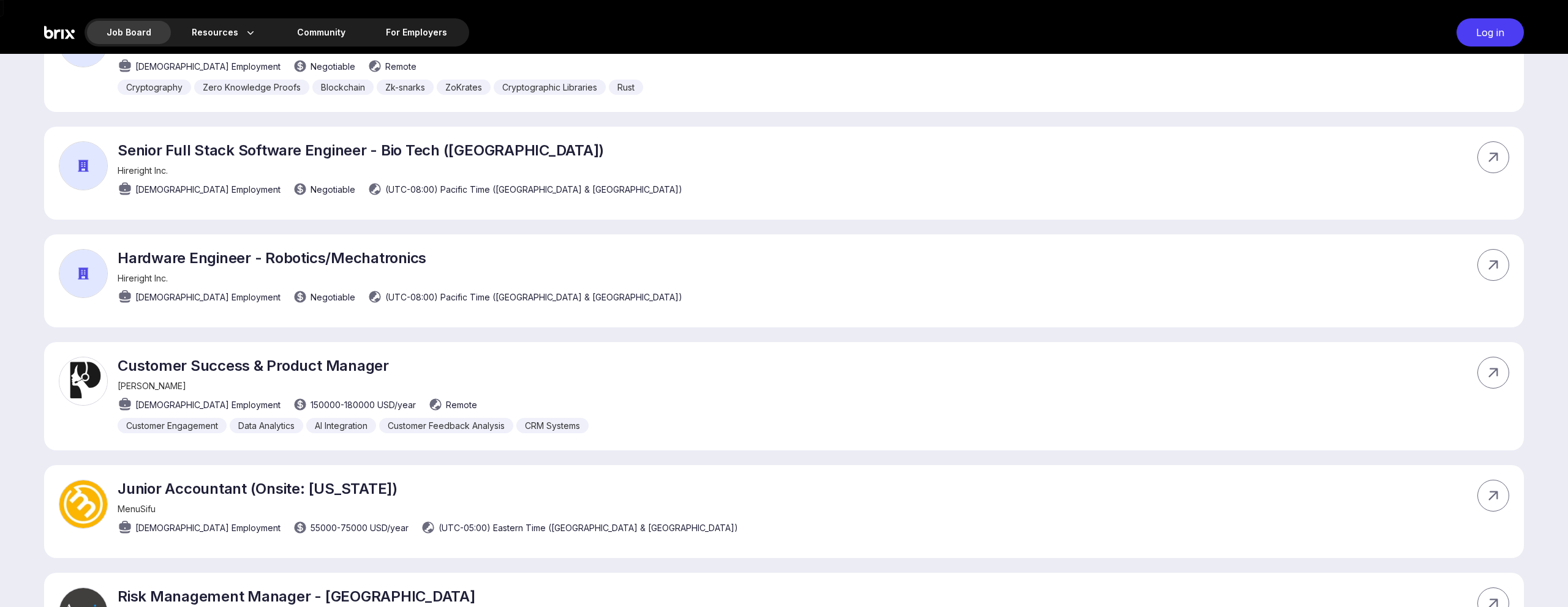
click at [823, 168] on div "Senior Full Stack Software Engineer - Bio Tech ([GEOGRAPHIC_DATA]) Hireright In…" at bounding box center [784, 173] width 1480 height 93
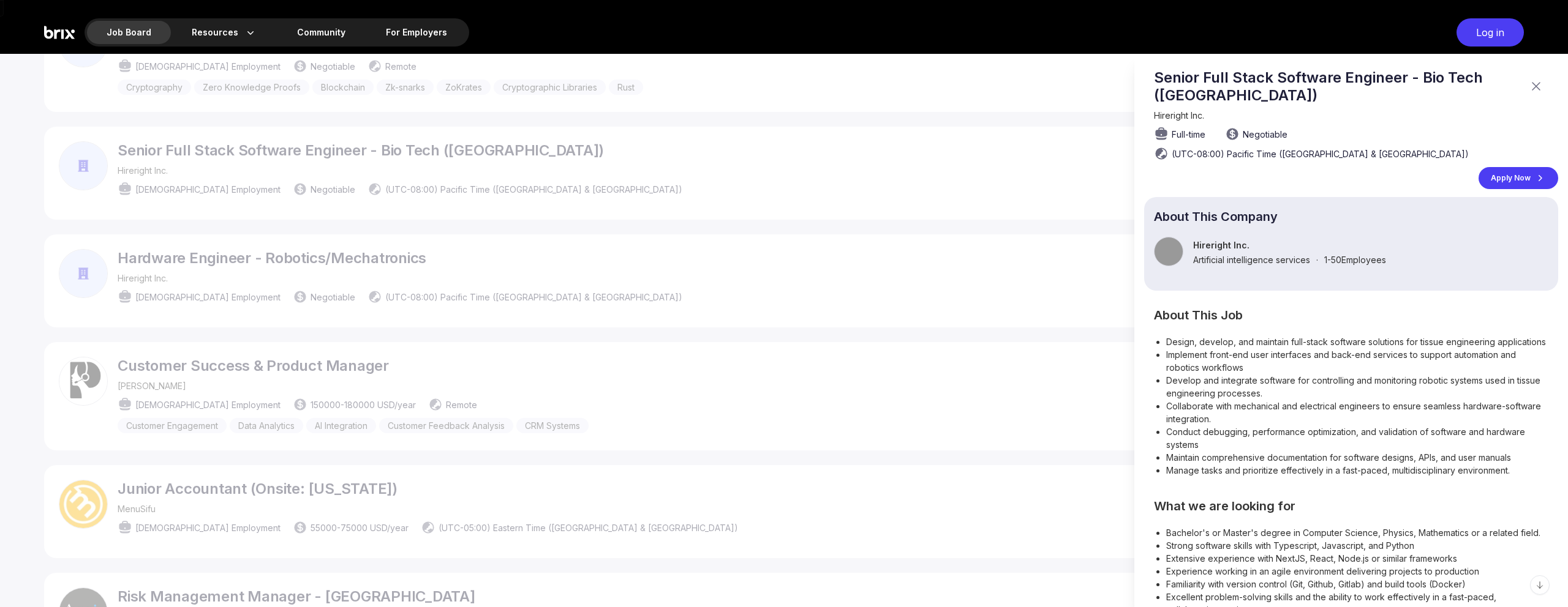
click at [955, 159] on div at bounding box center [784, 330] width 1568 height 553
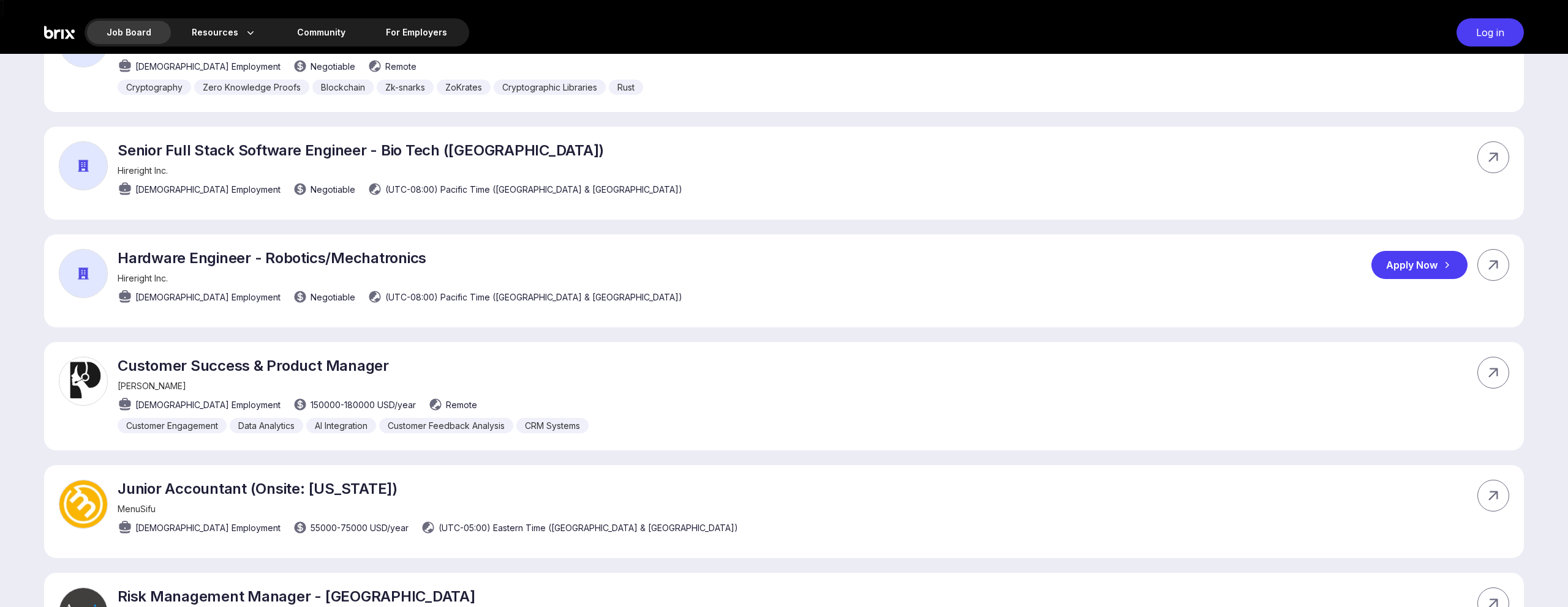
click at [920, 289] on div "Hardware Engineer - Robotics/Mechatronics Hireright Inc. [DEMOGRAPHIC_DATA] Emp…" at bounding box center [784, 281] width 1480 height 93
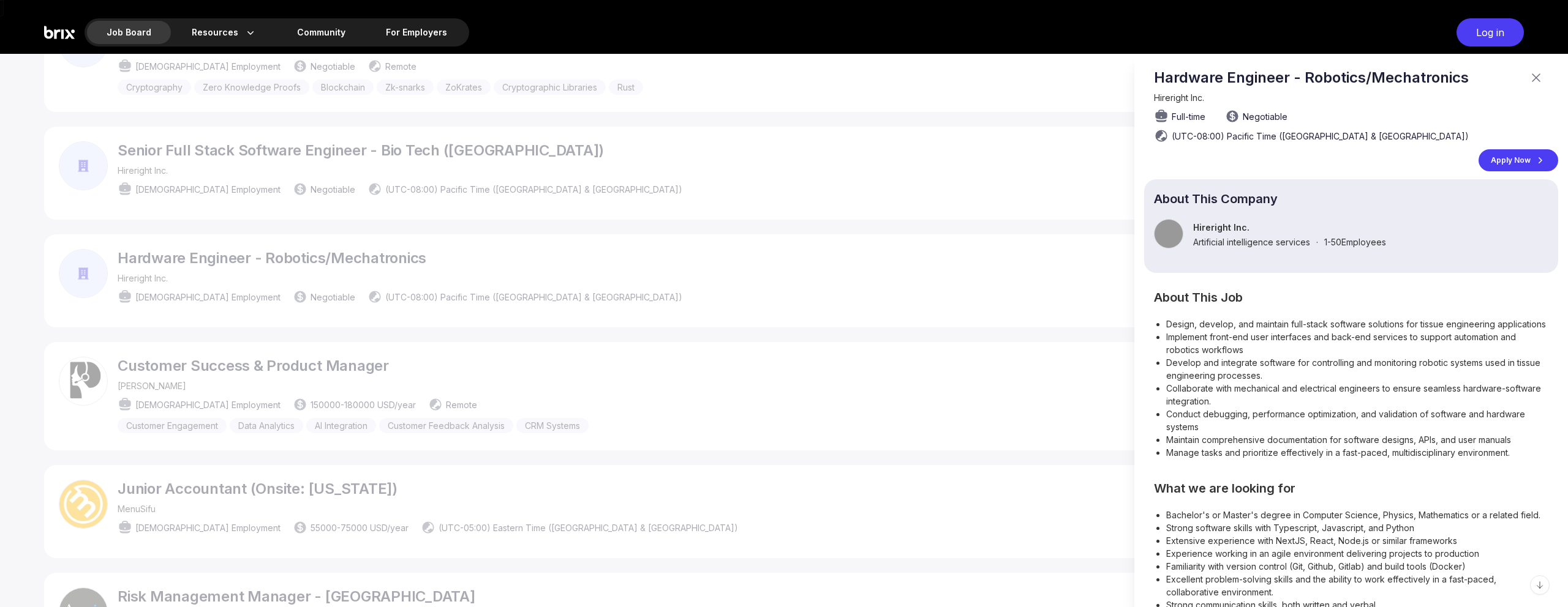
scroll to position [0, 0]
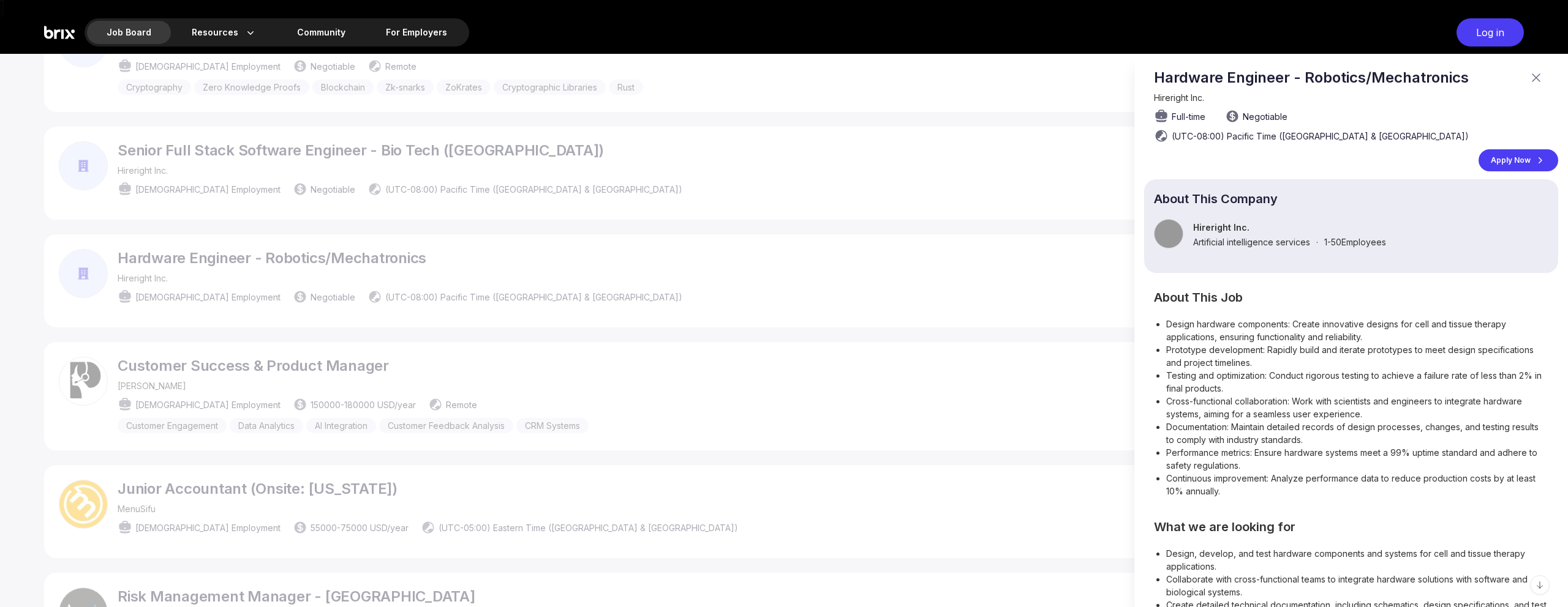
click at [931, 277] on div at bounding box center [784, 330] width 1568 height 553
